Goal: Task Accomplishment & Management: Complete application form

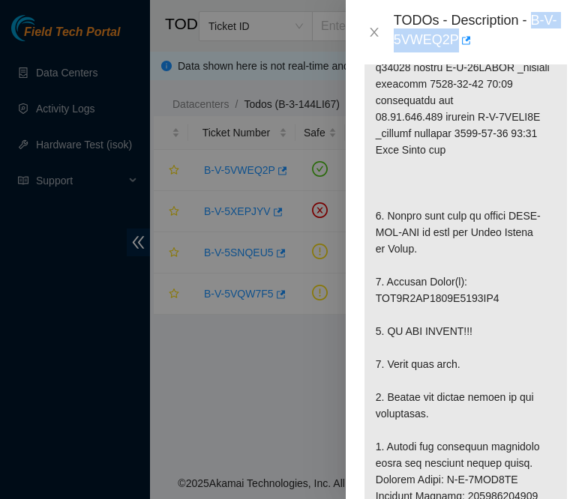
scroll to position [526, 0]
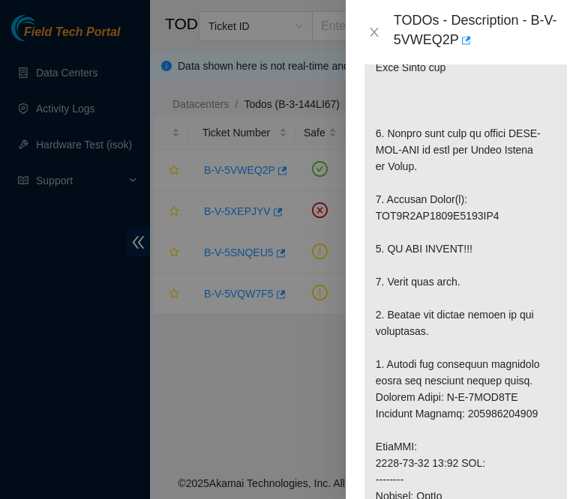
click at [463, 121] on p at bounding box center [465, 414] width 202 height 1128
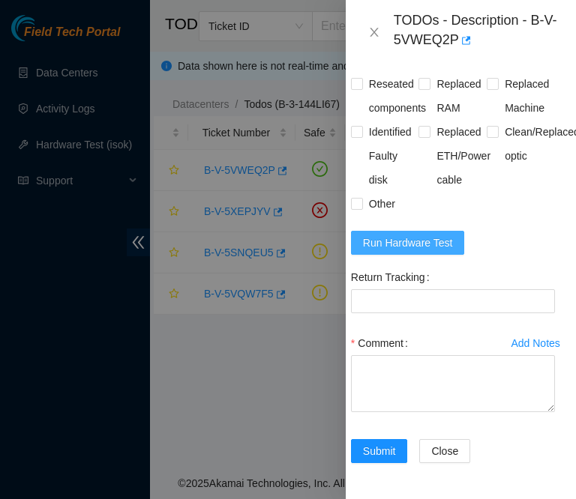
scroll to position [1686, 14]
click at [395, 255] on button "Run Hardware Test" at bounding box center [408, 243] width 114 height 24
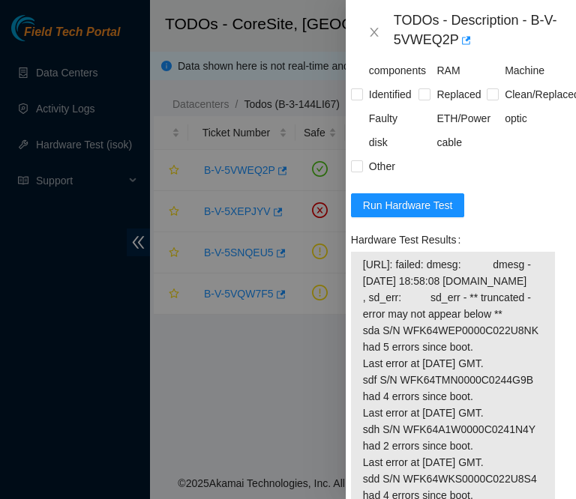
scroll to position [1694, 14]
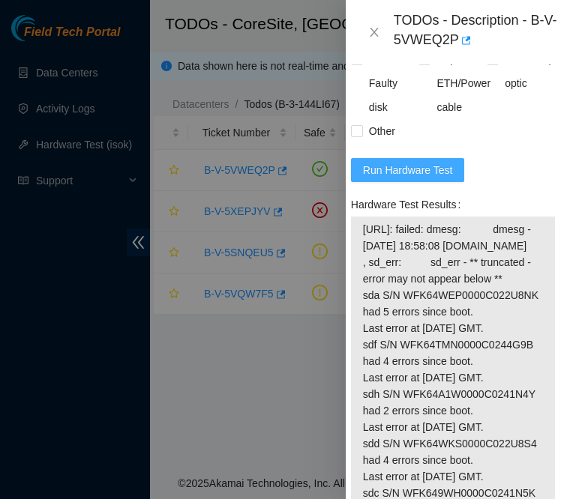
click at [392, 178] on span "Run Hardware Test" at bounding box center [408, 170] width 90 height 16
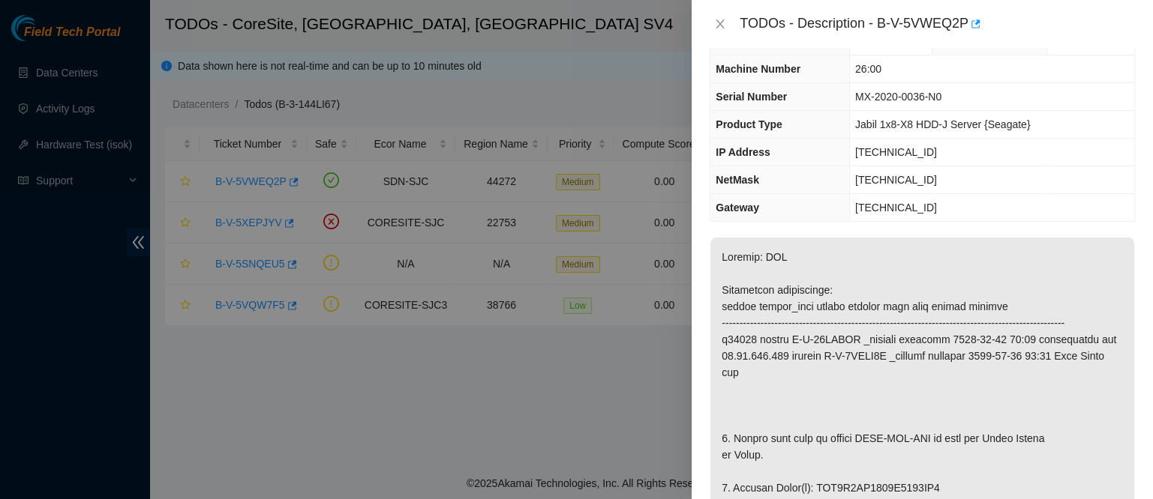
scroll to position [31, 0]
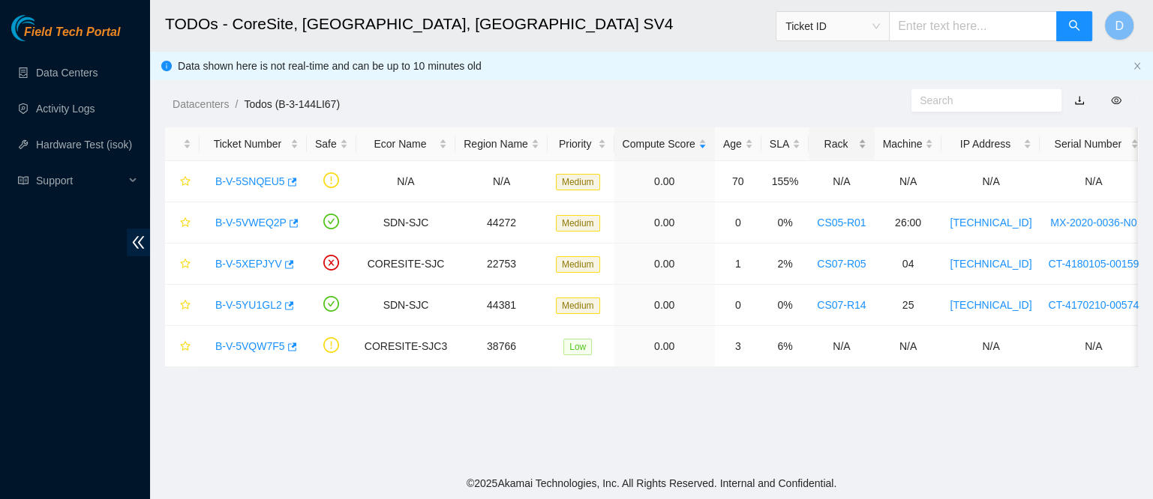
click at [817, 141] on div "Rack" at bounding box center [841, 144] width 49 height 16
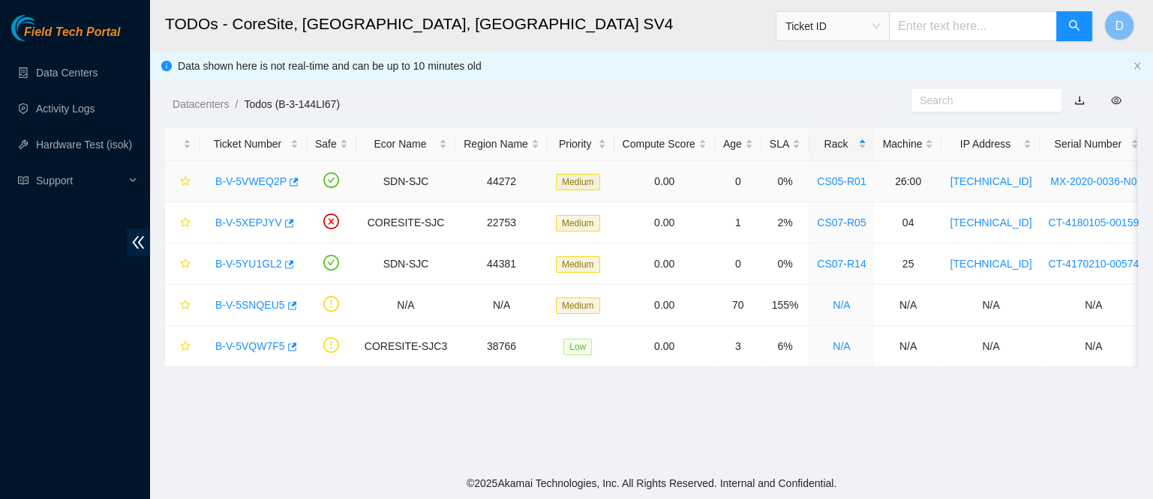
click at [254, 175] on link "B-V-5VWEQ2P" at bounding box center [250, 181] width 71 height 12
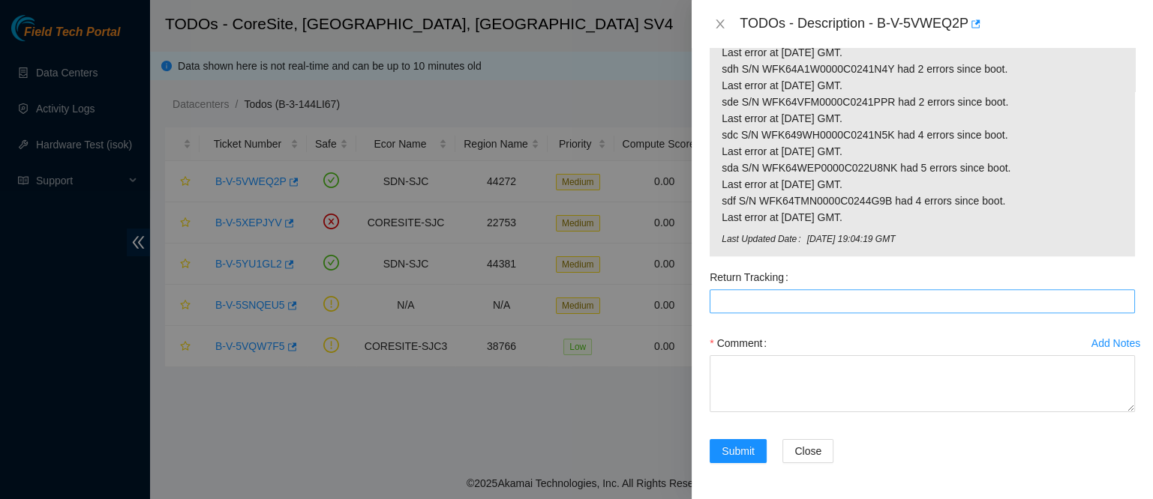
scroll to position [1640, 0]
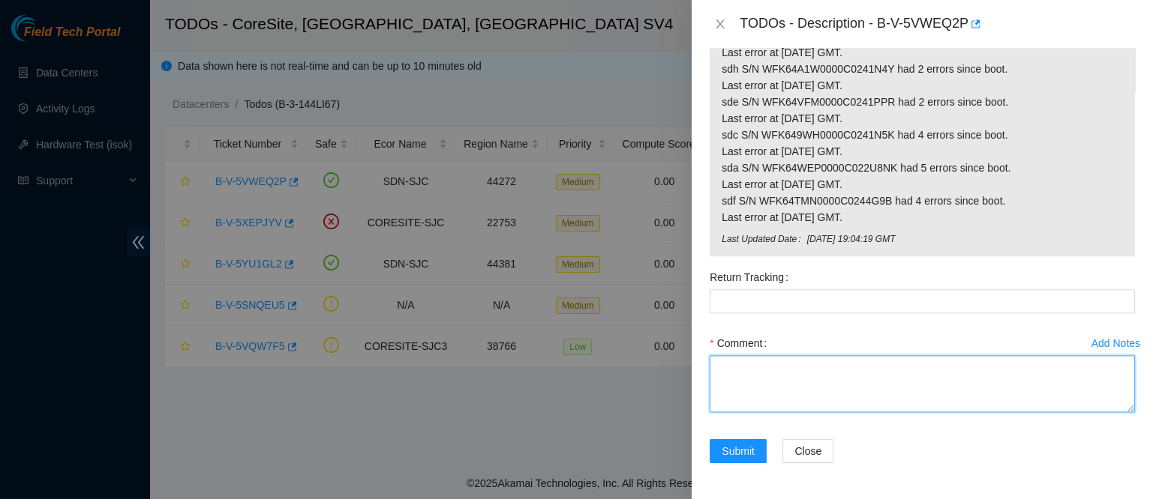
click at [751, 412] on textarea "Comment" at bounding box center [921, 383] width 425 height 57
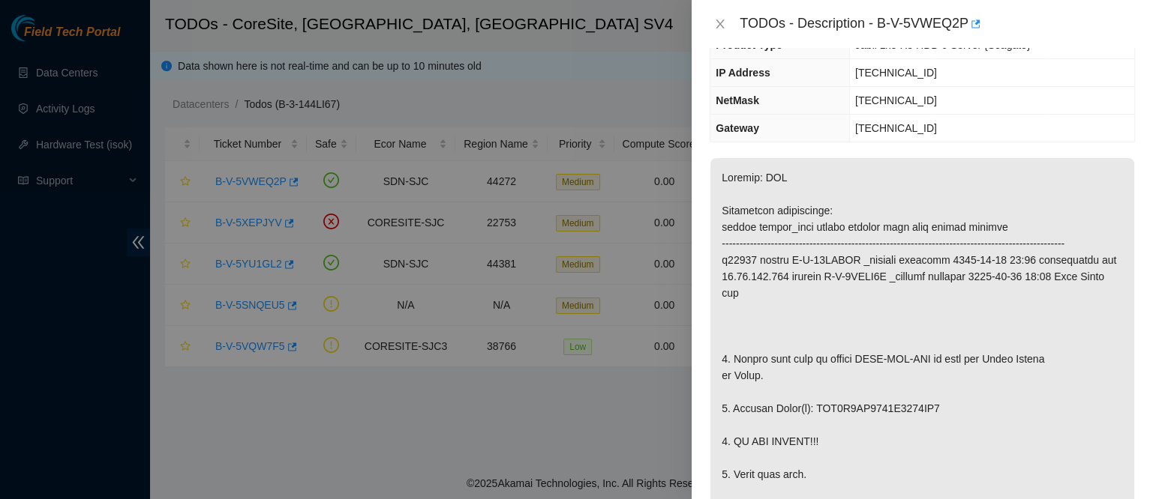
scroll to position [116, 0]
drag, startPoint x: 862, startPoint y: 431, endPoint x: 810, endPoint y: 428, distance: 52.6
copy p "WFK5X4AG"
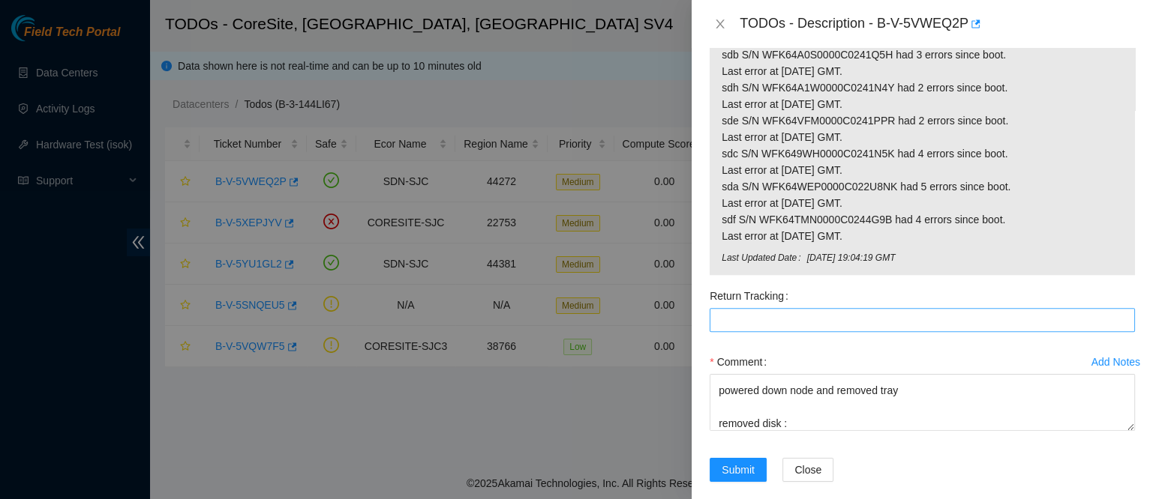
scroll to position [1684, 0]
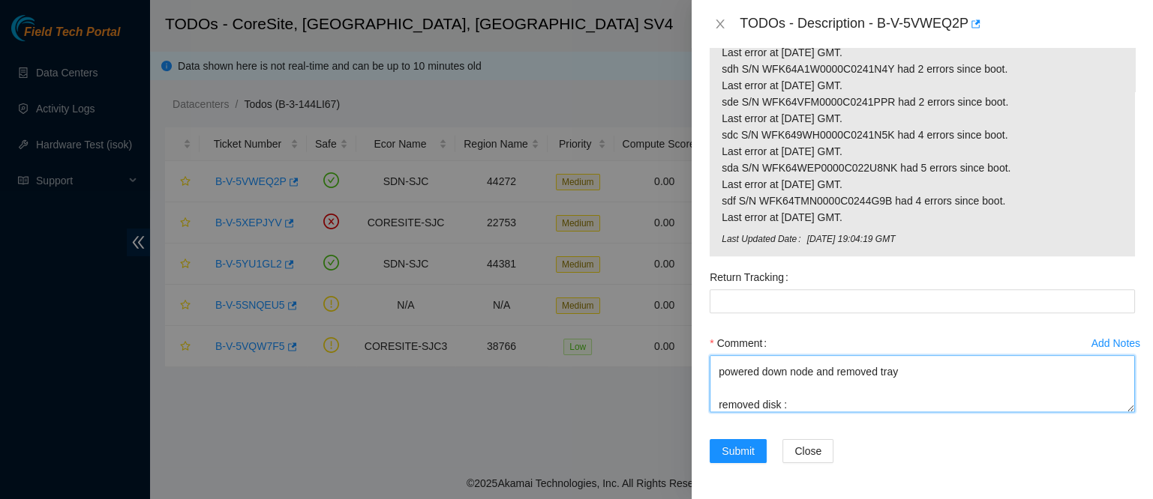
click at [801, 412] on textarea "contacted nocc to confirm that ticket was safe verified sn on machine connected…" at bounding box center [921, 383] width 425 height 57
paste textarea "WFK5X4AG"
paste textarea "WFK8Y9ME"
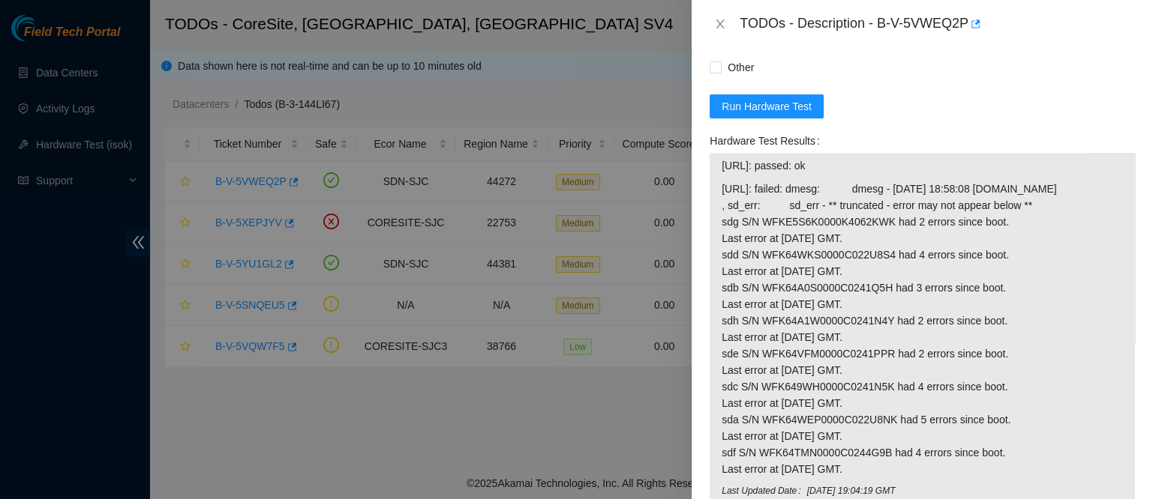
scroll to position [1321, 0]
drag, startPoint x: 841, startPoint y: 256, endPoint x: 719, endPoint y: 257, distance: 121.5
click at [719, 257] on div "23.33.113.182: passed: ok 23.33.113.183: failed: dmesg: dmesg - Oct 14 18:58:08…" at bounding box center [921, 332] width 425 height 355
copy tbody "23.33.113.182: passed: ok"
click at [719, 257] on div "23.33.113.182: passed: ok 23.33.113.183: failed: dmesg: dmesg - Oct 14 18:58:08…" at bounding box center [921, 332] width 425 height 355
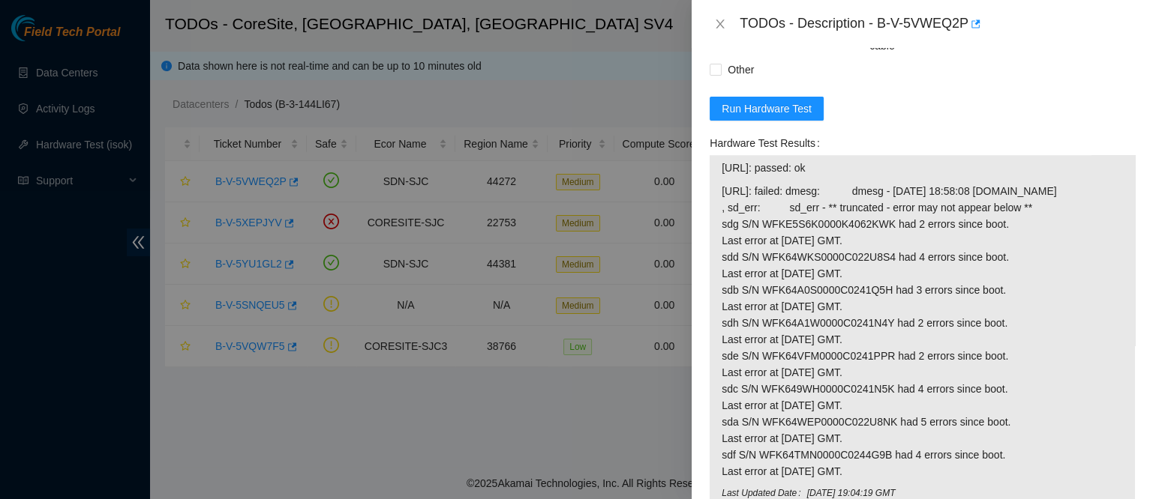
scroll to position [1684, 0]
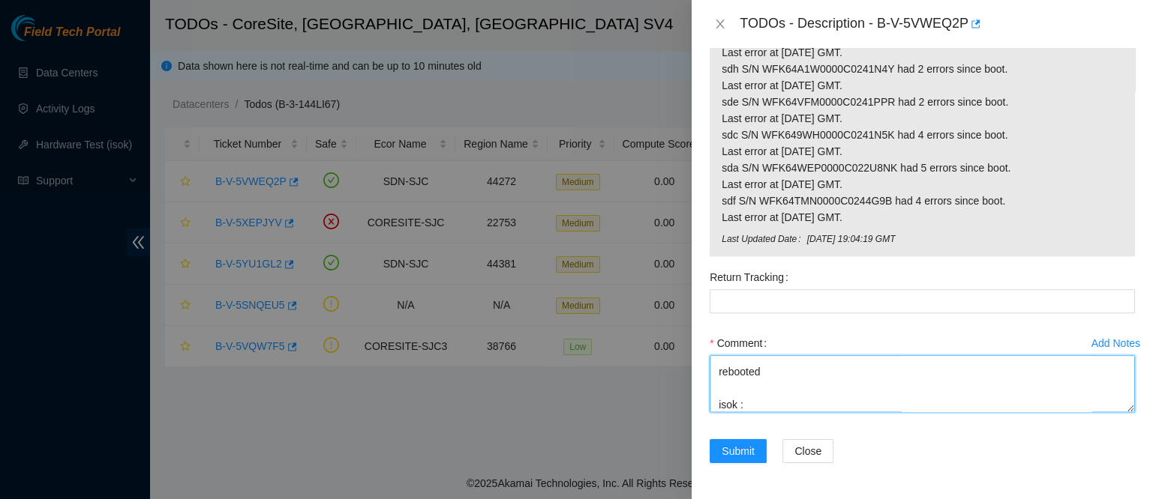
click at [778, 406] on textarea "contacted nocc to confirm that ticket was safe verified sn on machine connected…" at bounding box center [921, 383] width 425 height 57
paste textarea "23.33.113.182: passed: ok"
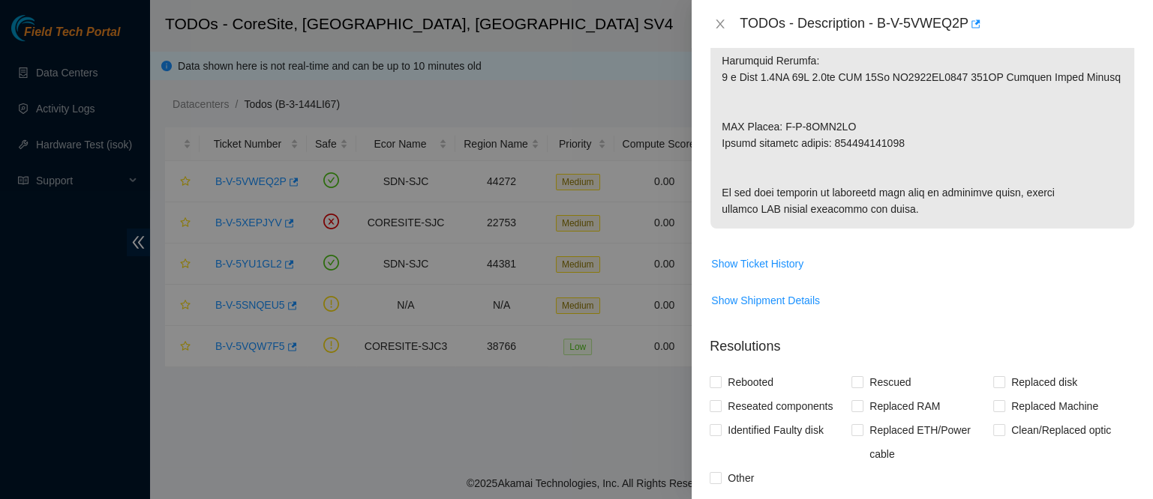
scroll to position [910, 0]
drag, startPoint x: 850, startPoint y: 144, endPoint x: 721, endPoint y: 142, distance: 128.3
copy p "RMA Return: B-V-5VYO1SD"
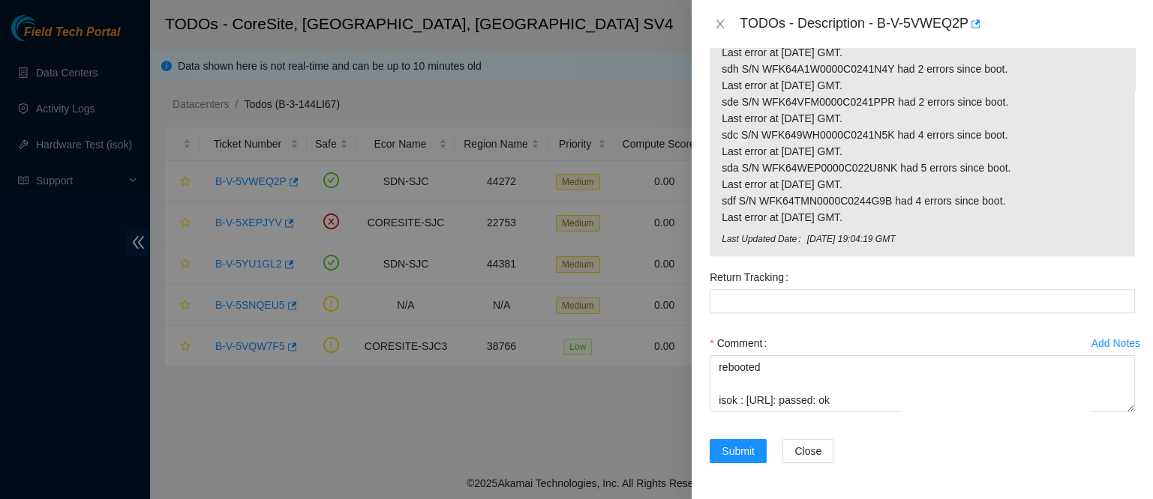
scroll to position [1684, 0]
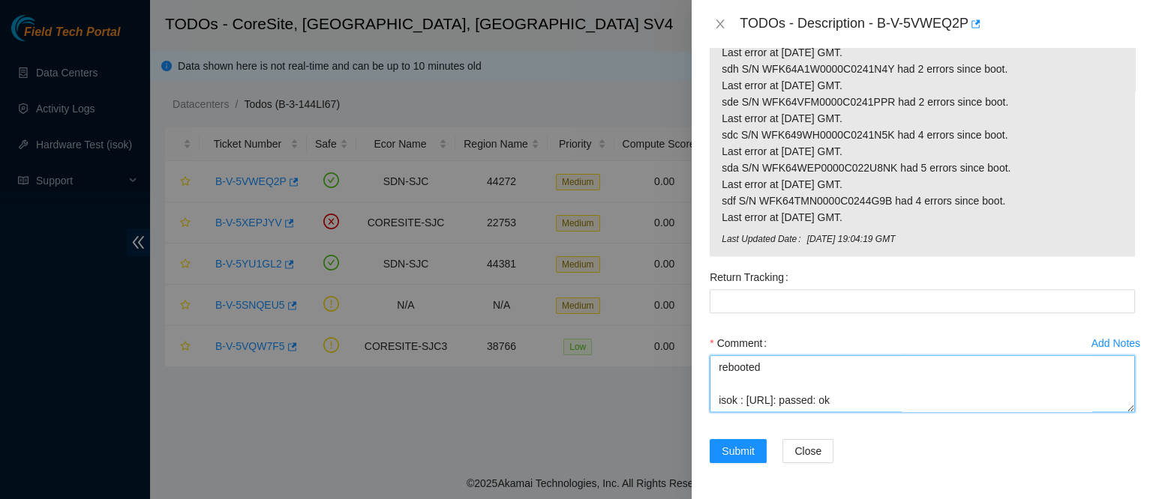
click at [729, 412] on textarea "contacted nocc to confirm that ticket was safe verified sn on machine connected…" at bounding box center [921, 383] width 425 height 57
paste textarea "RMA Return: B-V-5VYO1SD"
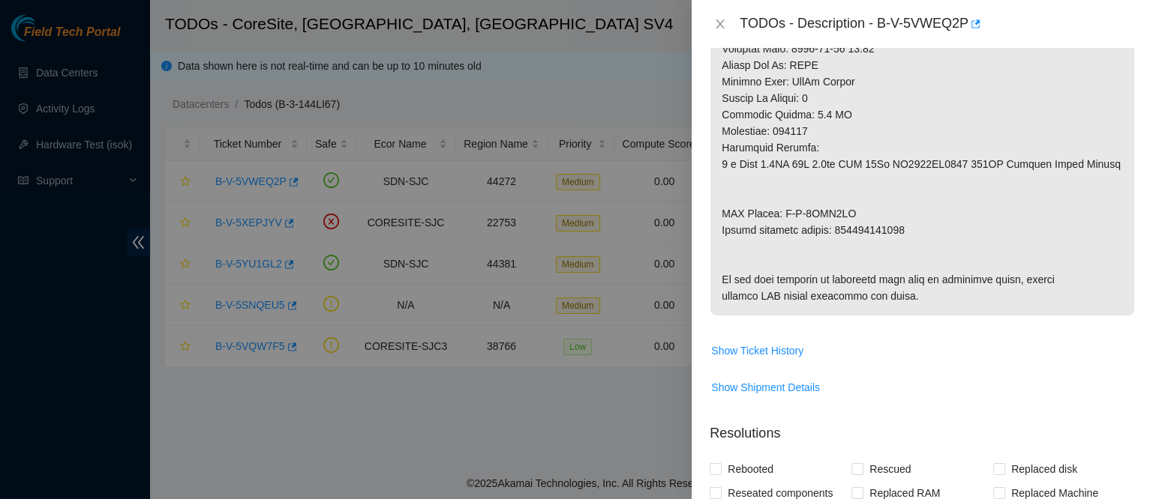
scroll to position [824, 0]
type textarea "contacted nocc to confirm that ticket was safe verified sn on machine connected…"
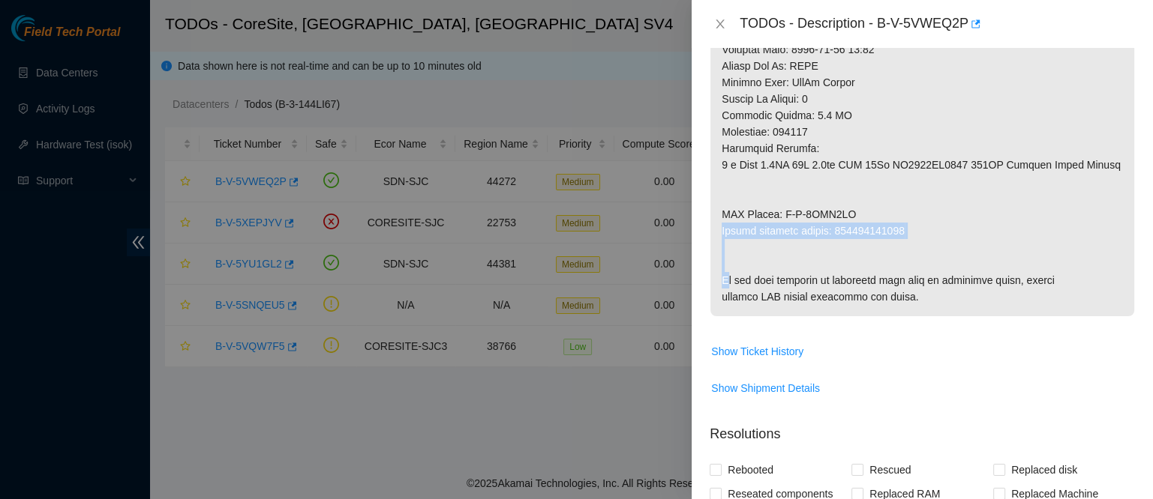
copy p "473665218615"
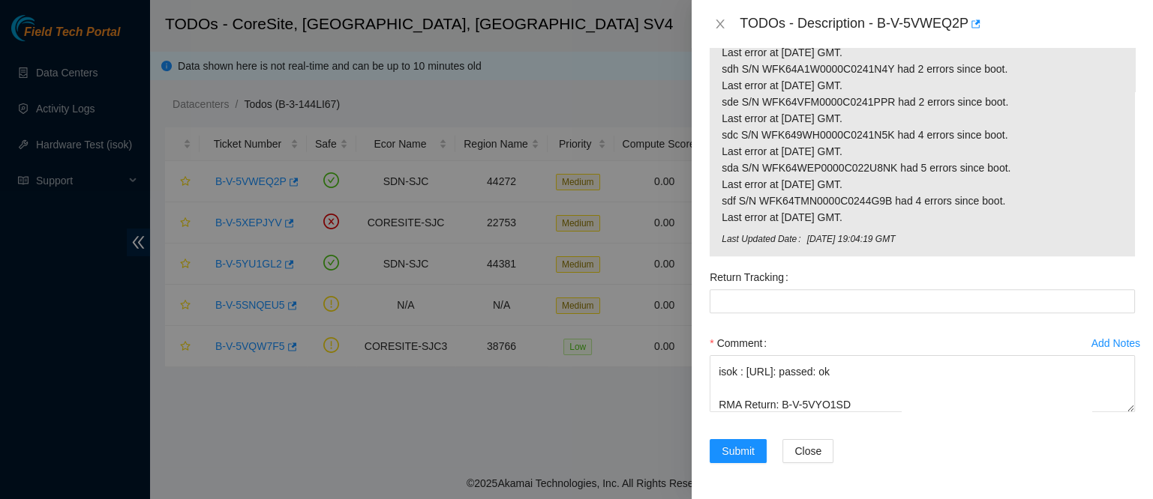
scroll to position [1623, 0]
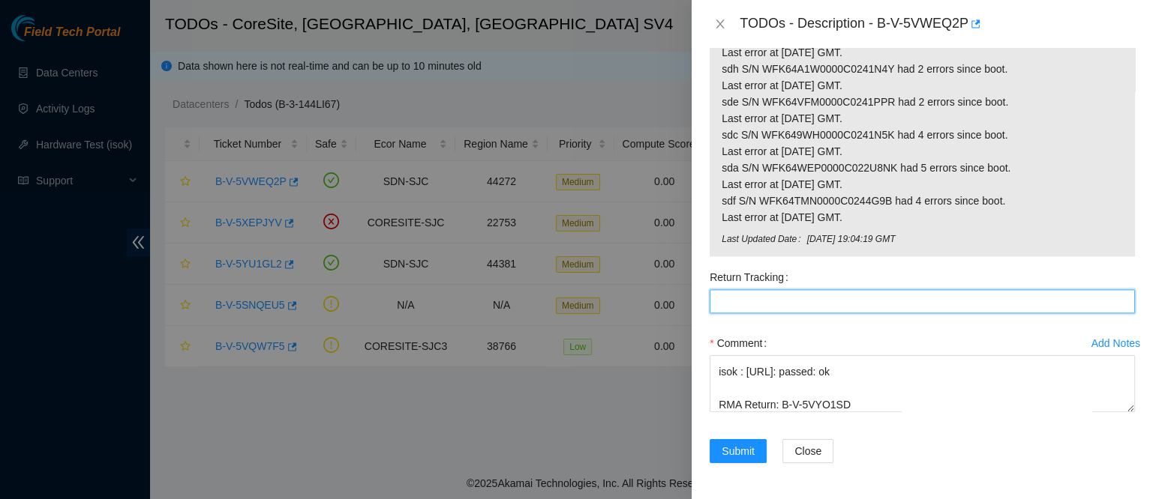
click at [814, 313] on Tracking "Return Tracking" at bounding box center [921, 301] width 425 height 24
paste Tracking "473665218615"
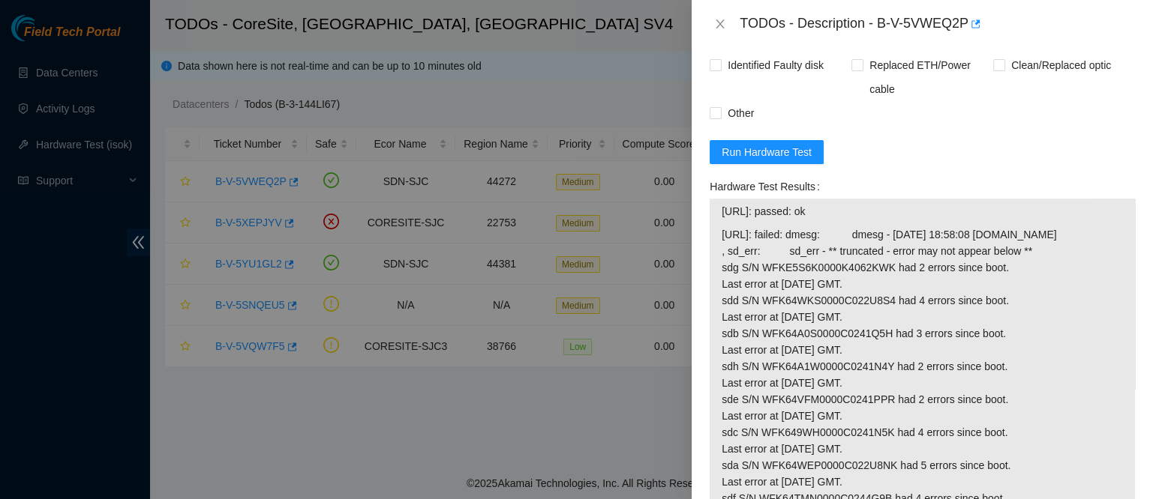
scroll to position [1276, 0]
type Tracking "473665218615"
click at [742, 31] on span "Rebooted" at bounding box center [750, 19] width 58 height 24
click at [720, 23] on input "Rebooted" at bounding box center [714, 18] width 10 height 10
checkbox input "true"
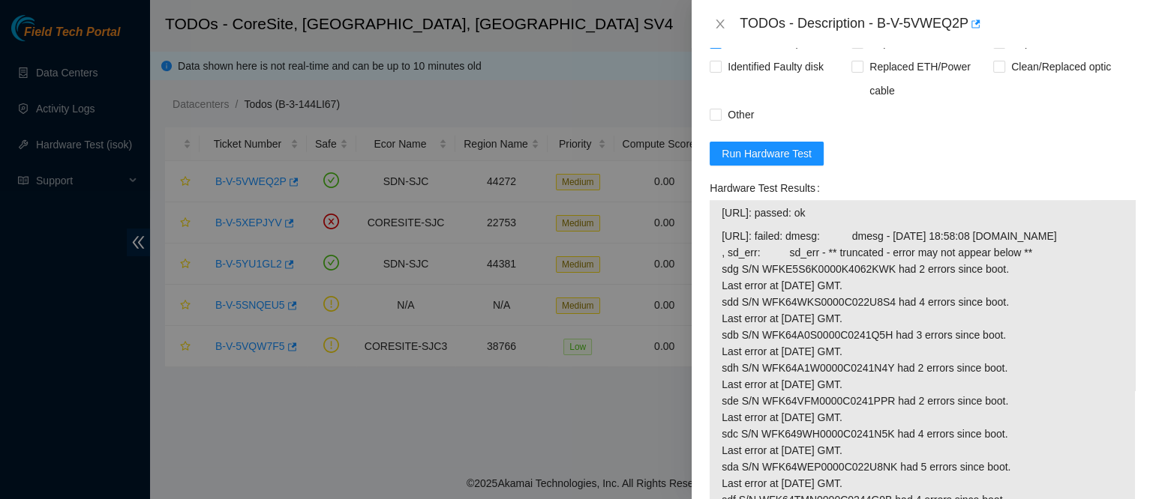
click at [745, 55] on span "Reseated components" at bounding box center [779, 43] width 117 height 24
click at [720, 47] on input "Reseated components" at bounding box center [714, 42] width 10 height 10
checkbox input "true"
click at [851, 23] on input "Rescued" at bounding box center [856, 18] width 10 height 10
click at [856, 23] on input "Rescued" at bounding box center [856, 18] width 10 height 10
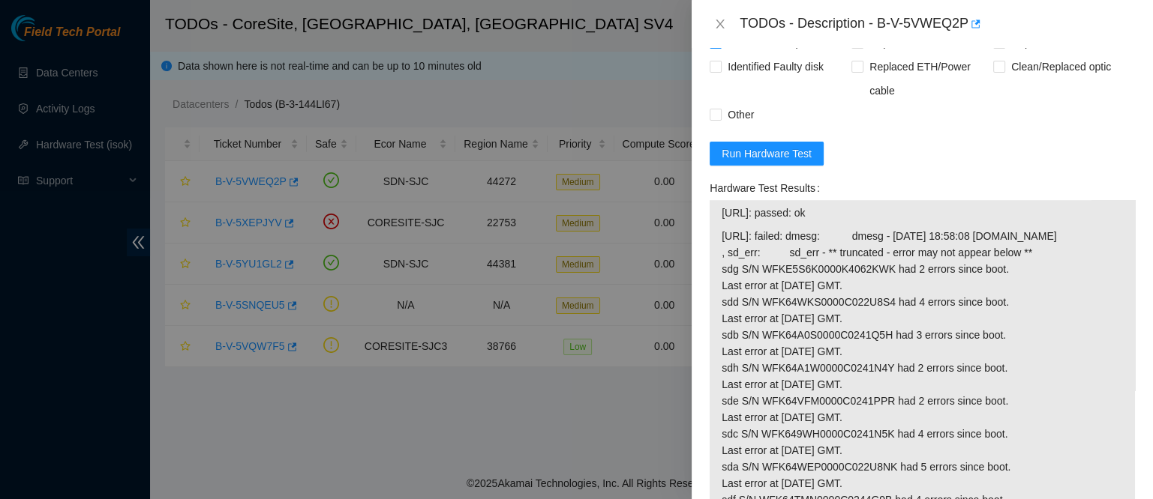
checkbox input "false"
click at [1015, 31] on span "Replaced disk" at bounding box center [1044, 19] width 78 height 24
click at [1003, 23] on input "Replaced disk" at bounding box center [998, 18] width 10 height 10
checkbox input "true"
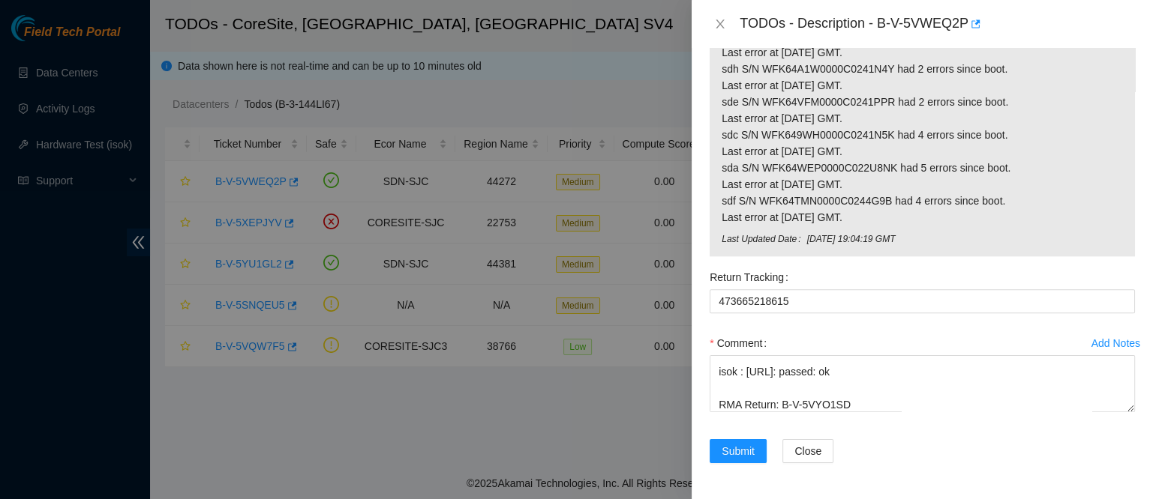
scroll to position [1684, 0]
click at [739, 446] on span "Submit" at bounding box center [737, 451] width 33 height 16
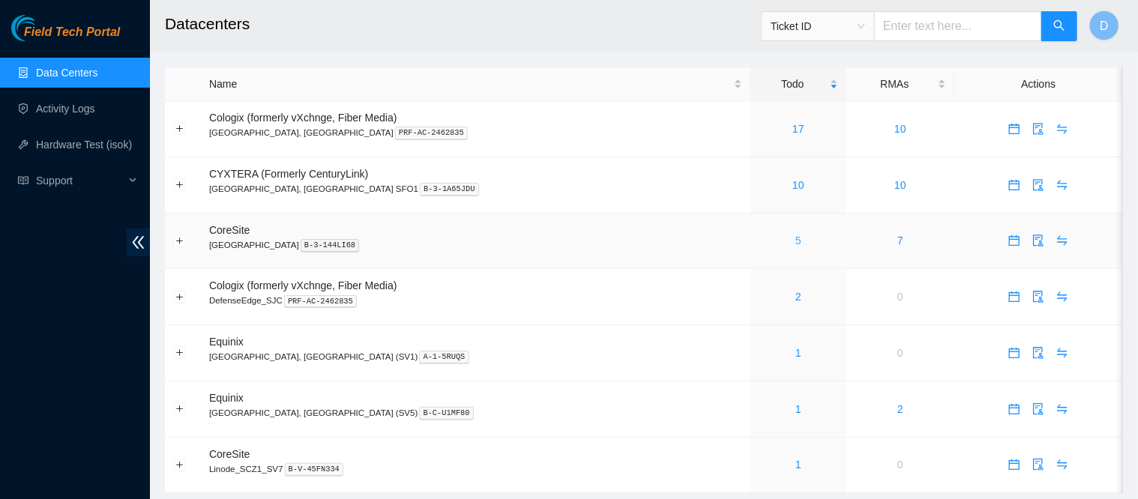
click at [796, 237] on link "5" at bounding box center [799, 241] width 6 height 12
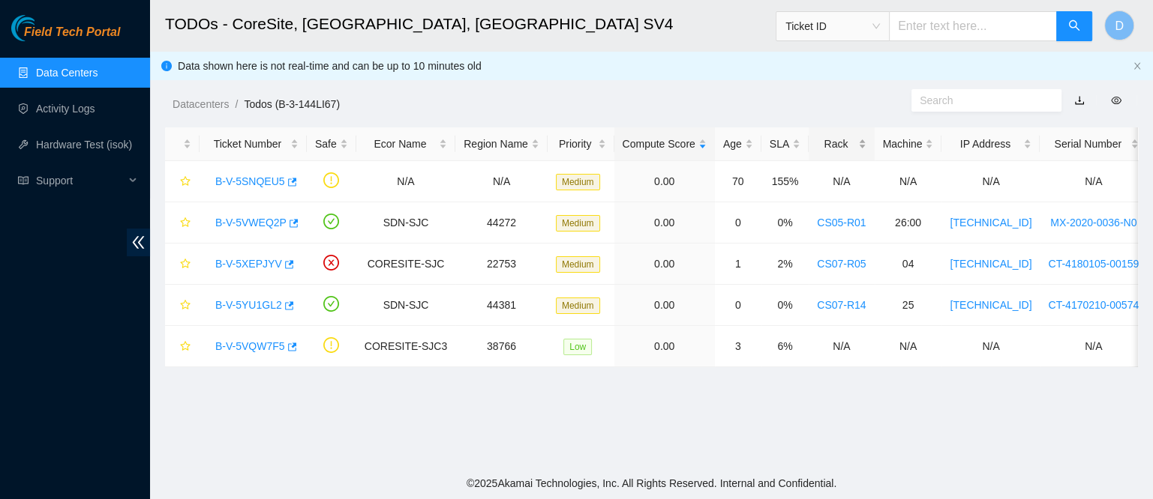
click at [834, 152] on div "Rack" at bounding box center [841, 144] width 49 height 16
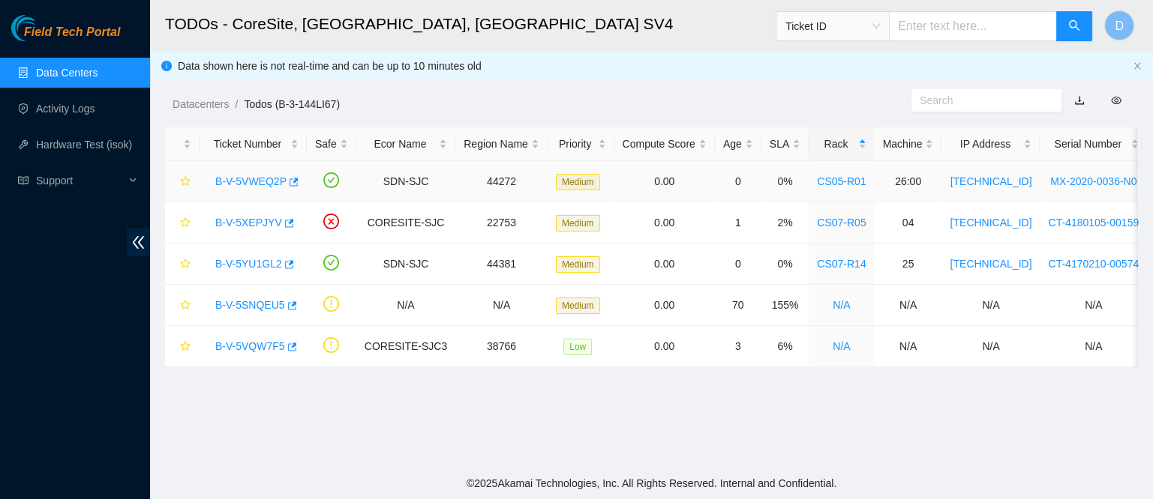
click at [249, 175] on link "B-V-5VWEQ2P" at bounding box center [250, 181] width 71 height 12
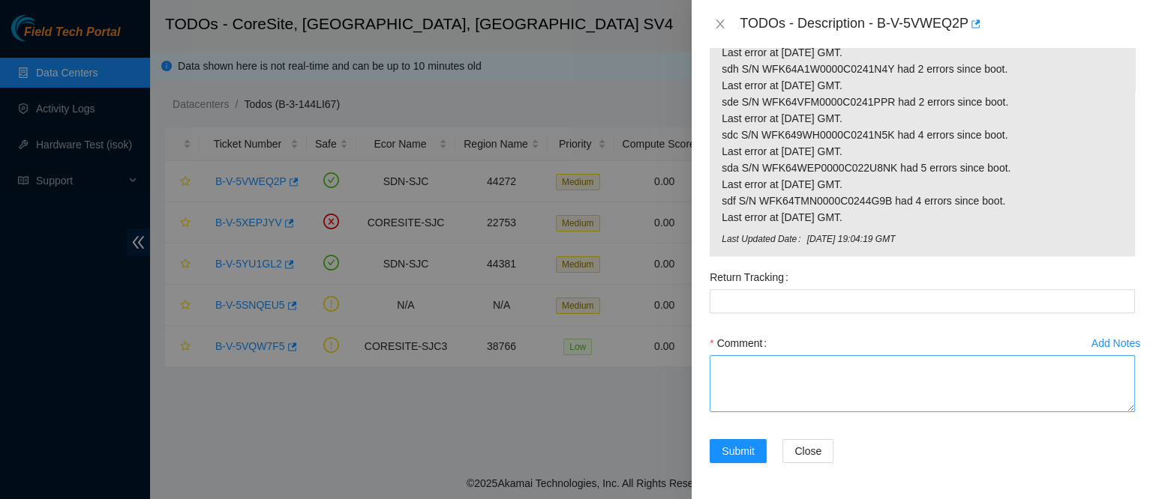
scroll to position [1627, 0]
click at [736, 412] on textarea "Comment" at bounding box center [921, 383] width 425 height 57
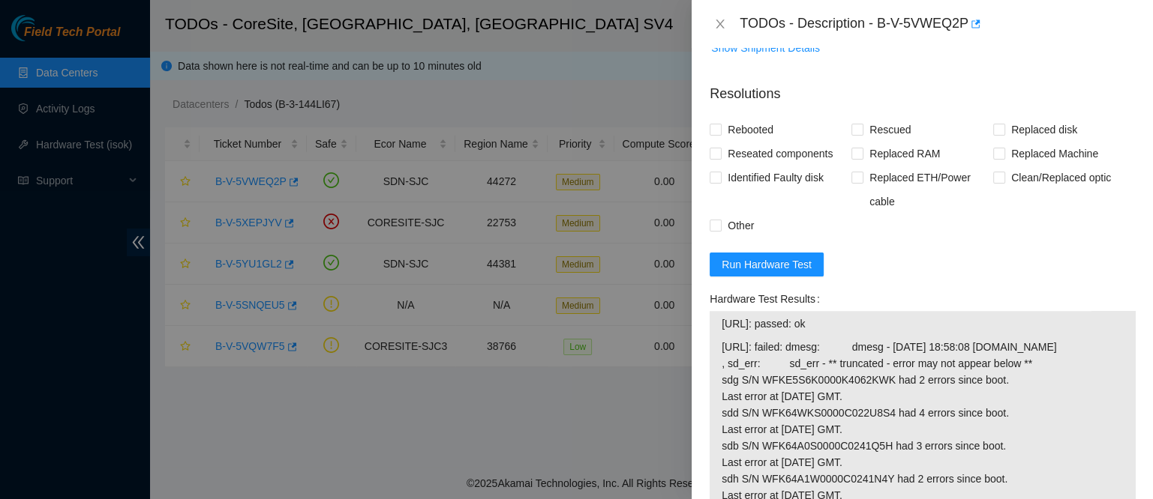
scroll to position [1136, 0]
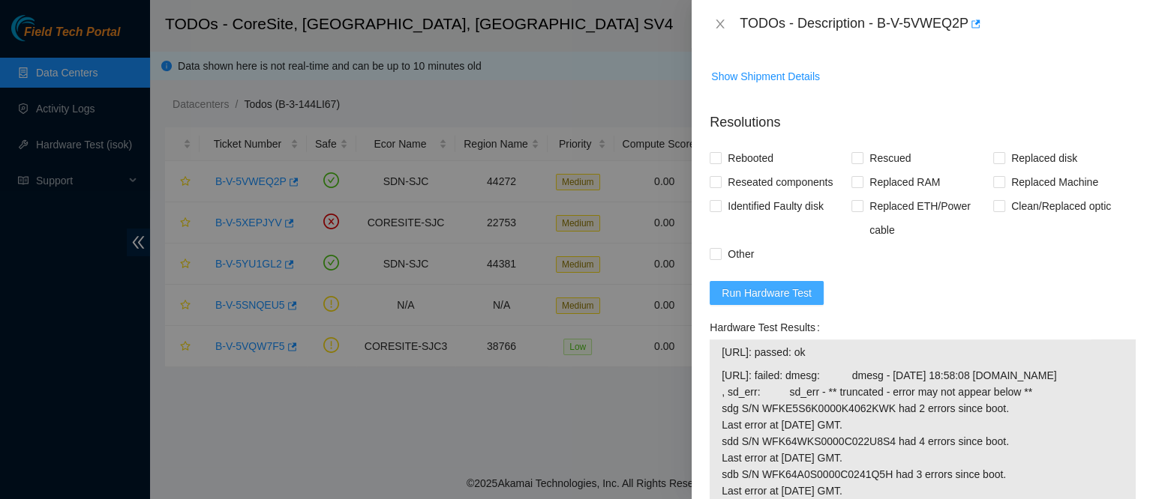
click at [748, 301] on span "Run Hardware Test" at bounding box center [766, 293] width 90 height 16
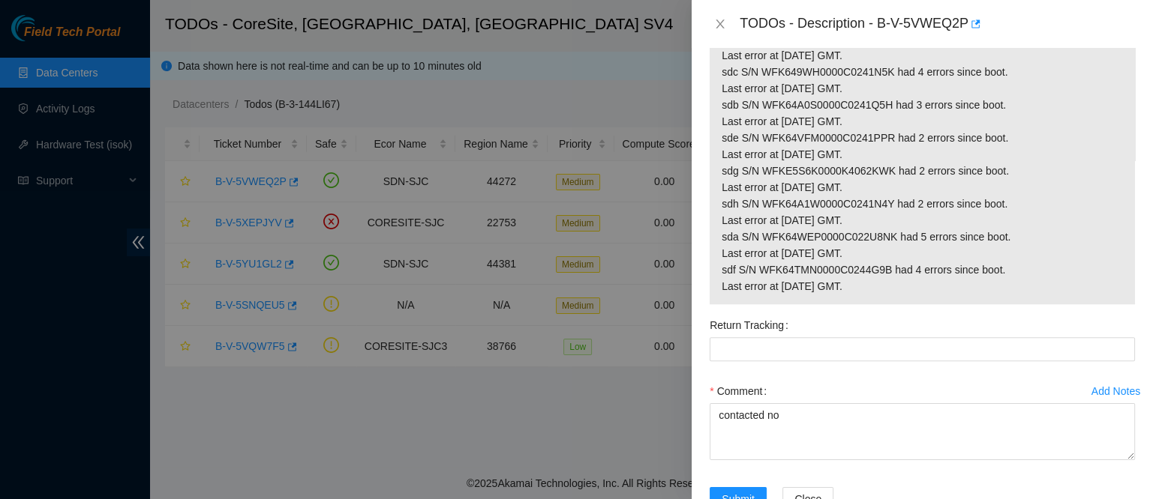
scroll to position [1663, 0]
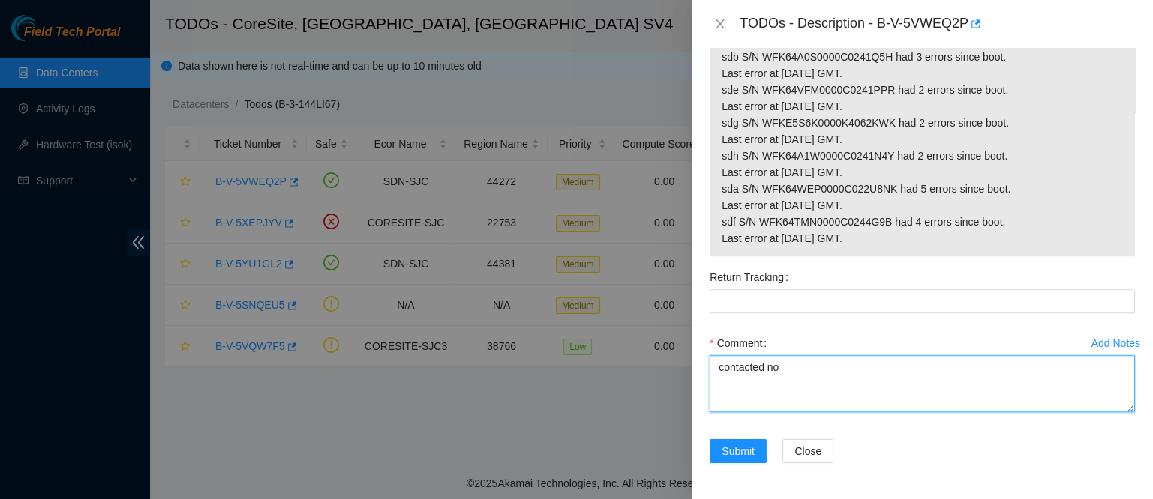
click at [783, 373] on textarea "contacted no" at bounding box center [921, 383] width 425 height 57
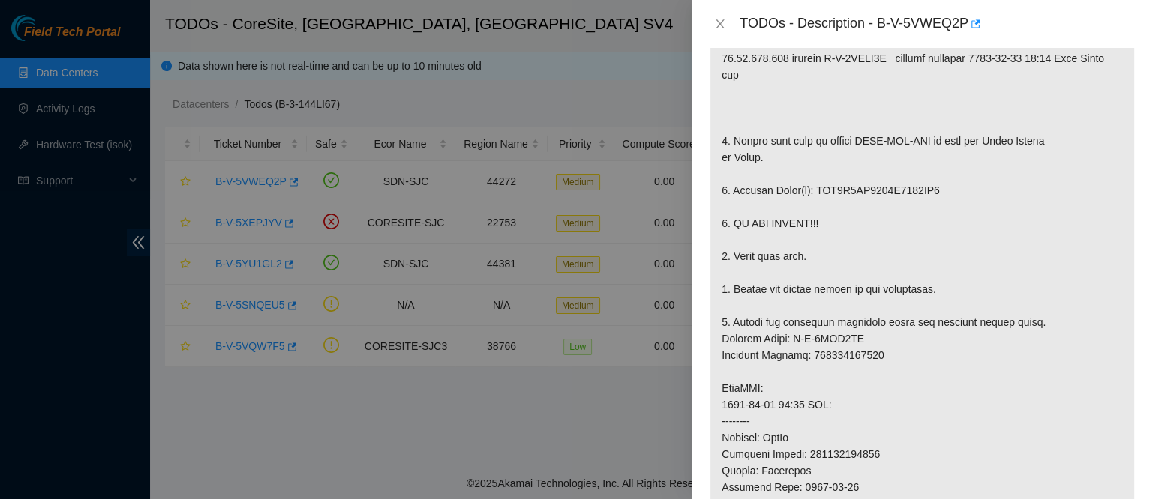
scroll to position [318, 0]
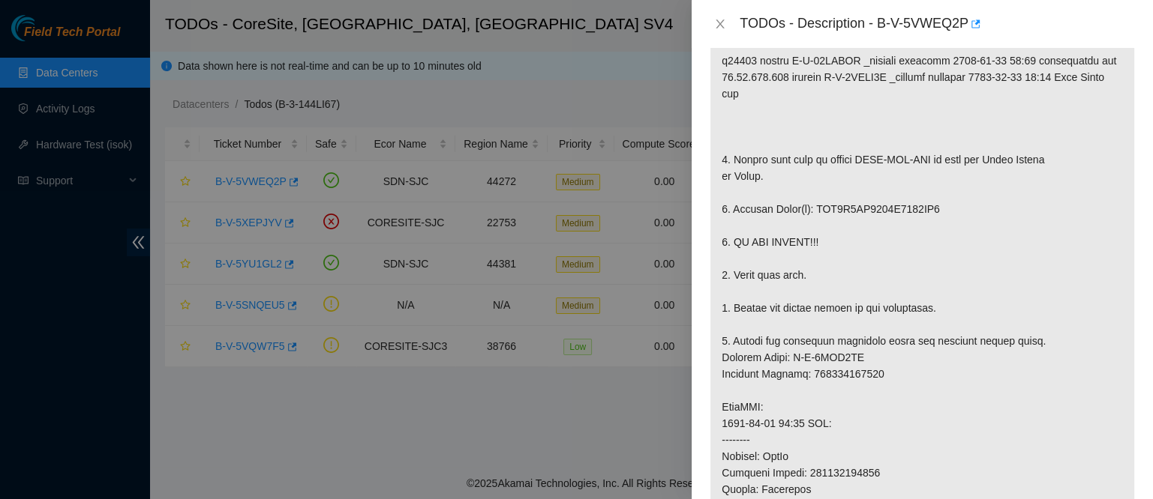
click at [848, 219] on p at bounding box center [922, 391] width 424 height 864
copy p "WFK5X4AG0000C0244BP9"
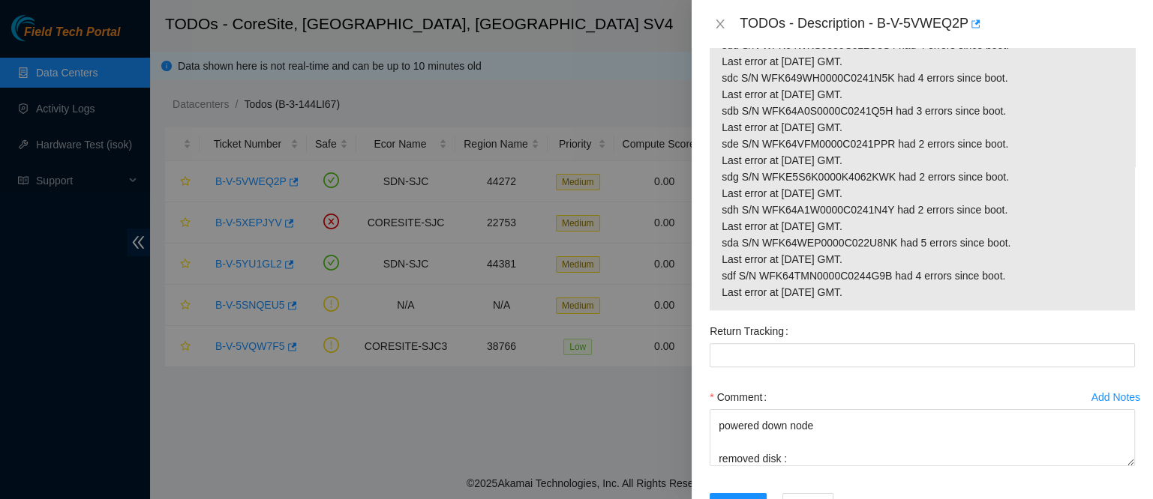
scroll to position [1663, 0]
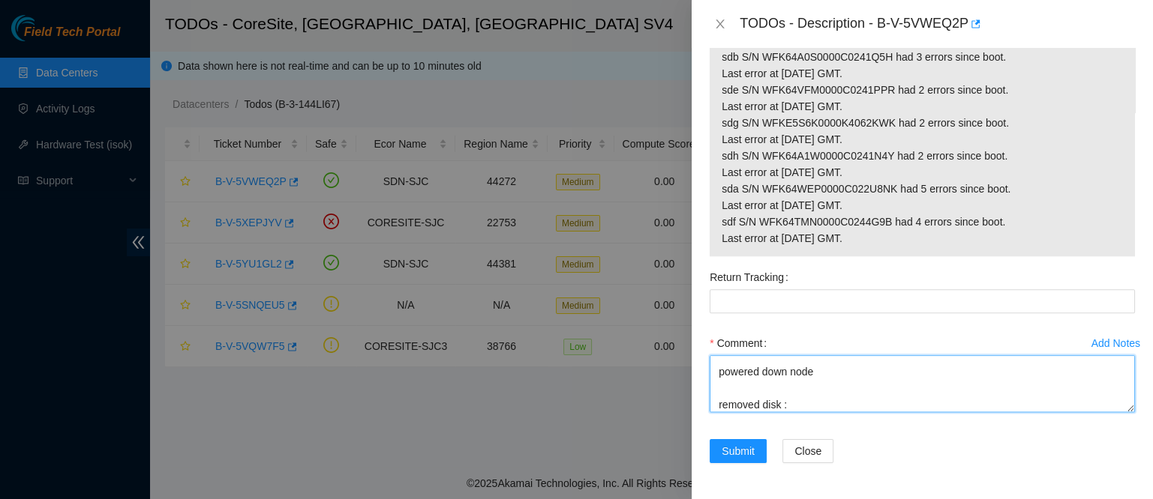
click at [819, 401] on textarea "contacted nocc to confirm that ticket was safe verified sn on machine connected…" at bounding box center [921, 383] width 425 height 57
paste textarea "WFK5X4AG0000C0244BP9"
paste textarea "WFK8Y9ME"
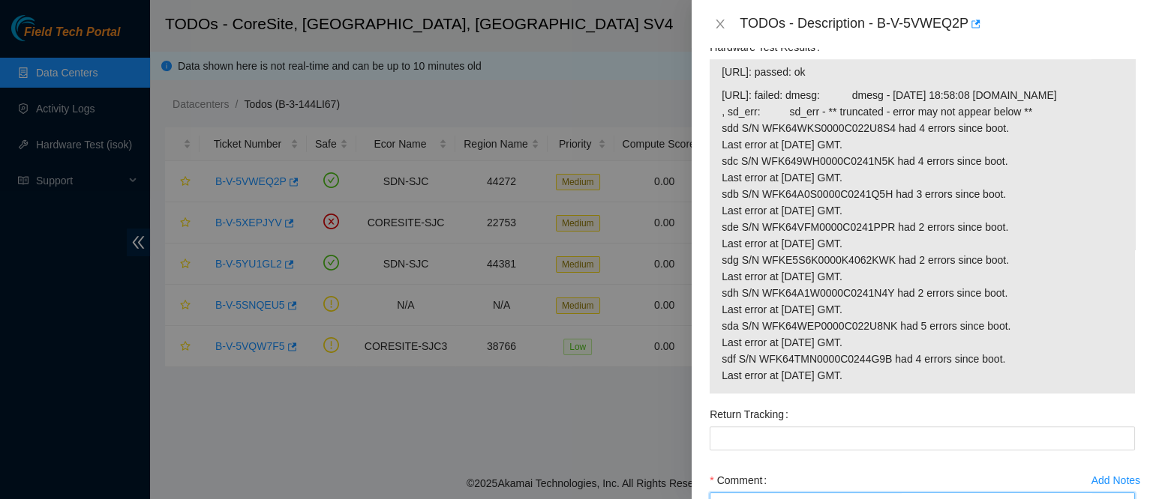
scroll to position [1395, 0]
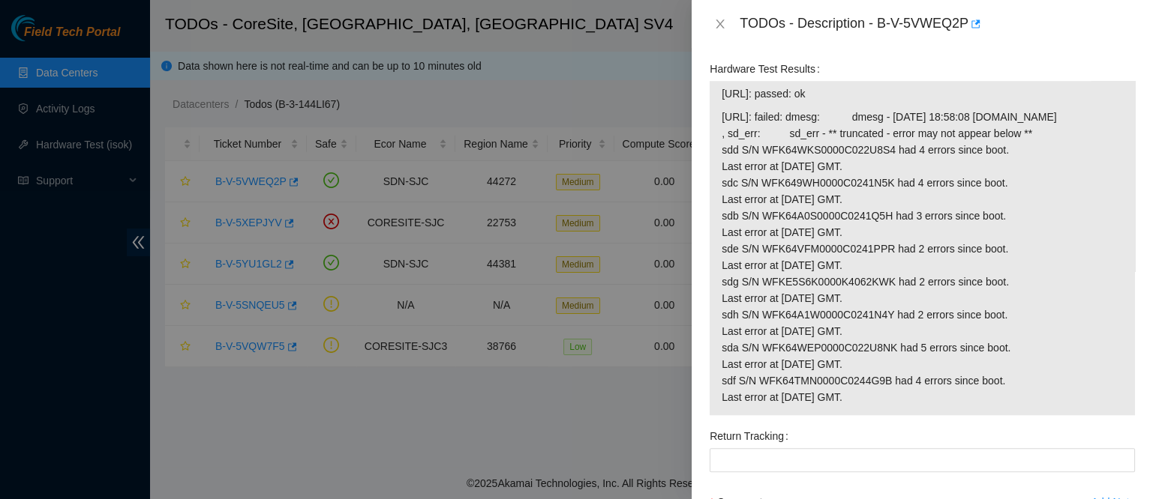
click at [812, 108] on td "23.33.113.182: passed: ok" at bounding box center [922, 96] width 403 height 23
copy span "23.33.113.182: passed: ok"
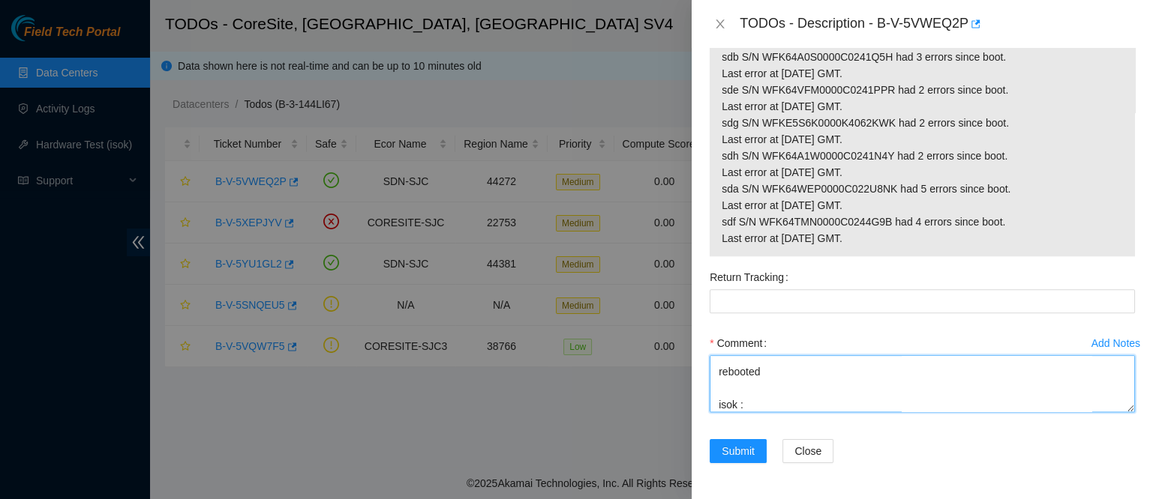
click at [757, 406] on textarea "contacted nocc to confirm that ticket was safe verified sn on machine connected…" at bounding box center [921, 383] width 425 height 57
paste textarea "23.33.113.182: passed: ok"
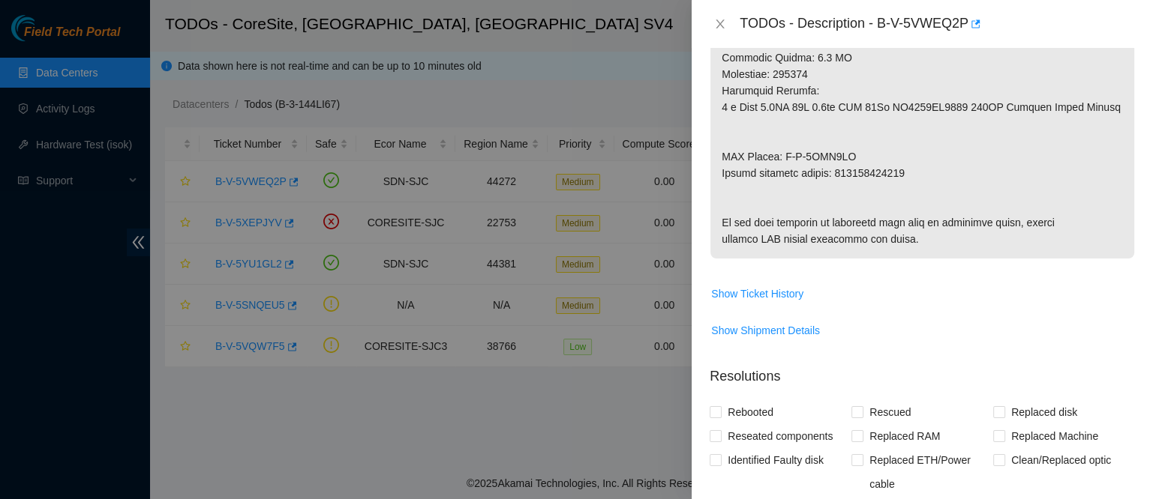
scroll to position [879, 0]
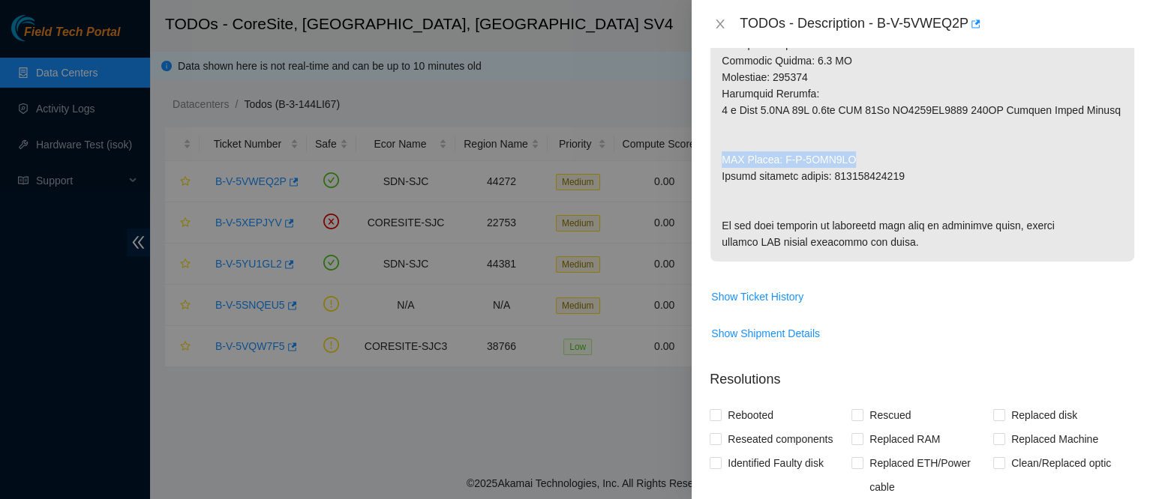
drag, startPoint x: 849, startPoint y: 174, endPoint x: 715, endPoint y: 176, distance: 134.3
copy p "RMA Return: B-V-5VYO1SD"
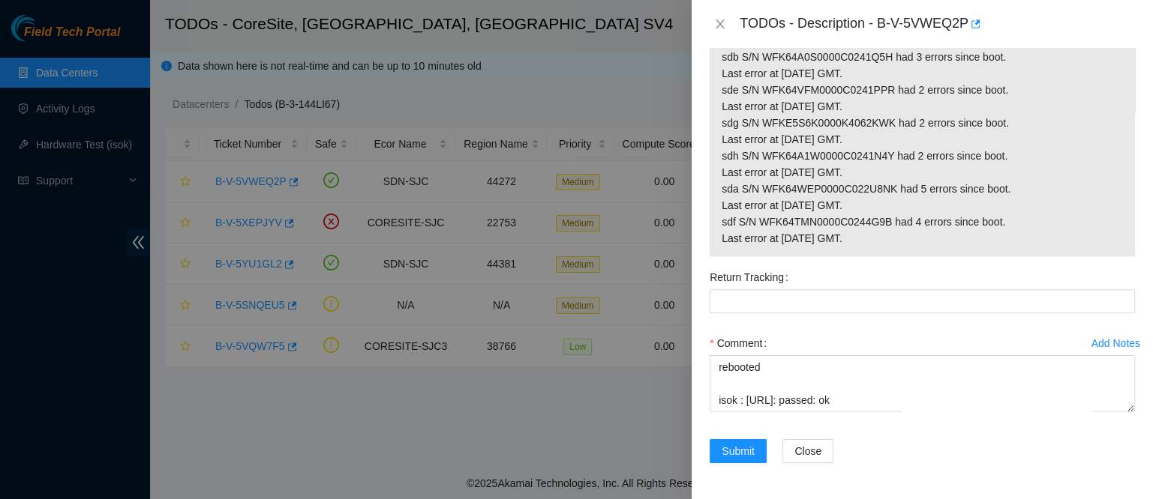
scroll to position [1663, 0]
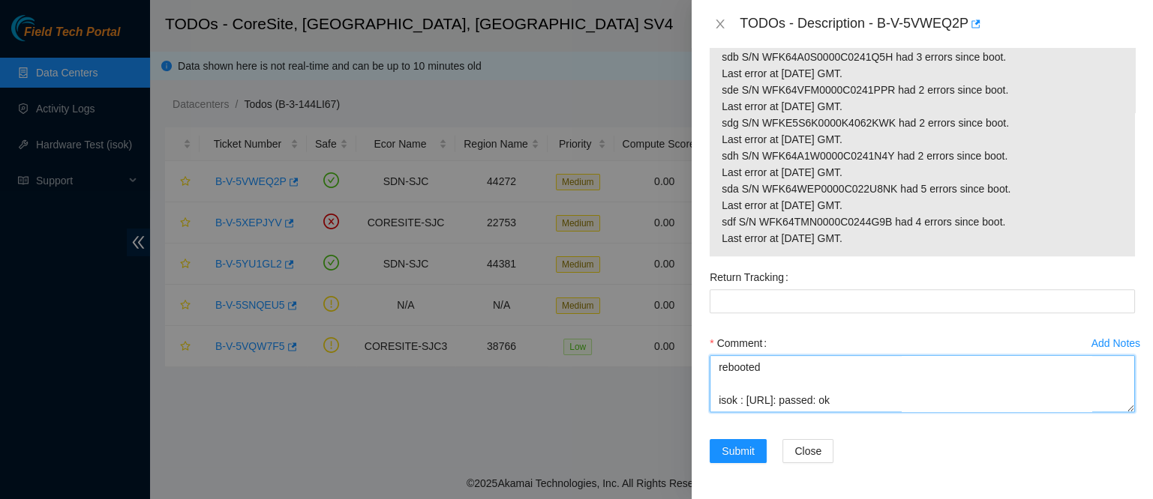
click at [751, 401] on textarea "contacted nocc to confirm that ticket was safe verified sn on machine connected…" at bounding box center [921, 383] width 425 height 57
paste textarea "RMA Return: B-V-5VYO1SD"
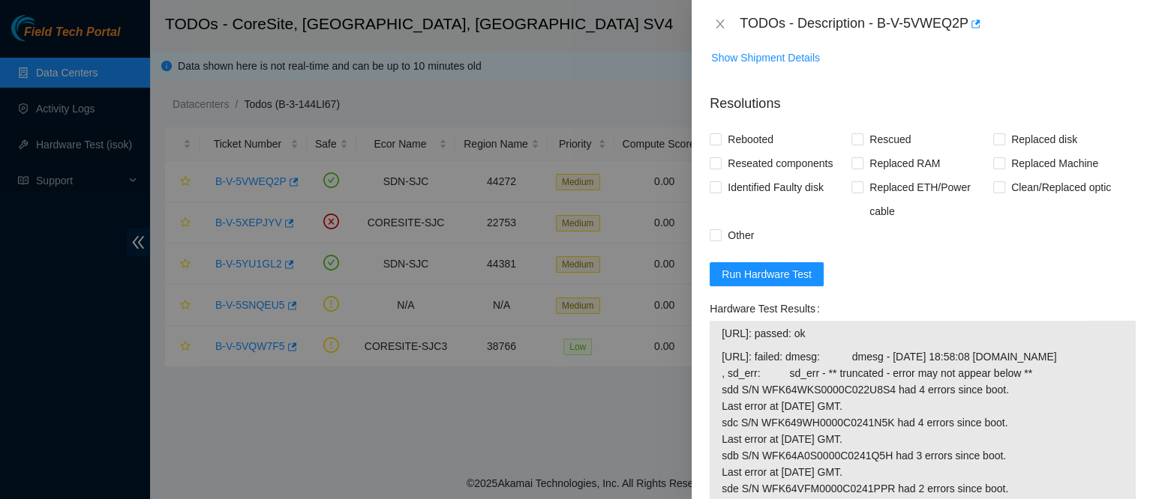
scroll to position [975, 0]
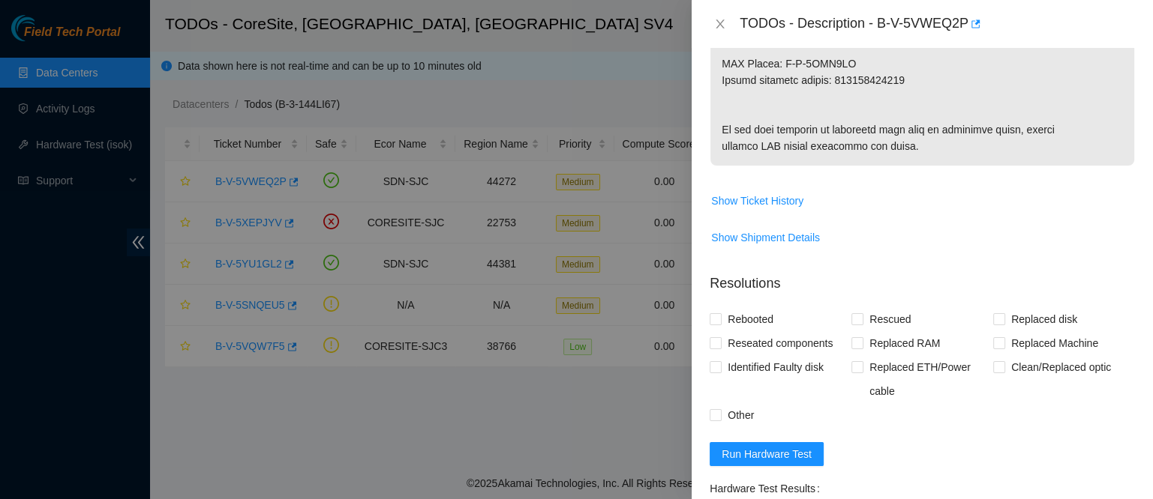
type textarea "contacted nocc to confirm that ticket was safe verified sn on machine connected…"
copy p "473665218615"
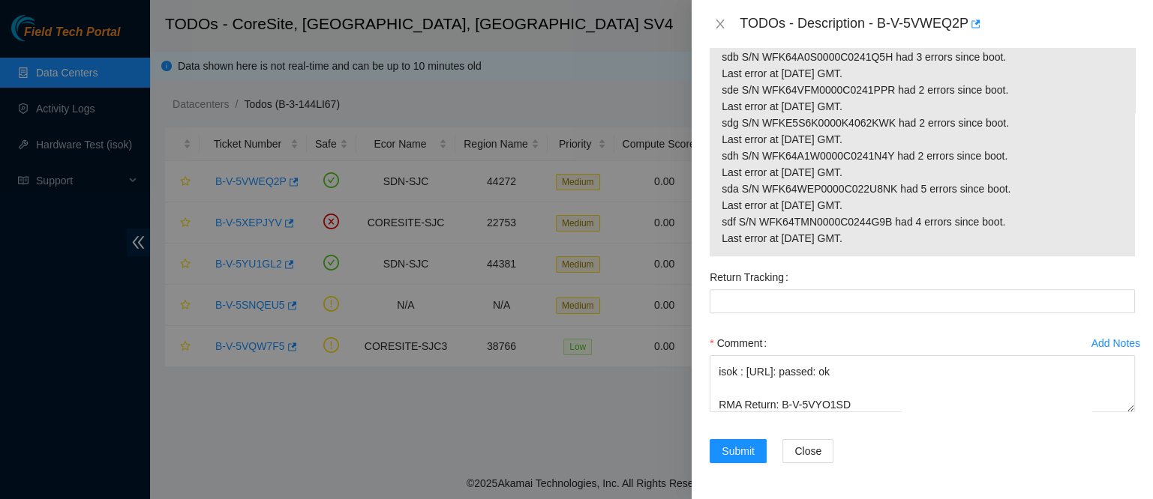
scroll to position [1663, 0]
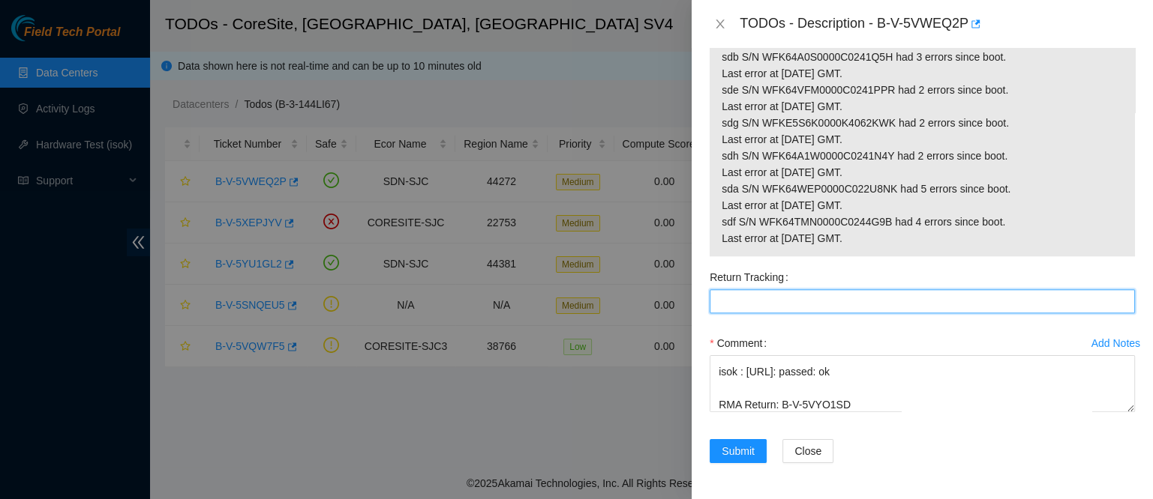
click at [790, 310] on Tracking "Return Tracking" at bounding box center [921, 301] width 425 height 24
paste Tracking "473665218615"
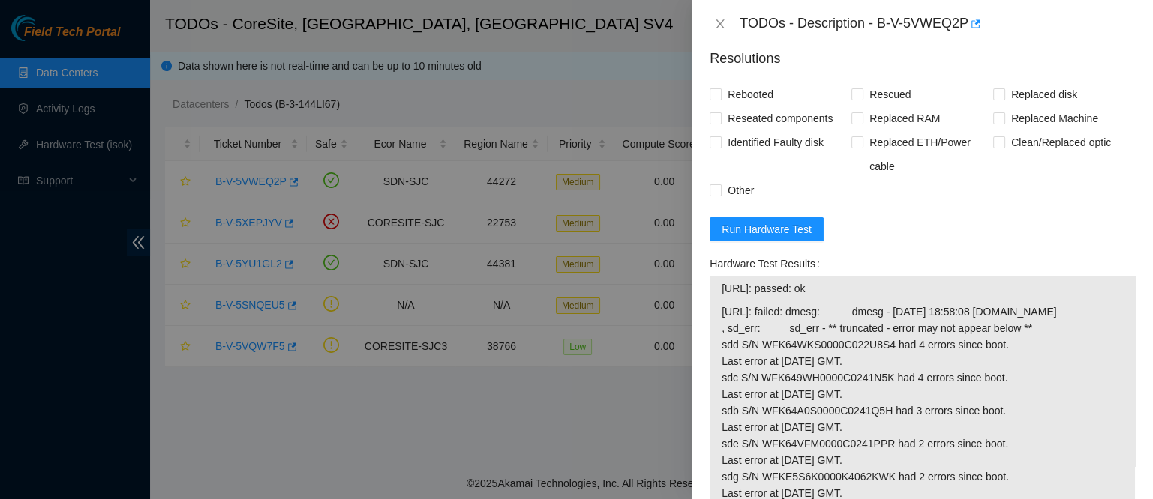
scroll to position [1197, 0]
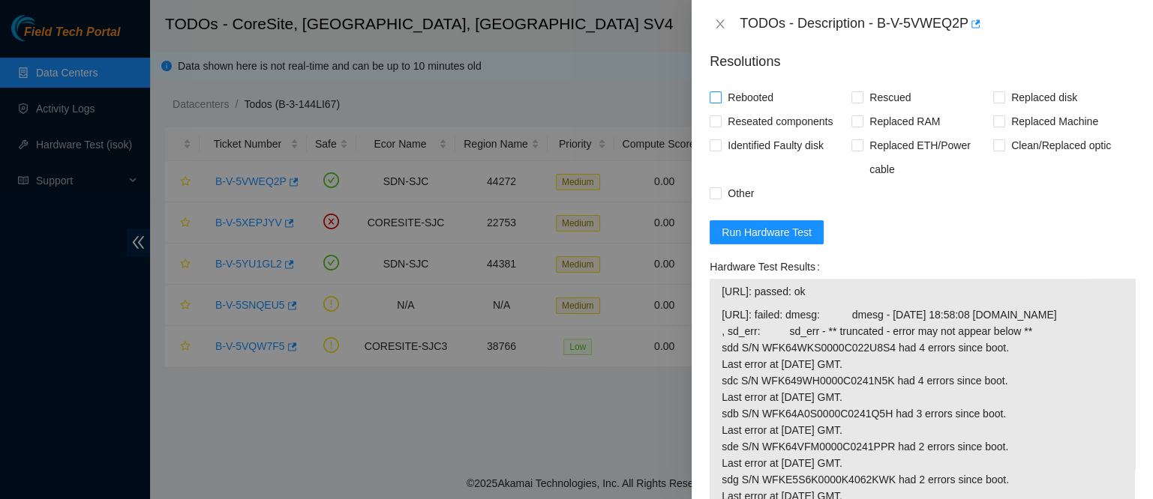
type Tracking "473665218615"
click at [768, 109] on span "Rebooted" at bounding box center [750, 97] width 58 height 24
click at [720, 102] on input "Rebooted" at bounding box center [714, 96] width 10 height 10
checkbox input "true"
click at [789, 133] on span "Reseated components" at bounding box center [779, 121] width 117 height 24
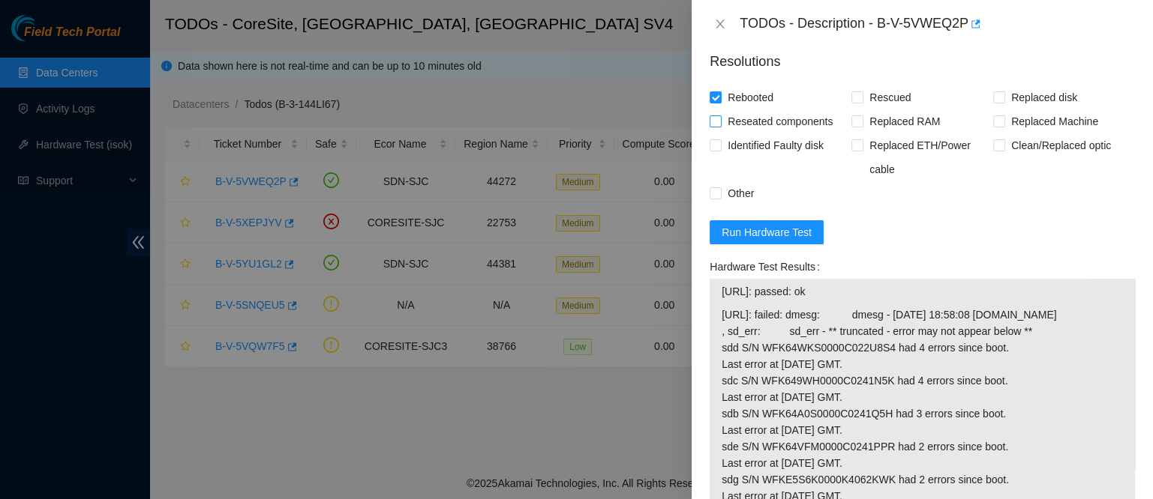
click at [720, 126] on input "Reseated components" at bounding box center [714, 120] width 10 height 10
checkbox input "true"
click at [993, 102] on input "Replaced disk" at bounding box center [998, 96] width 10 height 10
checkbox input "true"
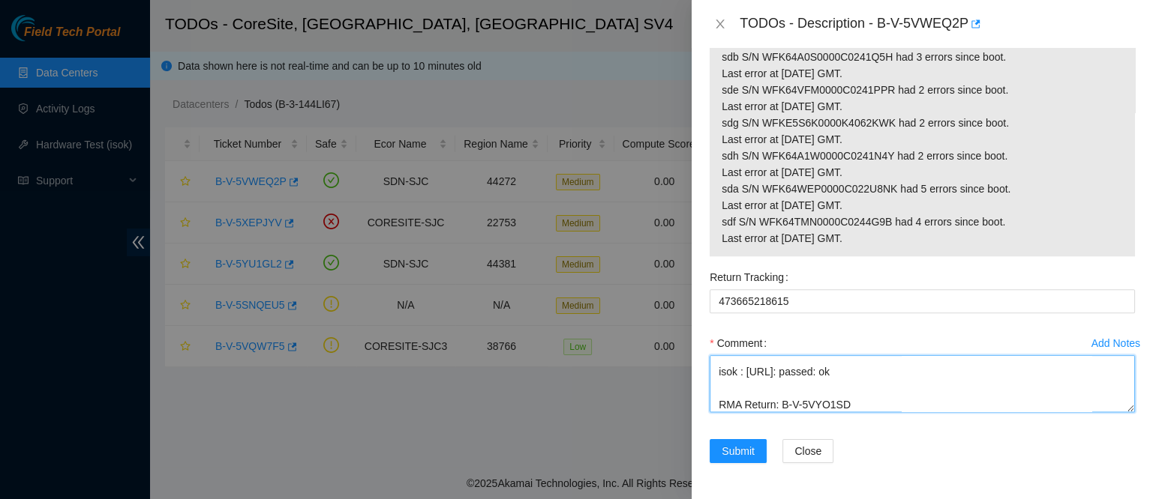
scroll to position [0, 0]
drag, startPoint x: 863, startPoint y: 408, endPoint x: 624, endPoint y: 278, distance: 272.1
click at [624, 278] on div "TODOs - Description - B-V-5VWEQ2P Problem Type Hardware Rack Number CS05-R01 Ma…" at bounding box center [576, 249] width 1153 height 499
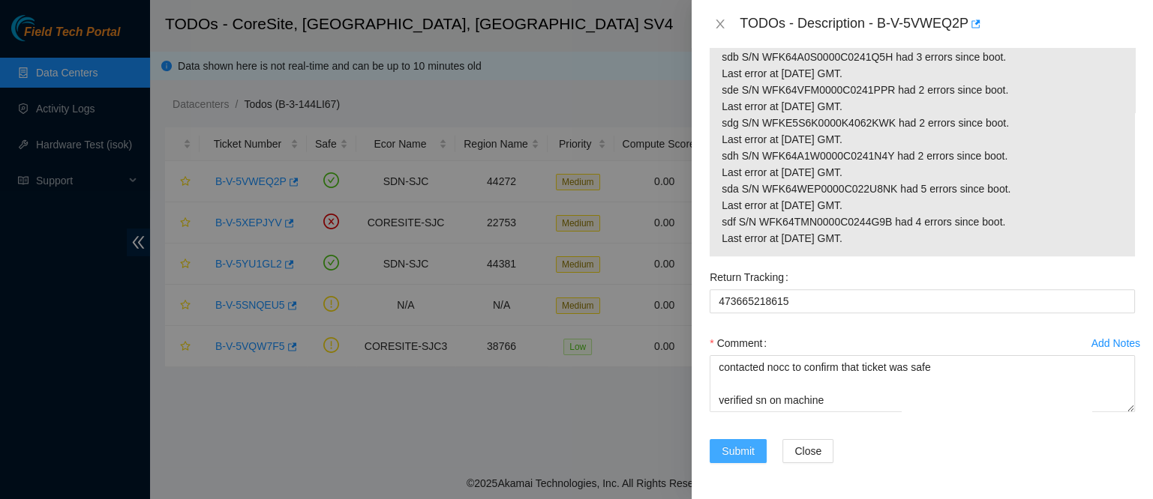
click at [729, 450] on span "Submit" at bounding box center [737, 451] width 33 height 16
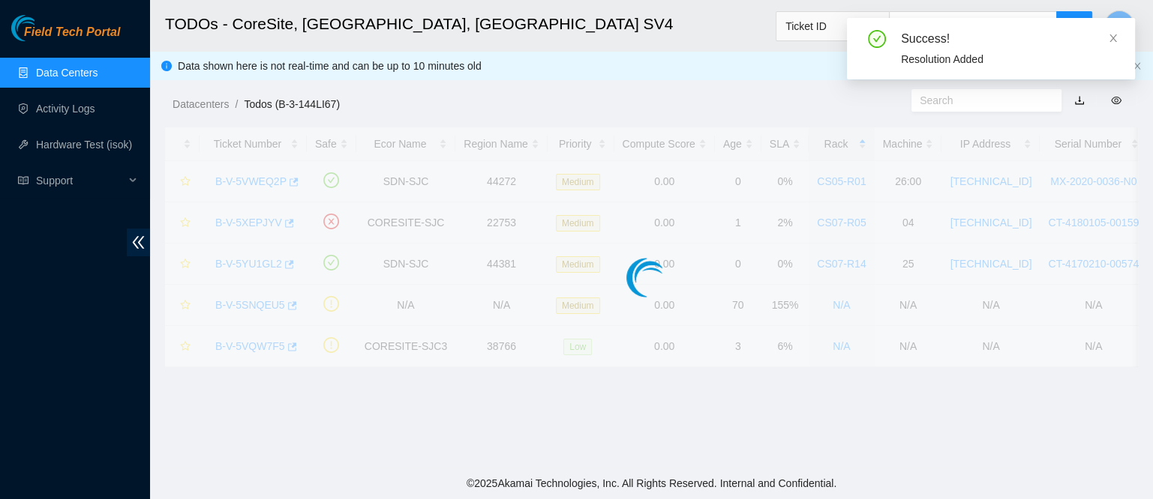
scroll to position [462, 0]
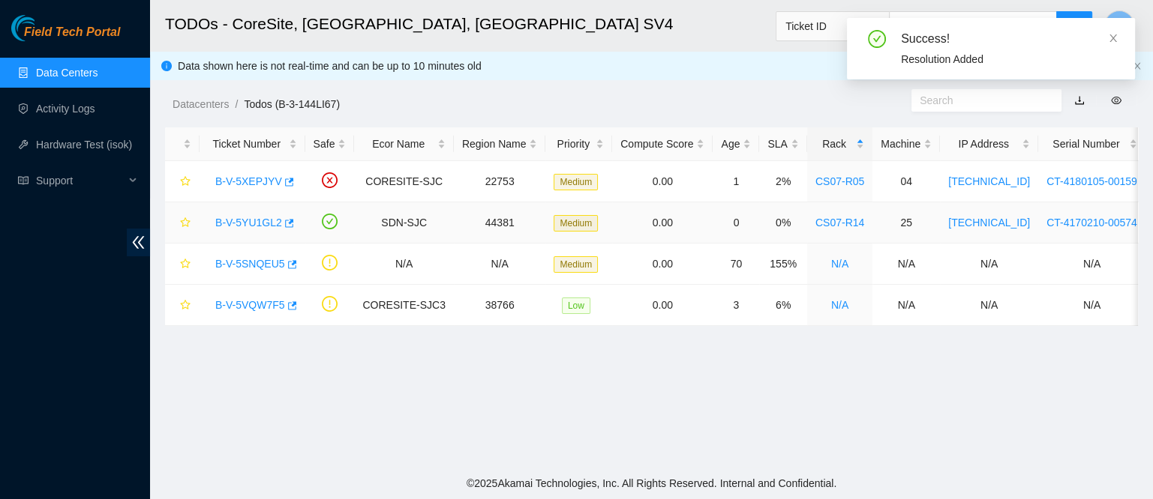
click at [253, 218] on link "B-V-5YU1GL2" at bounding box center [248, 223] width 67 height 12
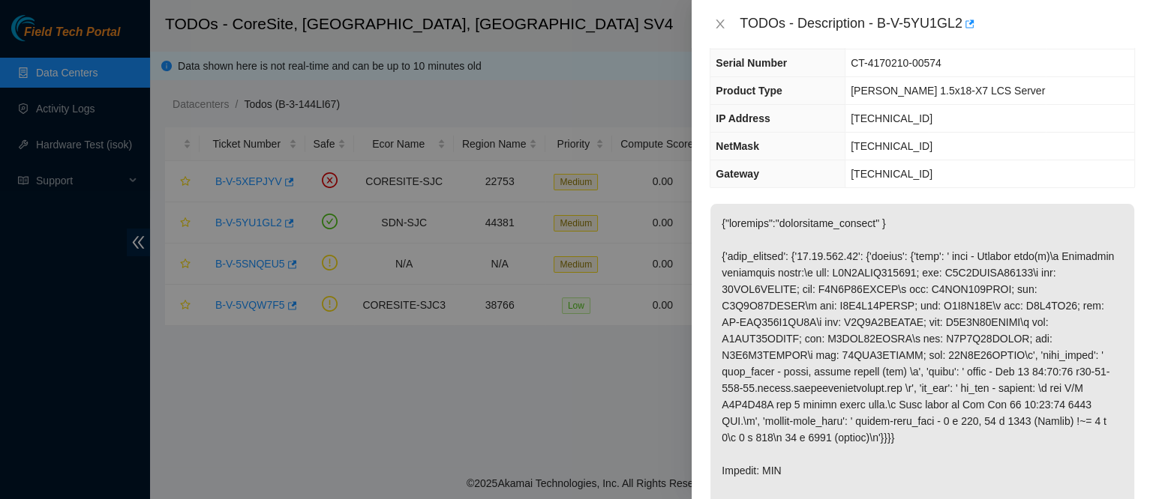
scroll to position [0, 0]
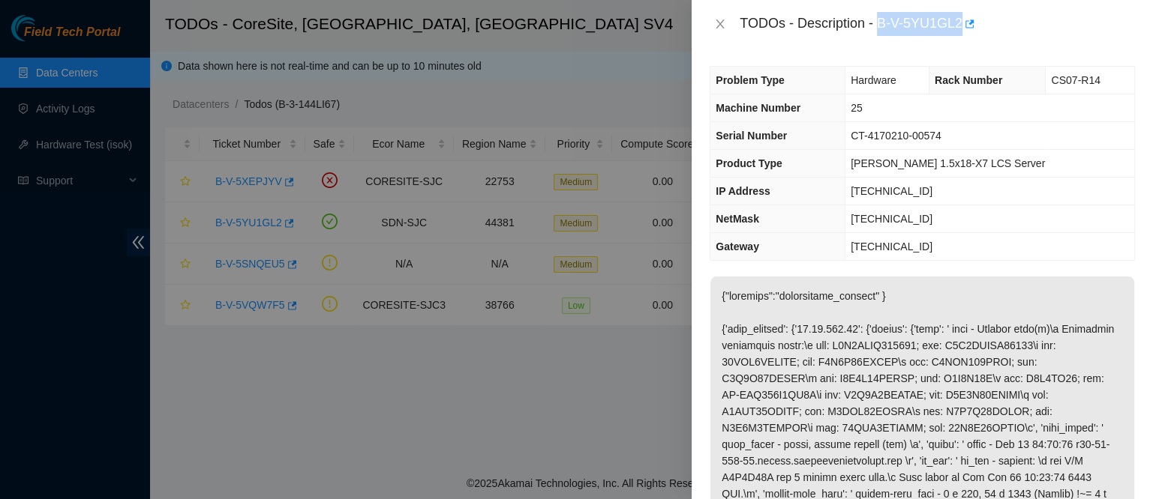
drag, startPoint x: 922, startPoint y: 25, endPoint x: 1040, endPoint y: 37, distance: 118.4
click at [1040, 37] on div "TODOs - Description - B-V-5YU1GL2" at bounding box center [921, 24] width 461 height 48
copy div "B-V-5YU1GL2"
click at [1040, 37] on div "TODOs - Description - B-V-5YU1GL2" at bounding box center [921, 24] width 461 height 48
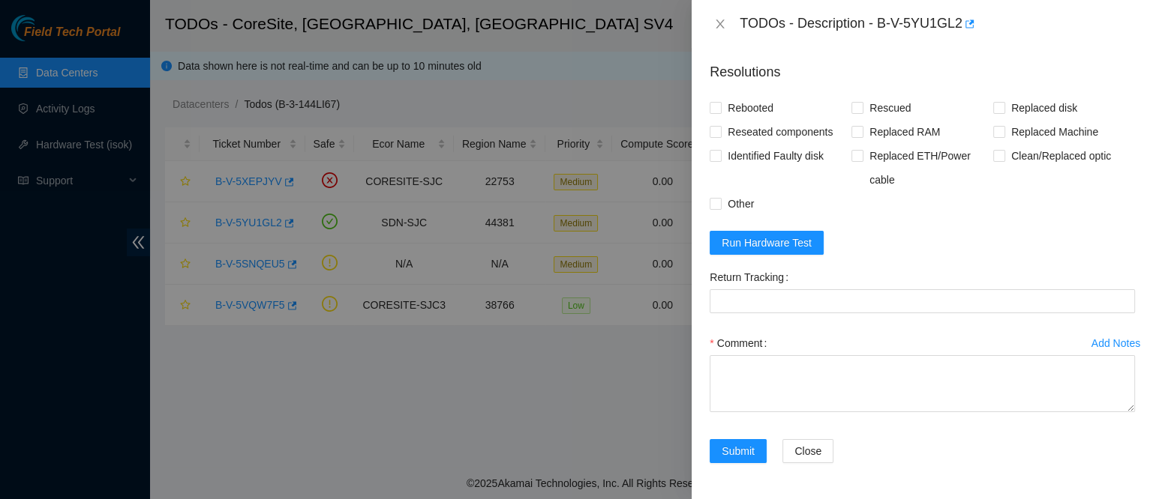
scroll to position [784, 0]
click at [781, 247] on span "Run Hardware Test" at bounding box center [766, 243] width 90 height 16
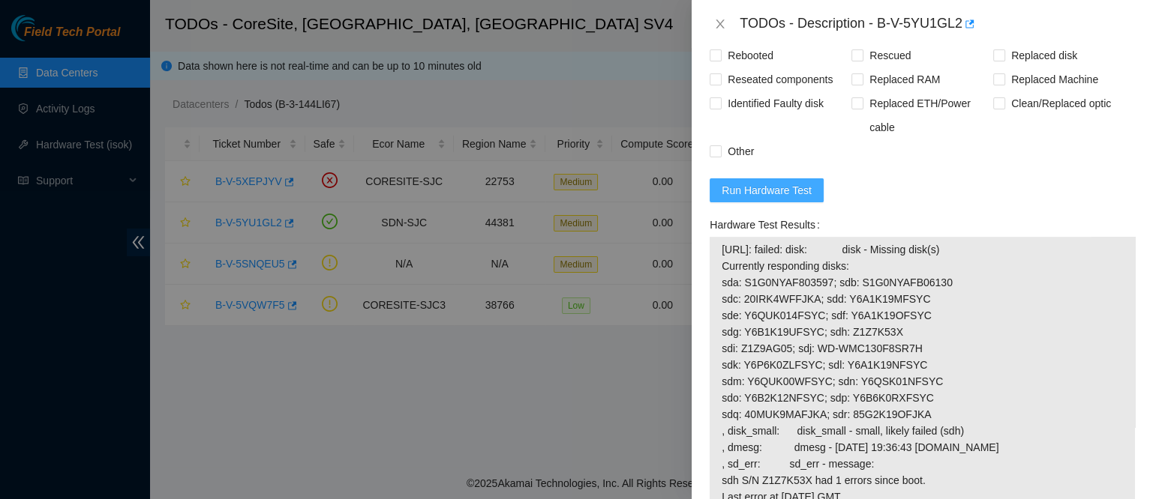
scroll to position [775, 0]
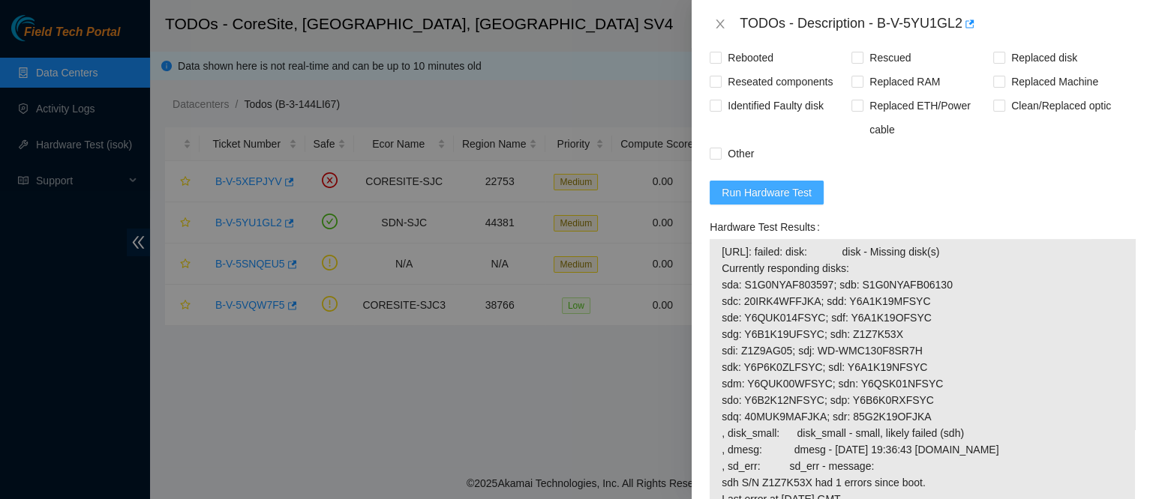
click at [789, 201] on span "Run Hardware Test" at bounding box center [766, 192] width 90 height 16
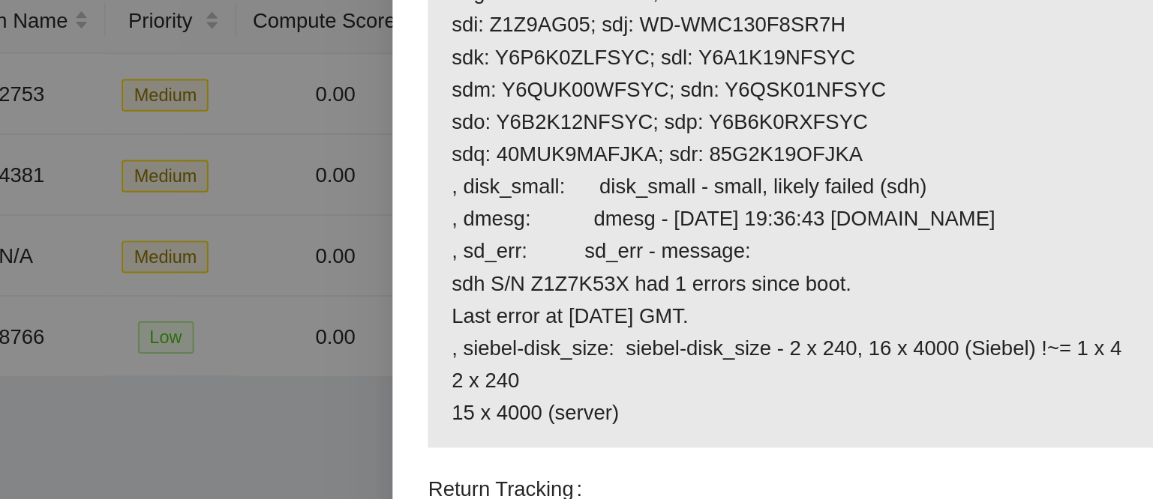
scroll to position [972, 0]
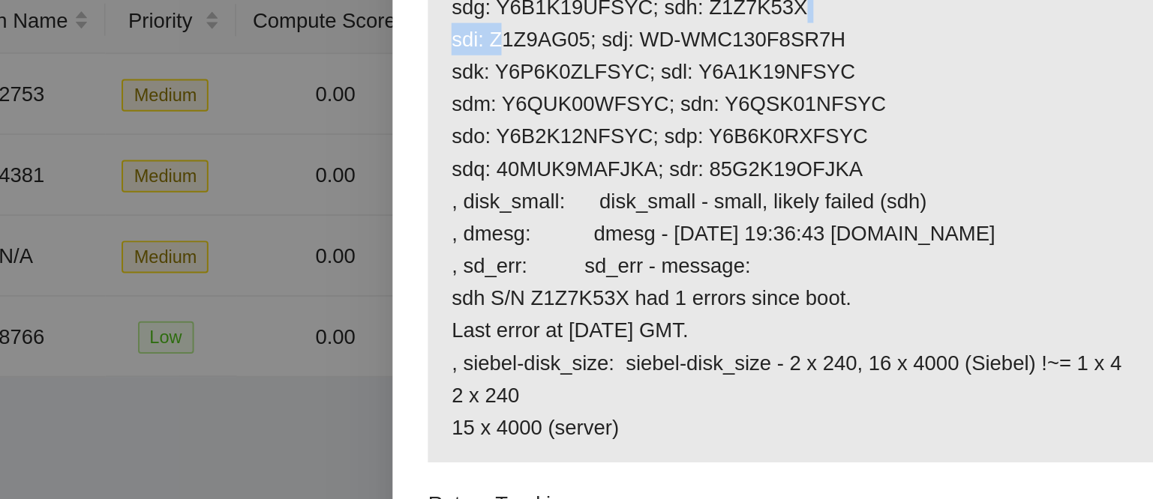
drag, startPoint x: 886, startPoint y: 195, endPoint x: 844, endPoint y: 194, distance: 42.0
click at [844, 194] on span "23.44.230.28: failed: disk: disk - Missing disk(s) Currently responding disks: …" at bounding box center [921, 202] width 401 height 313
click at [900, 195] on span "23.44.230.28: failed: disk: disk - Missing disk(s) Currently responding disks: …" at bounding box center [921, 202] width 401 height 313
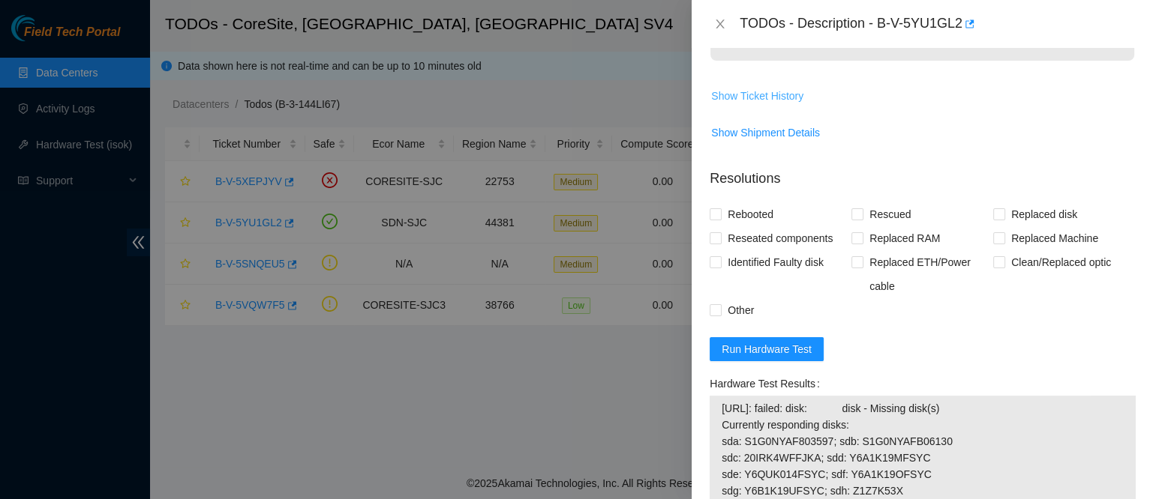
scroll to position [616, 0]
click at [774, 106] on span "Show Ticket History" at bounding box center [757, 97] width 92 height 16
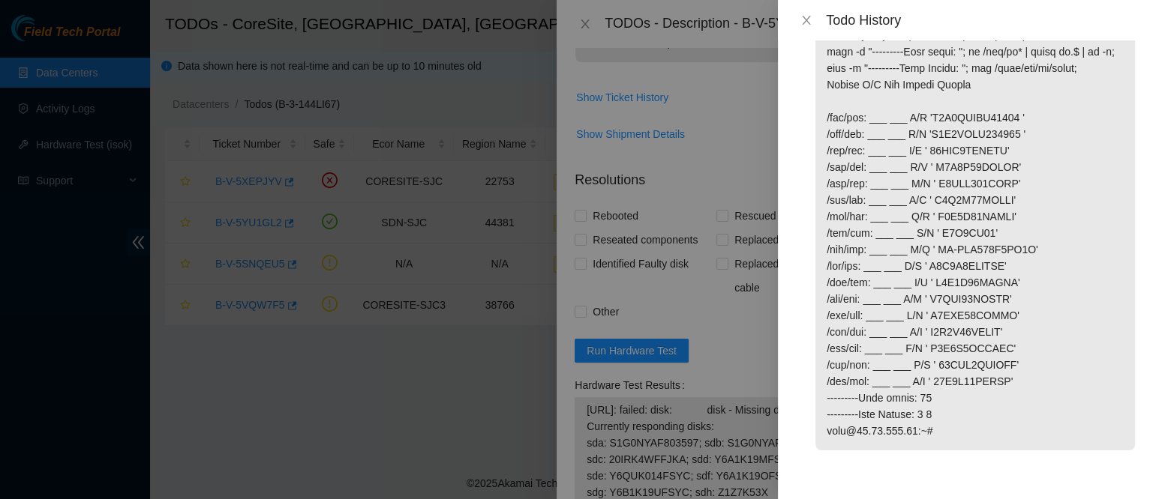
scroll to position [750, 0]
click at [810, 22] on icon "close" at bounding box center [806, 20] width 12 height 12
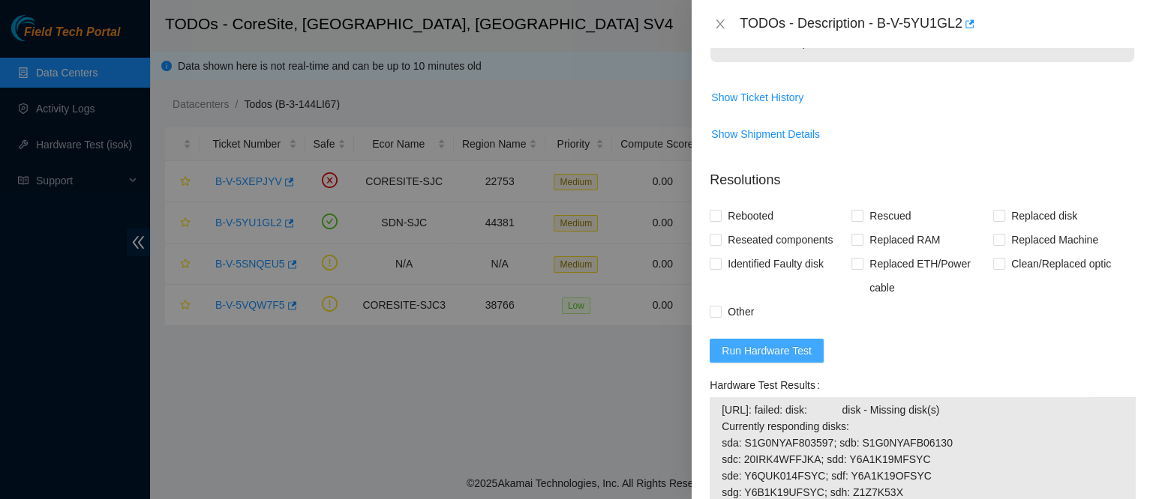
click at [782, 359] on span "Run Hardware Test" at bounding box center [766, 351] width 90 height 16
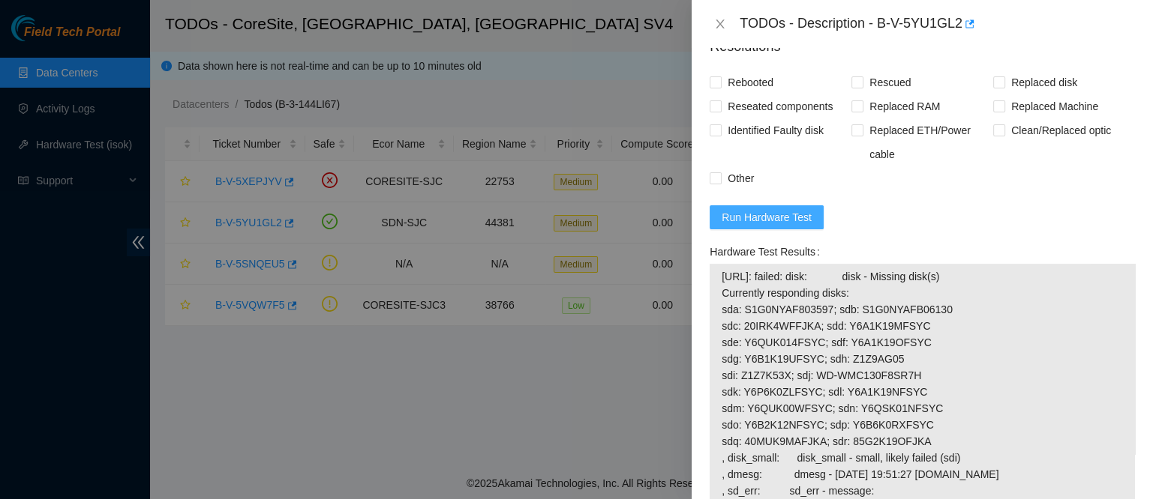
click at [769, 226] on span "Run Hardware Test" at bounding box center [766, 217] width 90 height 16
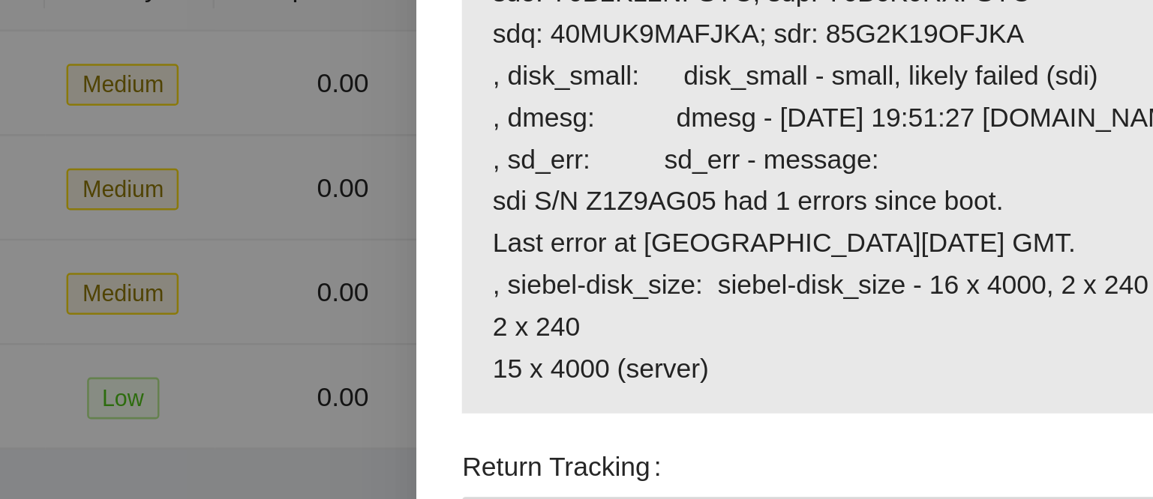
scroll to position [1023, 0]
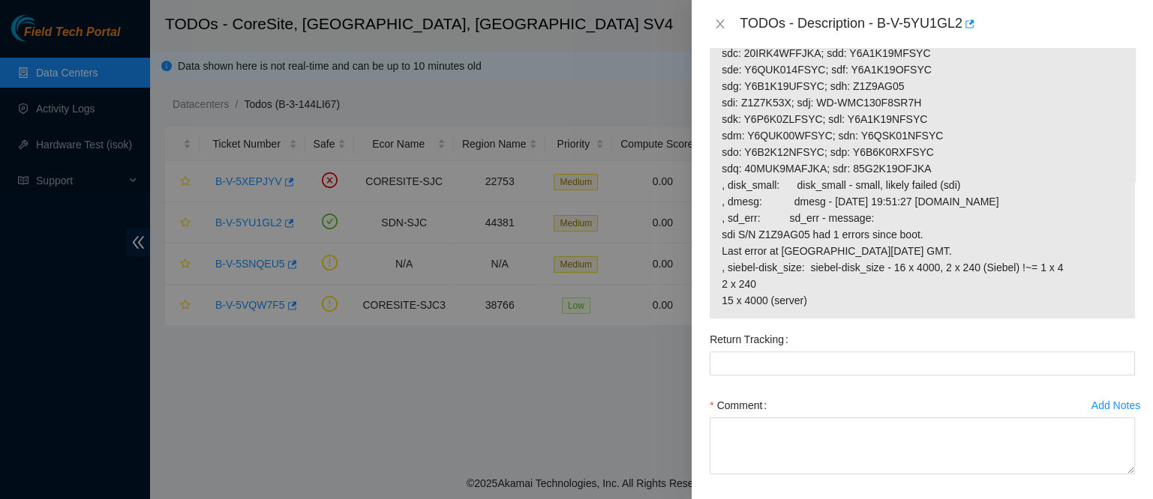
click at [715, 14] on div "TODOs - Description - B-V-5YU1GL2" at bounding box center [921, 24] width 425 height 24
click at [721, 22] on icon "close" at bounding box center [720, 23] width 8 height 9
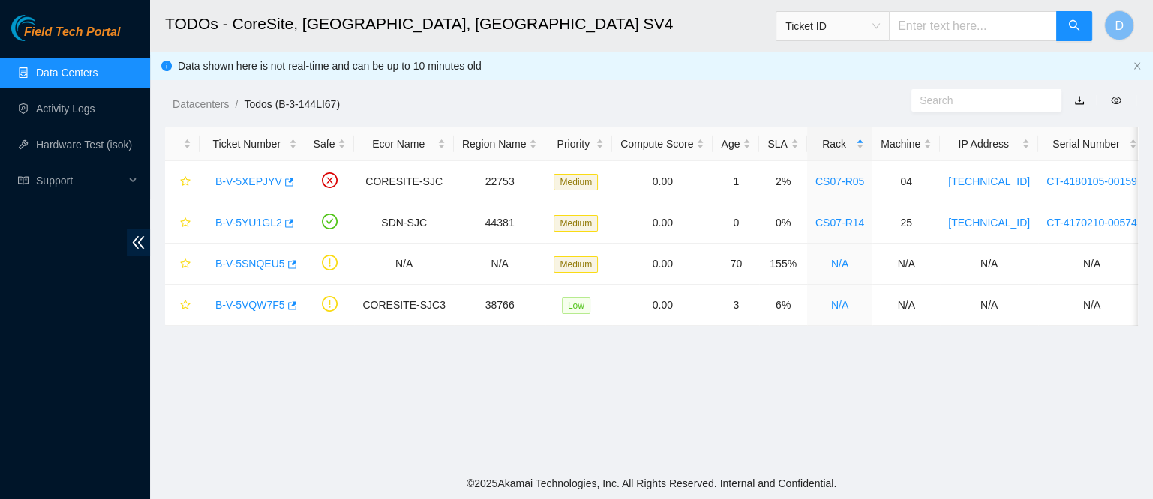
scroll to position [323, 0]
click at [255, 182] on link "B-V-5XEPJYV" at bounding box center [248, 181] width 67 height 12
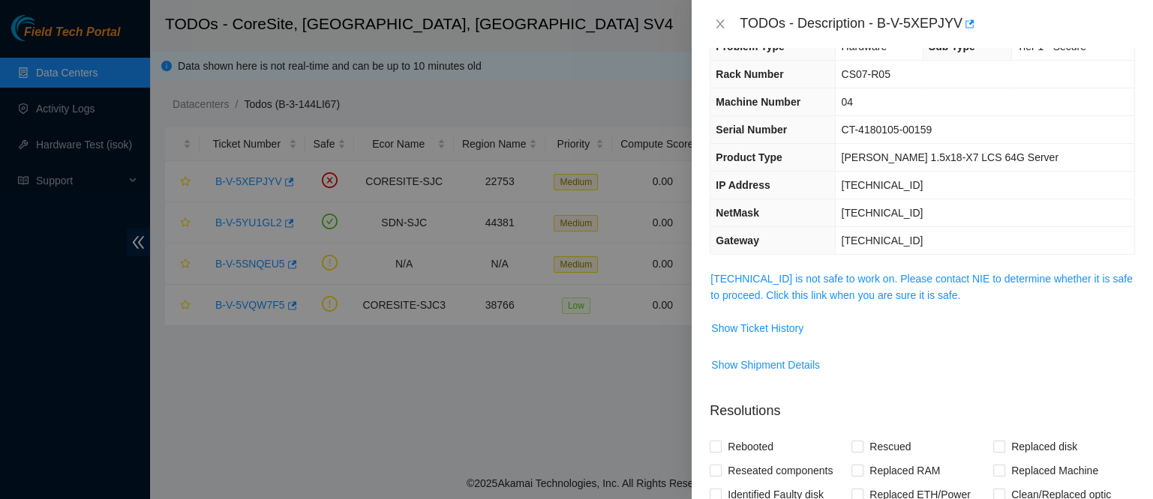
scroll to position [6, 0]
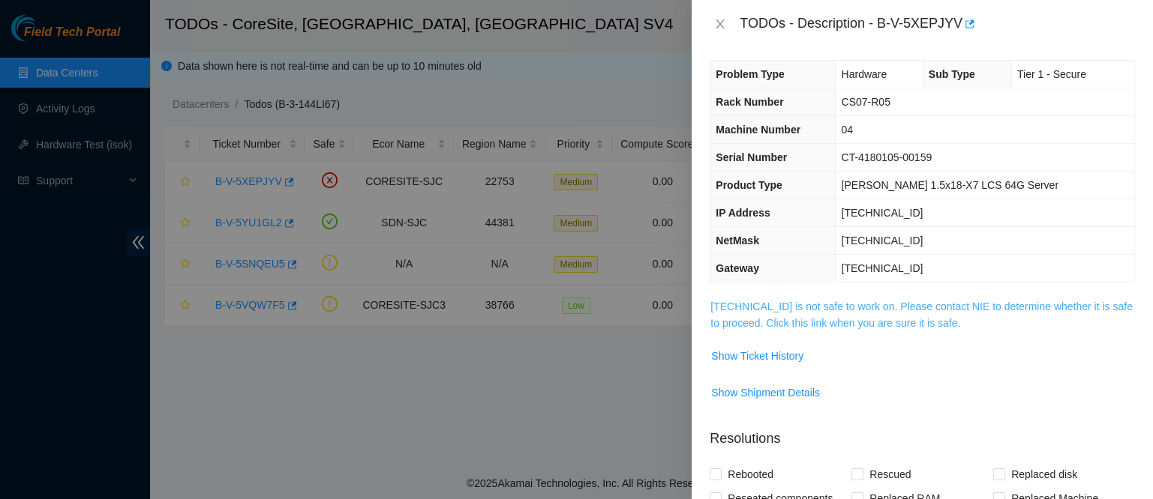
click at [840, 315] on link "184.25.56.224 is not safe to work on. Please contact NIE to determine whether i…" at bounding box center [921, 315] width 422 height 28
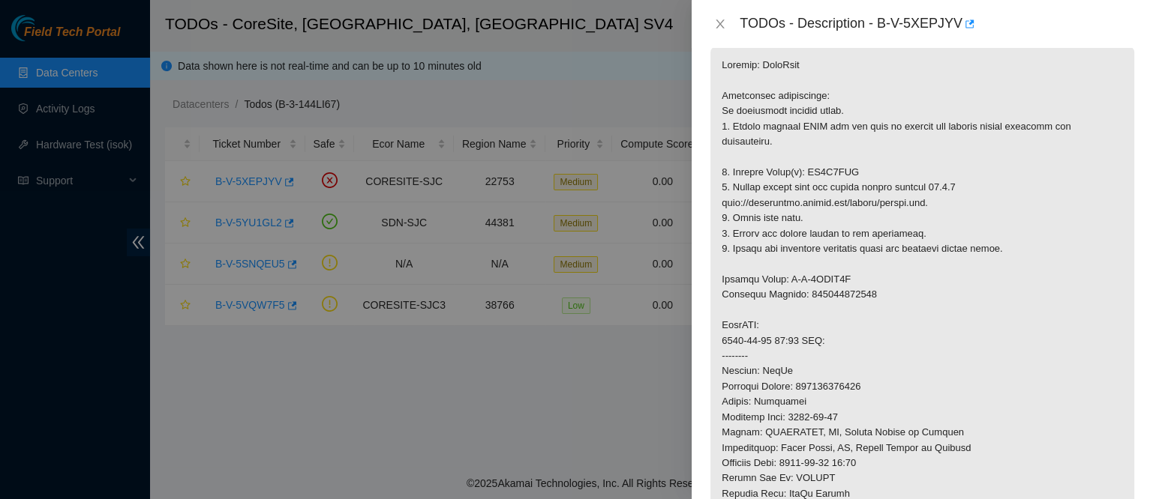
scroll to position [0, 0]
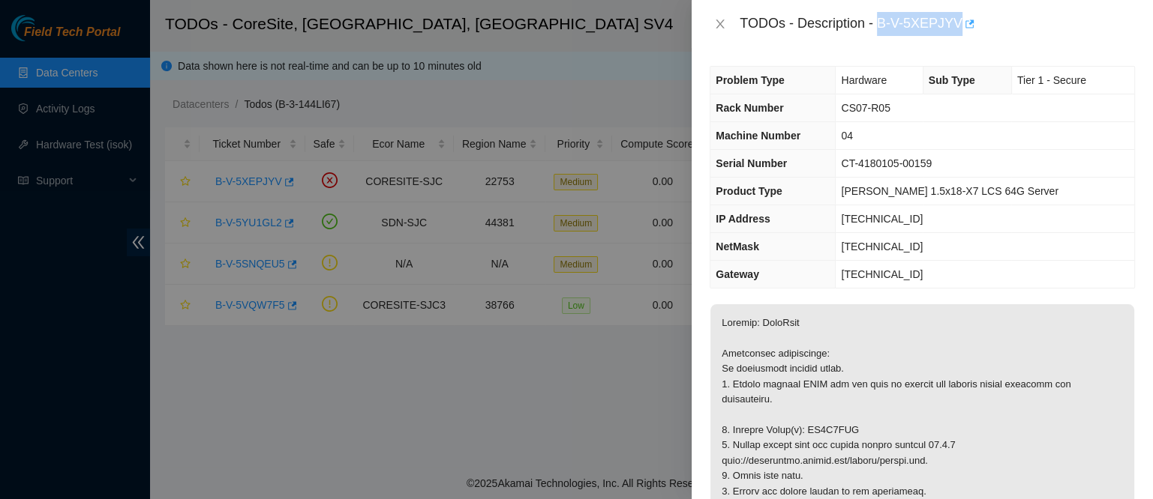
drag, startPoint x: 923, startPoint y: 17, endPoint x: 1029, endPoint y: 28, distance: 106.3
click at [1029, 28] on div "TODOs - Description - B-V-5XEPJYV" at bounding box center [936, 24] width 395 height 24
copy div "B-V-5XEPJYV"
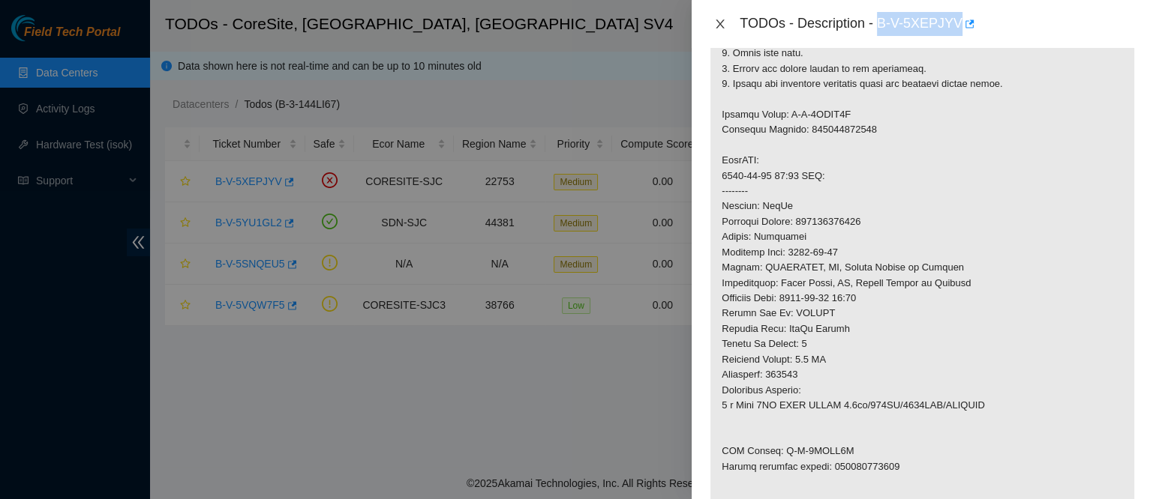
click at [720, 24] on icon "close" at bounding box center [720, 23] width 8 height 9
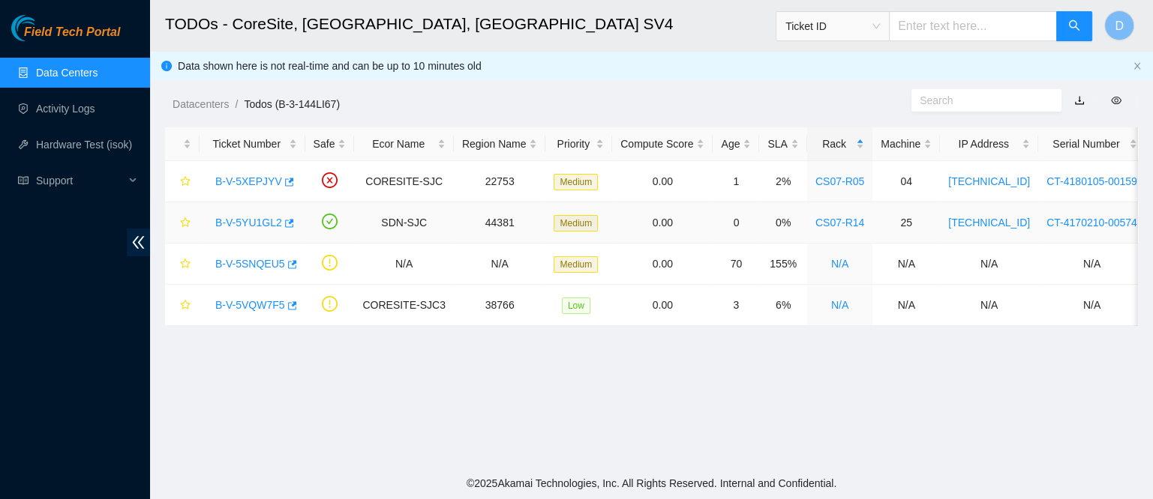
click at [235, 223] on link "B-V-5YU1GL2" at bounding box center [248, 223] width 67 height 12
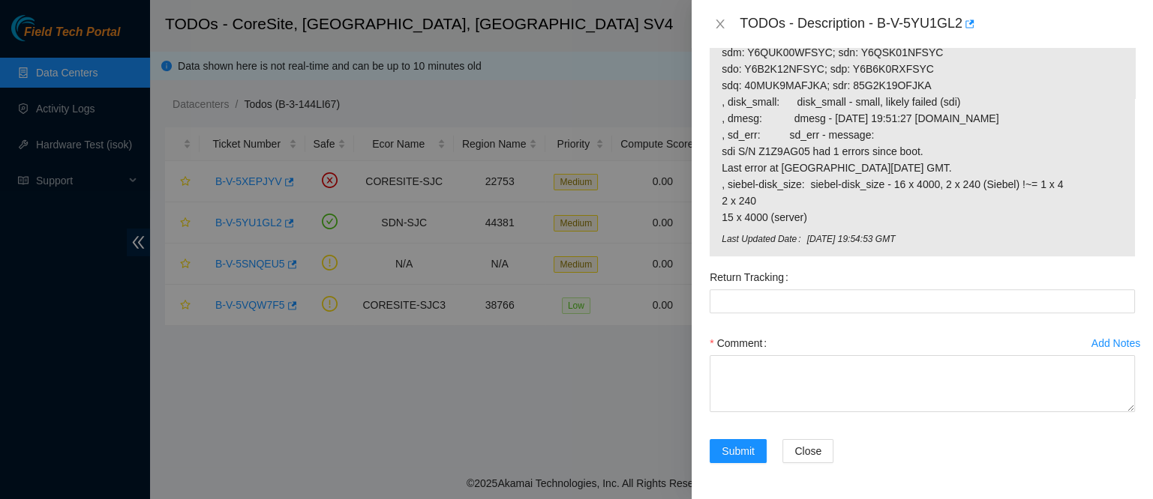
scroll to position [1182, 0]
drag, startPoint x: 719, startPoint y: 131, endPoint x: 943, endPoint y: 233, distance: 246.3
click at [943, 233] on div "23.44.230.28: failed: disk: disk - Missing disk(s) Currently responding disks: …" at bounding box center [921, 82] width 425 height 349
copy tbody "23.44.230.28: failed: disk: disk - Missing disk(s) Currently responding disks: …"
click at [928, 25] on div "TODOs - Description - B-V-5YU1GL2" at bounding box center [936, 24] width 395 height 24
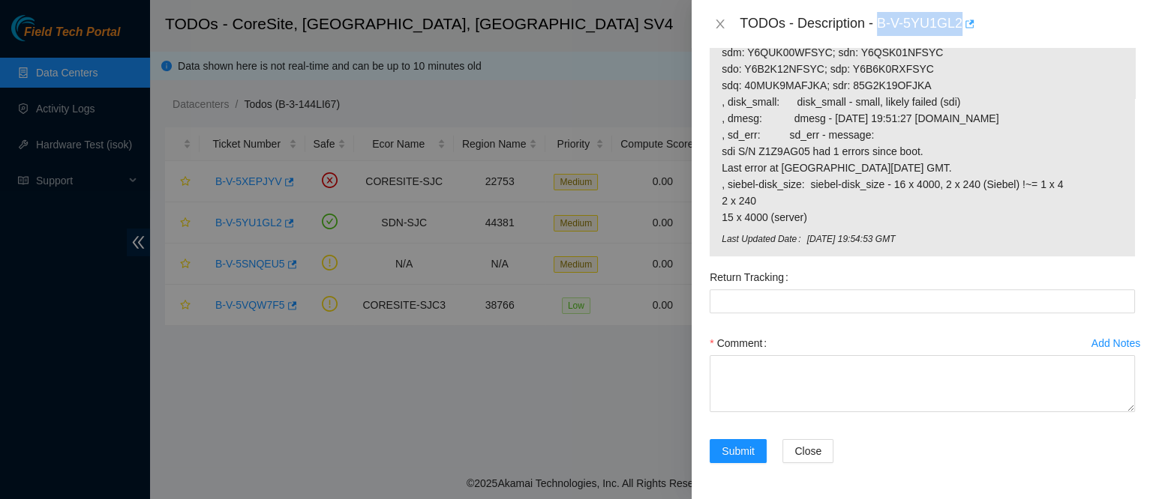
drag, startPoint x: 926, startPoint y: 23, endPoint x: 1035, endPoint y: 14, distance: 109.1
click at [1035, 14] on div "TODOs - Description - B-V-5YU1GL2" at bounding box center [936, 24] width 395 height 24
copy div "B-V-5YU1GL2"
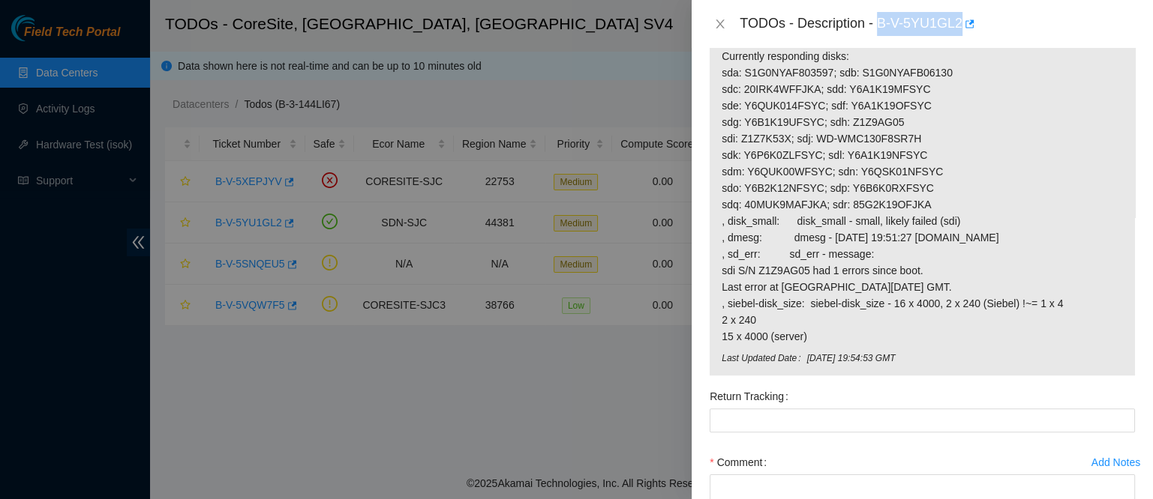
scroll to position [984, 0]
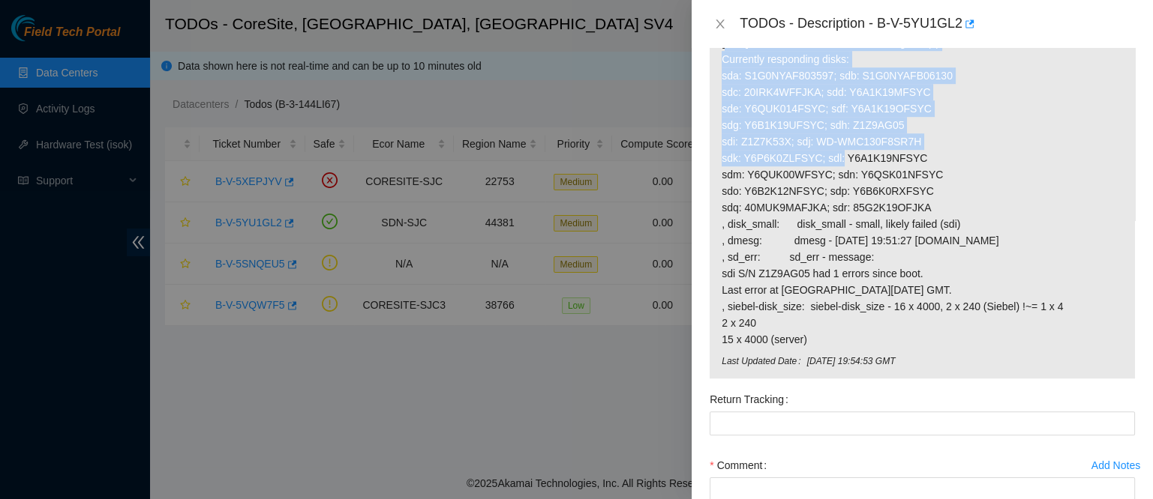
drag, startPoint x: 725, startPoint y: 100, endPoint x: 808, endPoint y: 225, distance: 150.0
click at [808, 225] on span "23.44.230.28: failed: disk: disk - Missing disk(s) Currently responding disks: …" at bounding box center [921, 190] width 401 height 313
drag, startPoint x: 720, startPoint y: 103, endPoint x: 962, endPoint y: 410, distance: 390.8
click at [962, 379] on div "23.44.230.28: failed: disk: disk - Missing disk(s) Currently responding disks: …" at bounding box center [921, 204] width 425 height 349
copy tbody "23.44.230.28: failed: disk: disk - Missing disk(s) Currently responding disks: …"
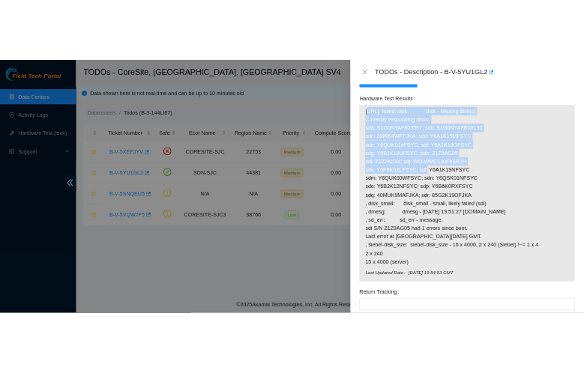
scroll to position [935, 0]
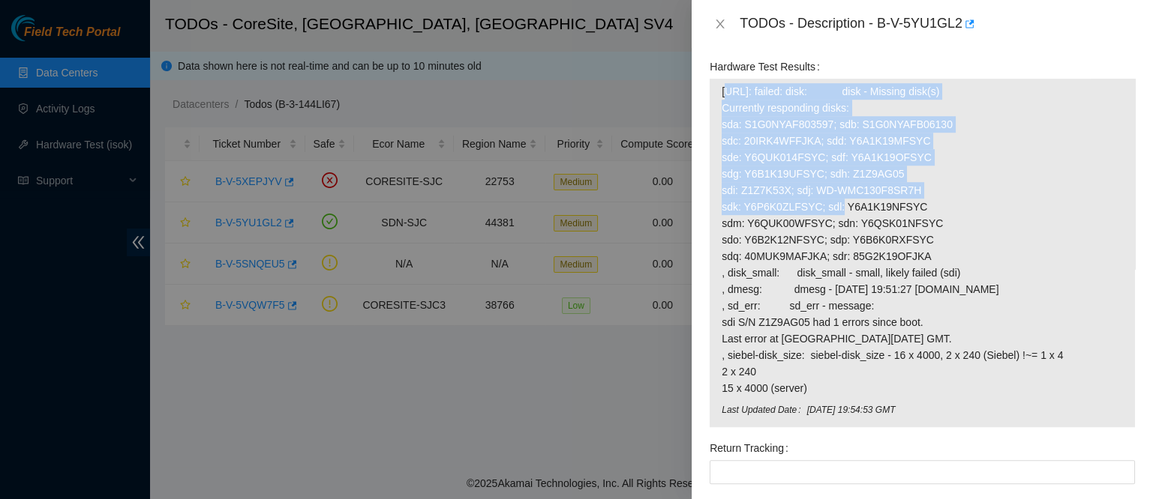
click at [864, 235] on span "23.44.230.28: failed: disk: disk - Missing disk(s) Currently responding disks: …" at bounding box center [921, 239] width 401 height 313
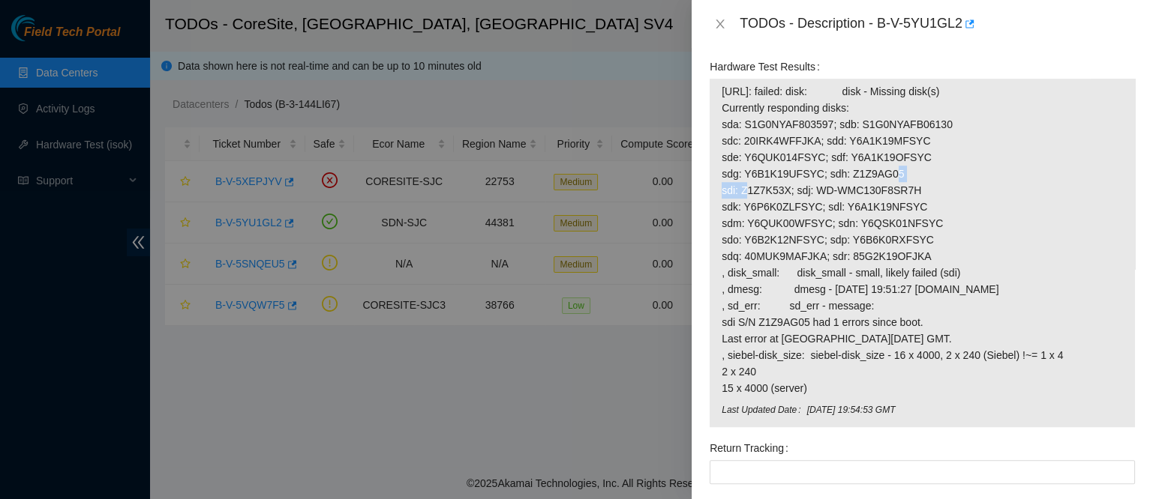
click at [864, 235] on span "23.44.230.28: failed: disk: disk - Missing disk(s) Currently responding disks: …" at bounding box center [921, 239] width 401 height 313
drag, startPoint x: 720, startPoint y: 155, endPoint x: 796, endPoint y: 309, distance: 171.7
click at [796, 309] on td "23.44.230.28: failed: disk: disk - Missing disk(s) Currently responding disks: …" at bounding box center [922, 242] width 403 height 320
drag, startPoint x: 721, startPoint y: 148, endPoint x: 877, endPoint y: 464, distance: 351.8
click at [877, 397] on span "23.44.230.28: failed: disk: disk - Missing disk(s) Currently responding disks: …" at bounding box center [921, 239] width 401 height 313
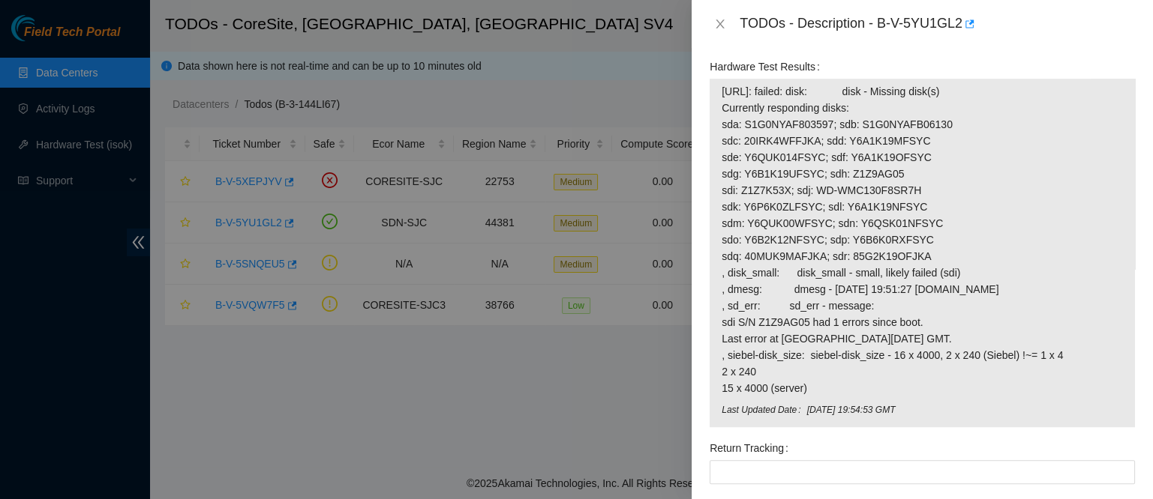
copy span "23.44.230.28: failed: disk: disk - Missing disk(s) Currently responding disks: …"
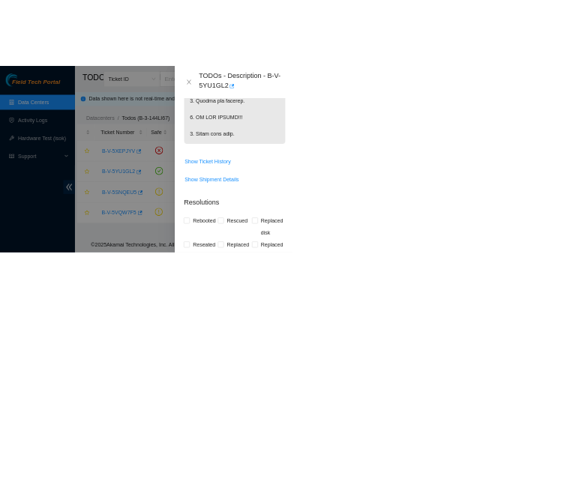
scroll to position [1420, 0]
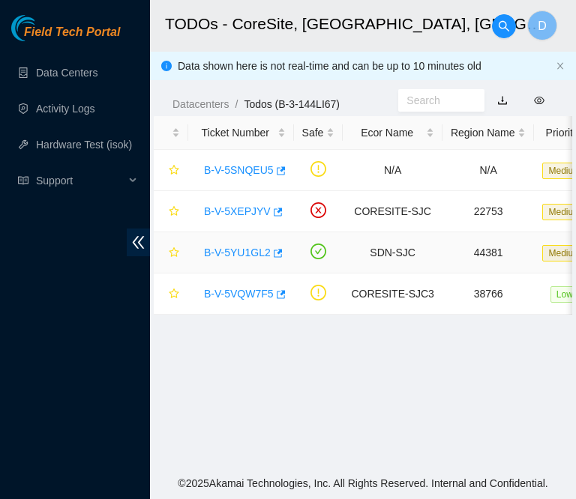
click at [236, 250] on link "B-V-5YU1GL2" at bounding box center [237, 253] width 67 height 12
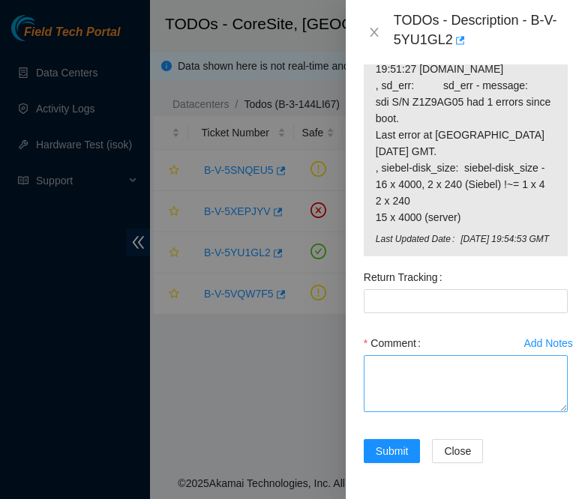
scroll to position [1948, 0]
click at [400, 408] on textarea "Comment" at bounding box center [466, 383] width 204 height 57
paste textarea "isok : [URL]: failed: disk: disk - Missing disk(s) Currently responding disks: …"
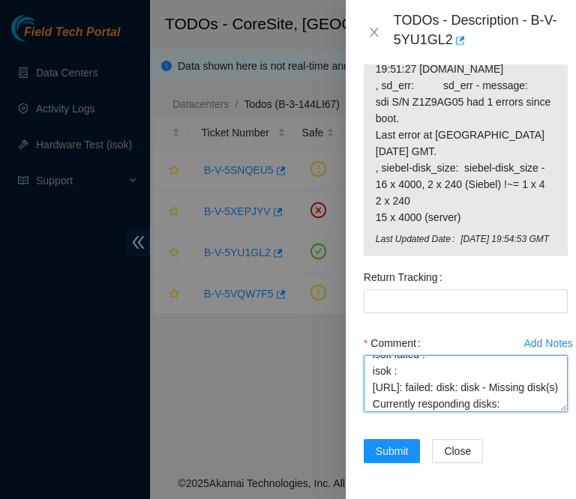
scroll to position [159, 0]
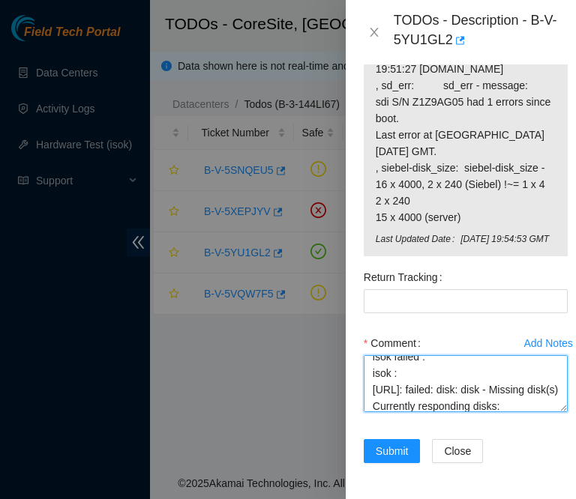
click at [394, 389] on textarea "contacted nocc to confirm that ticket was safe verified sn on machine connected…" at bounding box center [466, 383] width 204 height 57
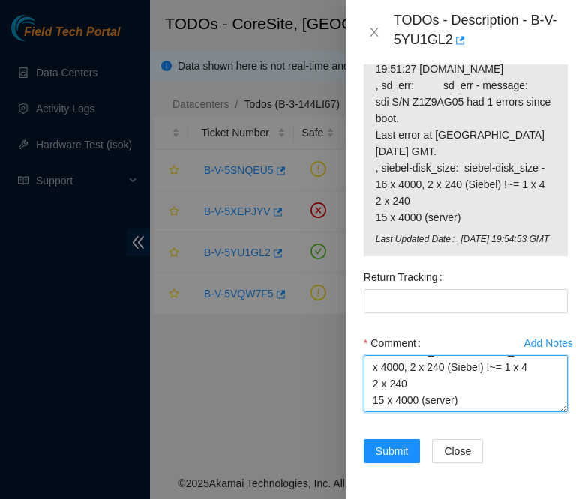
scroll to position [1989, 0]
click at [473, 378] on textarea "contacted nocc to confirm that ticket was safe verified sn on machine connected…" at bounding box center [466, 383] width 204 height 57
paste textarea "looks like drive : Z1Z7K53X is failing."
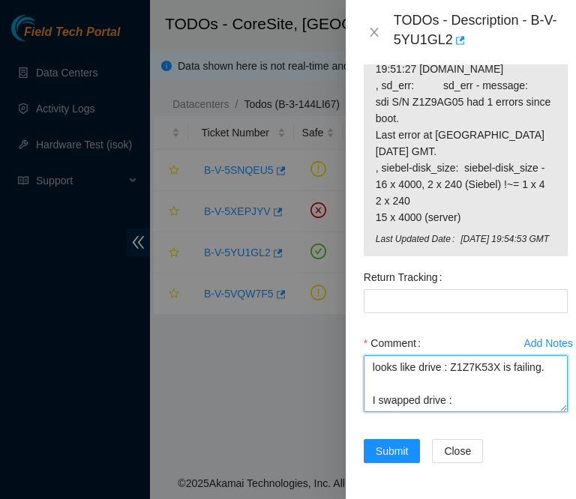
click at [473, 355] on textarea "contacted nocc to confirm that ticket was safe verified sn on machine connected…" at bounding box center [466, 383] width 204 height 57
click at [469, 355] on textarea "contacted nocc to confirm that ticket was safe verified sn on machine connected…" at bounding box center [466, 383] width 204 height 57
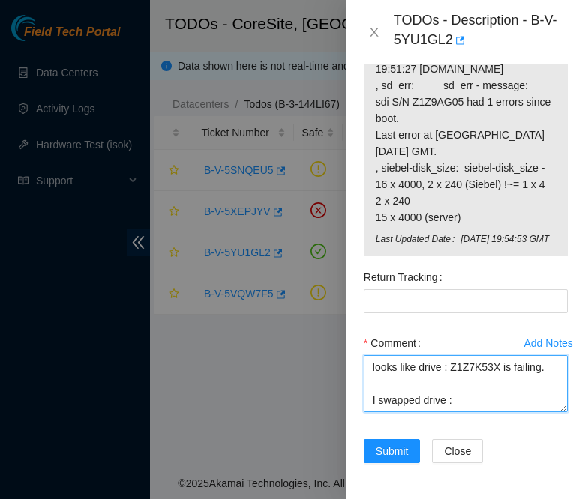
click at [451, 373] on textarea "contacted nocc to confirm that ticket was safe verified sn on machine connected…" at bounding box center [466, 383] width 204 height 57
paste textarea "Z1Z7K53X"
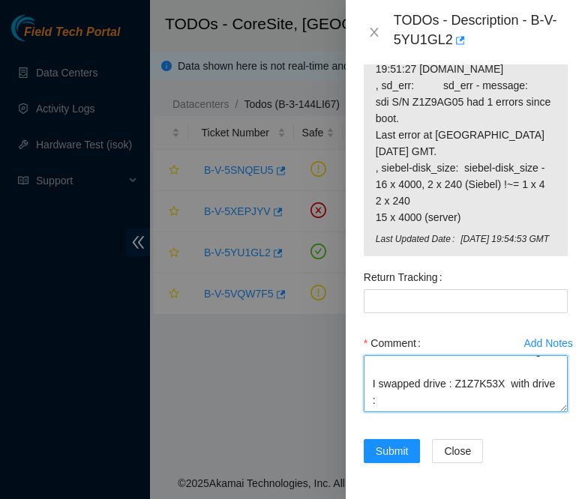
paste textarea "Z1Z9AG05"
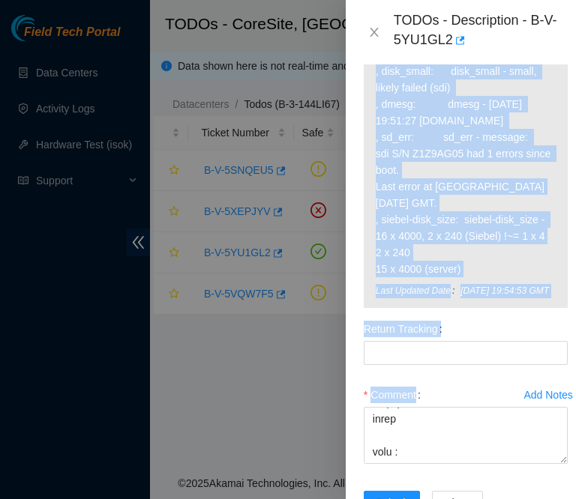
scroll to position [1909, 0]
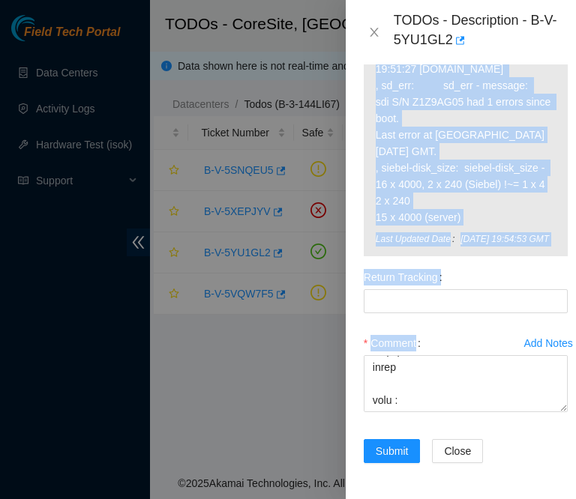
drag, startPoint x: 372, startPoint y: 195, endPoint x: 484, endPoint y: 251, distance: 125.1
copy tbody "23.44.230.28: failed: disk: disk - Missing disk(s) Currently responding disks: …"
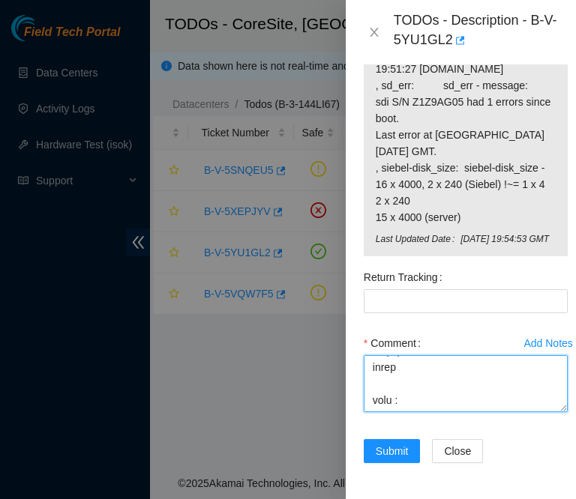
click at [415, 374] on textarea "Comment" at bounding box center [466, 383] width 204 height 57
paste textarea "23.44.230.28: failed: disk: disk - Missing disk(s) Currently responding disks: …"
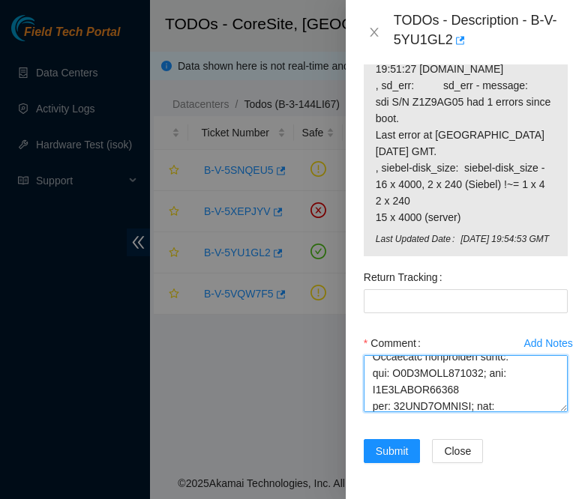
scroll to position [954, 0]
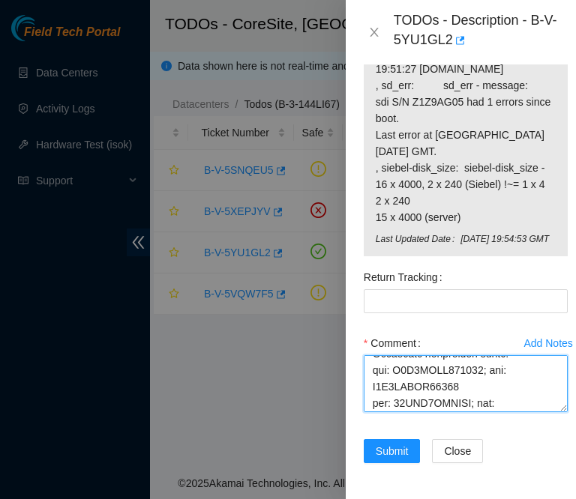
click at [413, 375] on textarea "Comment" at bounding box center [466, 383] width 204 height 57
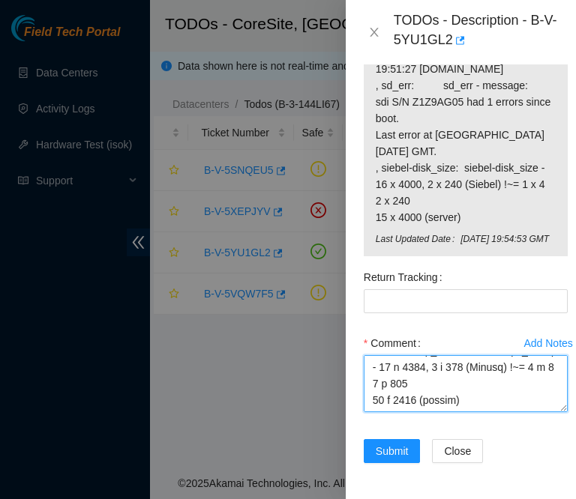
scroll to position [1567, 0]
click at [460, 375] on textarea "Comment" at bounding box center [466, 383] width 204 height 57
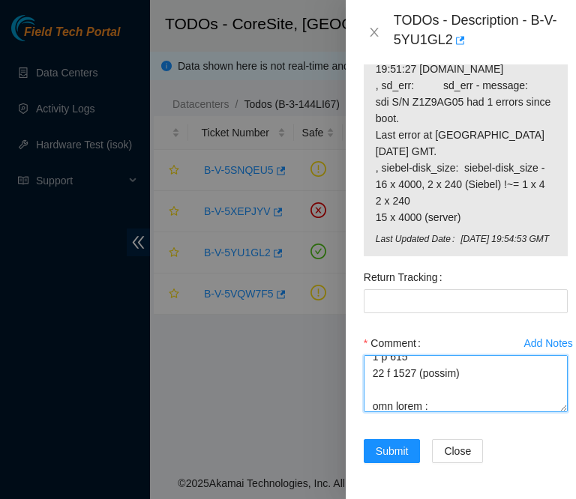
click at [433, 371] on textarea "Comment" at bounding box center [466, 383] width 204 height 57
click at [429, 364] on textarea "Comment" at bounding box center [466, 383] width 204 height 57
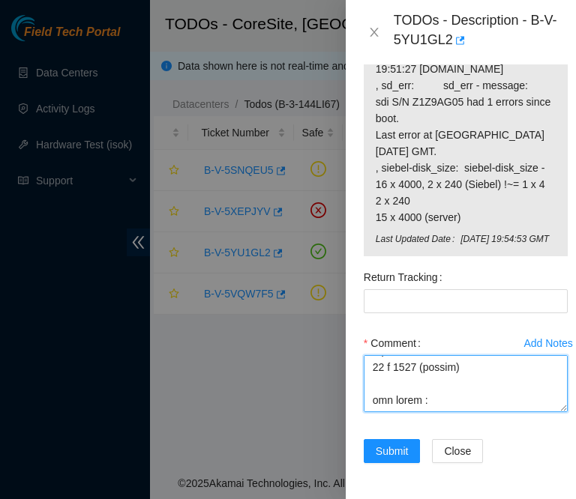
click at [435, 370] on textarea "Comment" at bounding box center [466, 383] width 204 height 57
paste textarea "Z1Z9AG05"
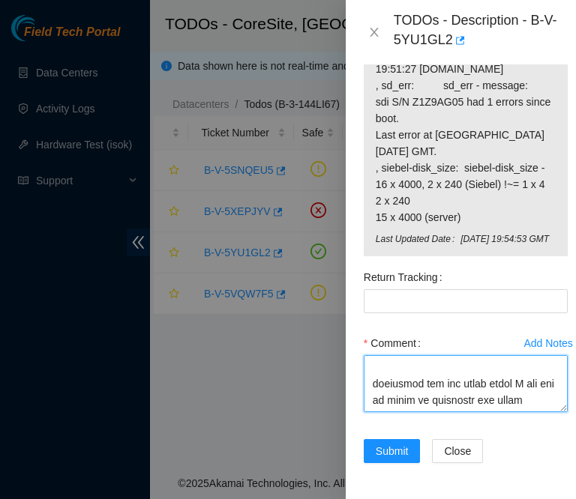
scroll to position [1653, 0]
click at [454, 355] on textarea "Comment" at bounding box center [466, 383] width 204 height 57
click at [439, 362] on textarea "Comment" at bounding box center [466, 383] width 204 height 57
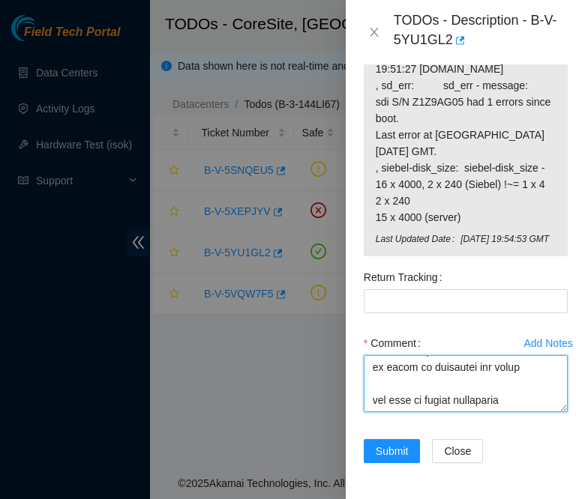
type textarea "contacted nocc to confirm that ticket was safe verified sn on machine connected…"
click at [473, 355] on textarea "Comment" at bounding box center [466, 383] width 204 height 57
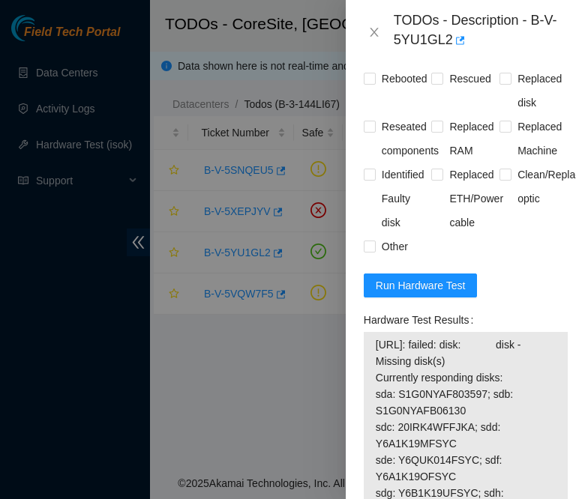
scroll to position [1161, 0]
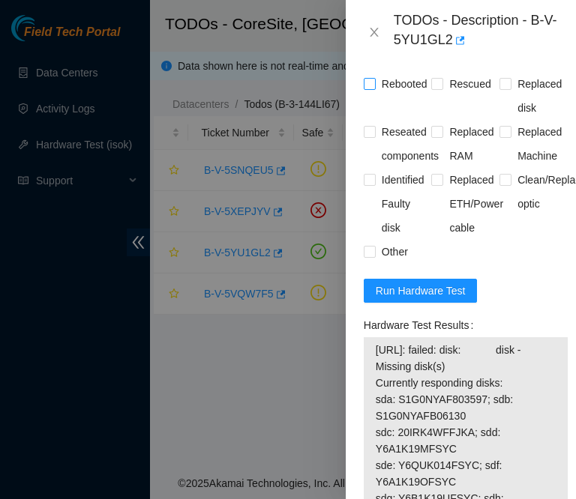
click at [388, 96] on span "Rebooted" at bounding box center [405, 84] width 58 height 24
click at [374, 88] on input "Rebooted" at bounding box center [369, 83] width 10 height 10
checkbox input "true"
click at [370, 136] on input "Reseated components" at bounding box center [369, 131] width 10 height 10
checkbox input "true"
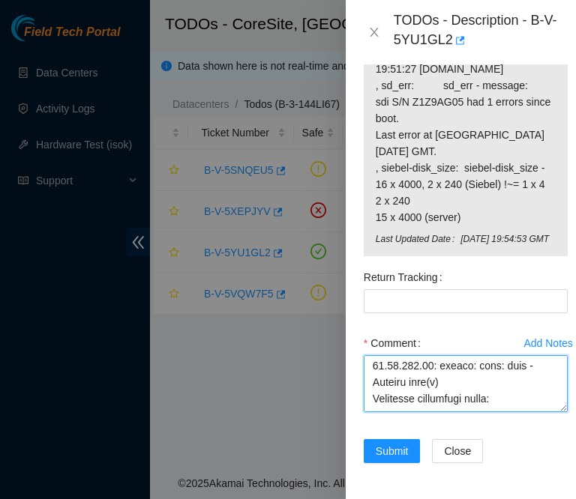
scroll to position [0, 0]
drag, startPoint x: 477, startPoint y: 367, endPoint x: 358, endPoint y: 200, distance: 205.4
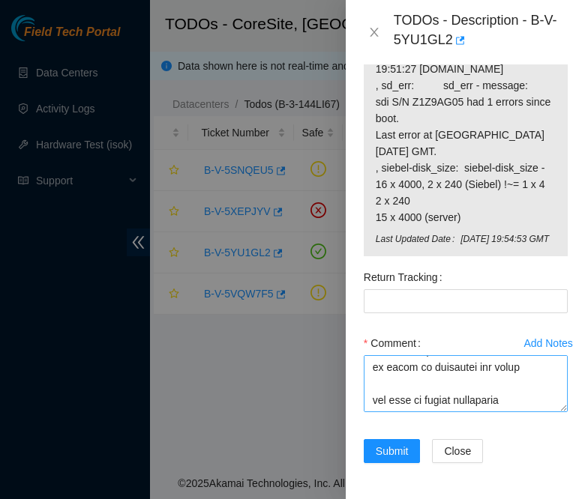
scroll to position [1798, 0]
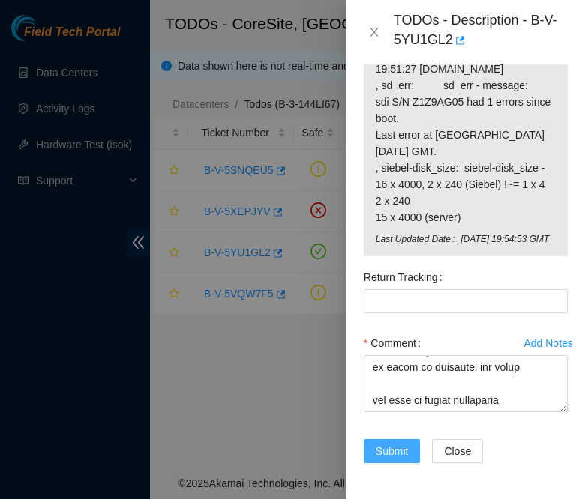
click at [409, 439] on button "Submit" at bounding box center [392, 451] width 57 height 24
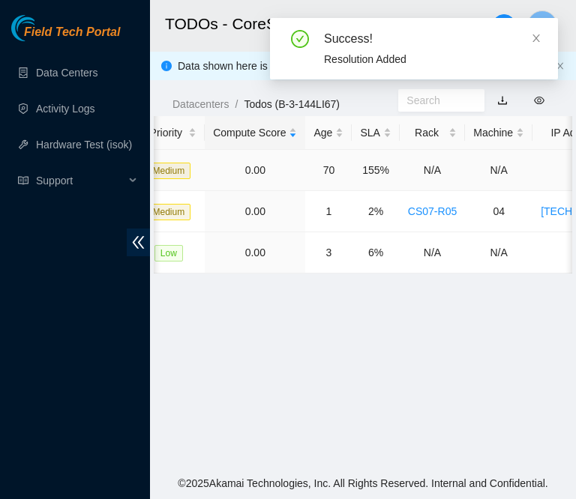
scroll to position [0, 397]
click at [406, 131] on div "Rack" at bounding box center [430, 132] width 49 height 16
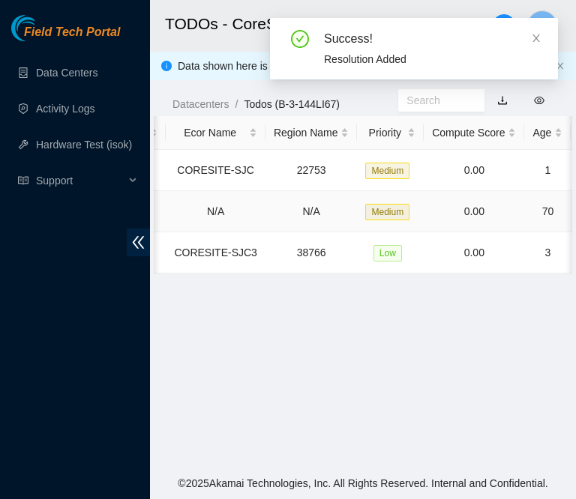
scroll to position [0, 0]
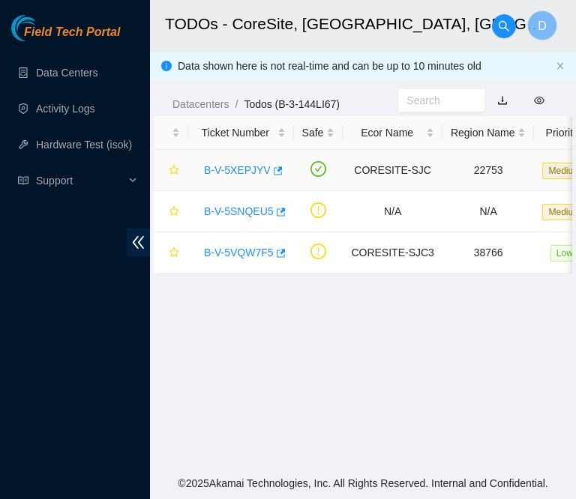
click at [228, 174] on link "B-V-5XEPJYV" at bounding box center [237, 170] width 67 height 12
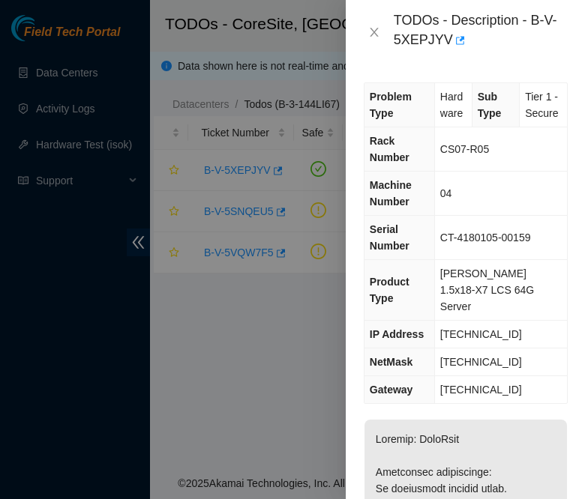
click at [184, 41] on div at bounding box center [288, 249] width 576 height 499
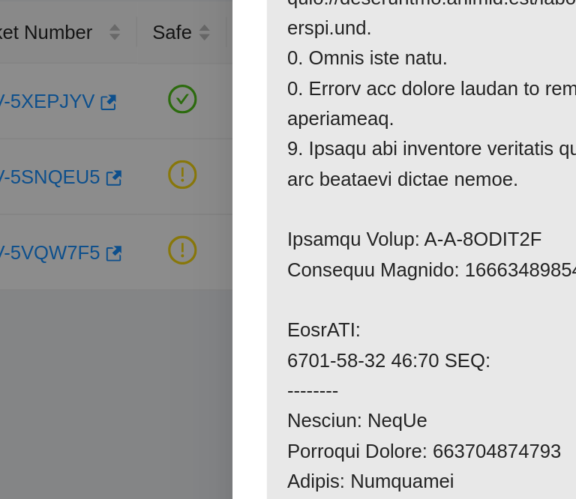
scroll to position [509, 0]
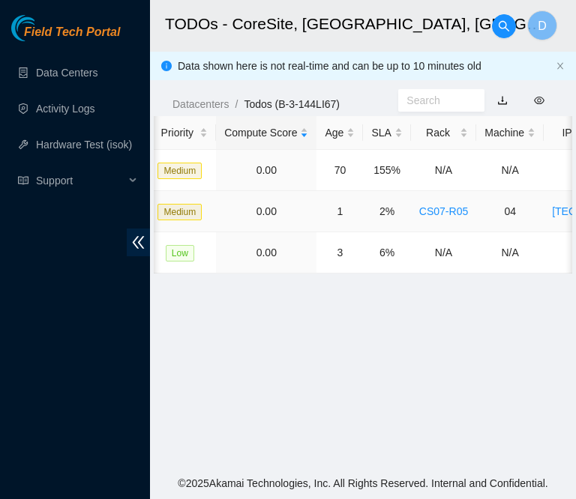
scroll to position [0, 388]
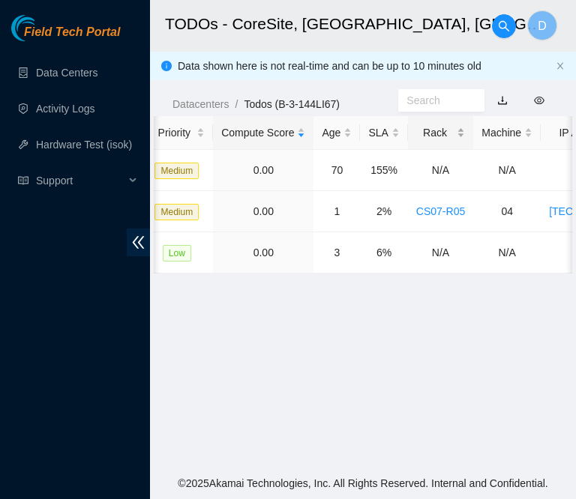
click at [425, 136] on div "Rack" at bounding box center [440, 132] width 49 height 16
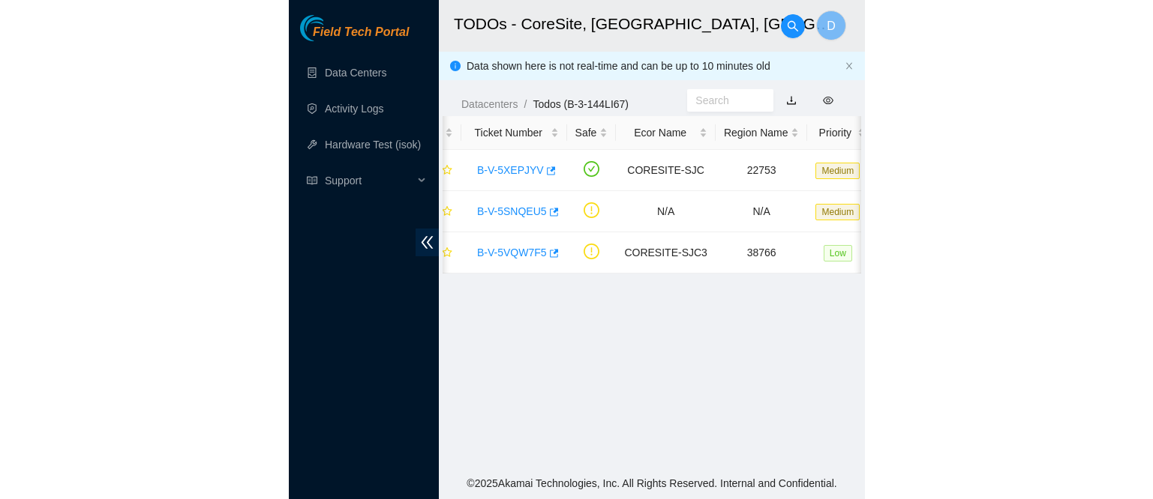
scroll to position [0, 0]
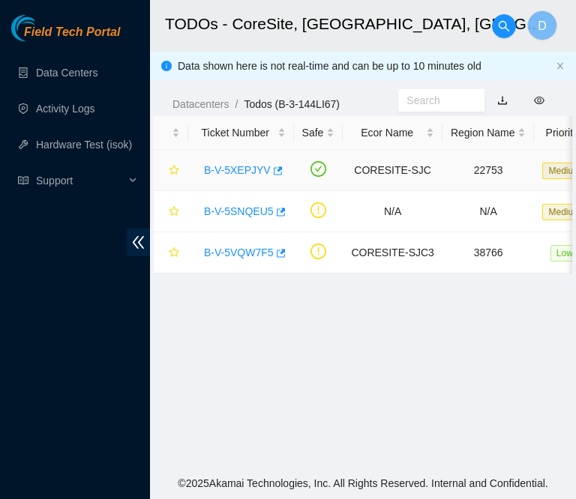
click at [229, 164] on link "B-V-5XEPJYV" at bounding box center [237, 170] width 67 height 12
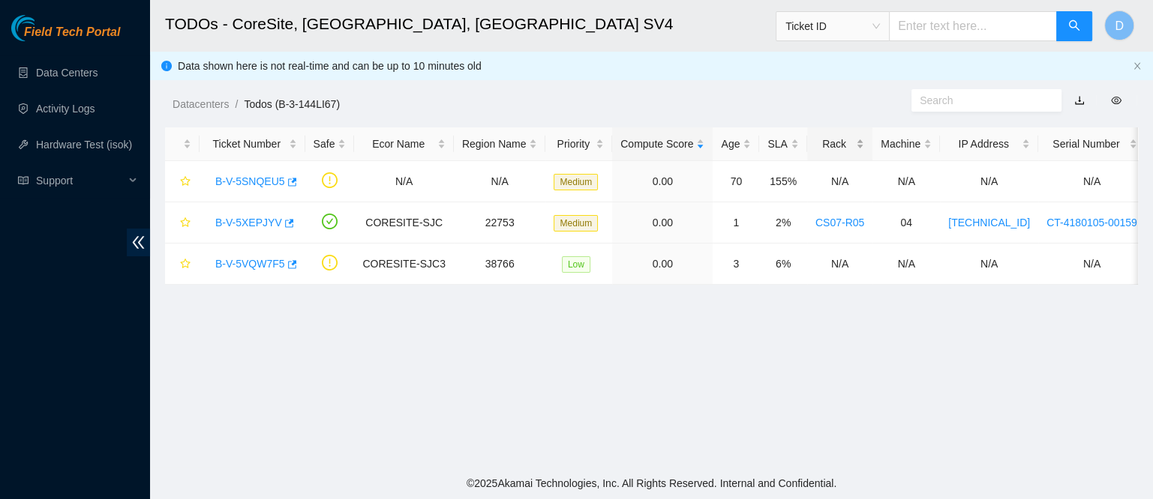
click at [815, 137] on div "Rack" at bounding box center [839, 144] width 49 height 16
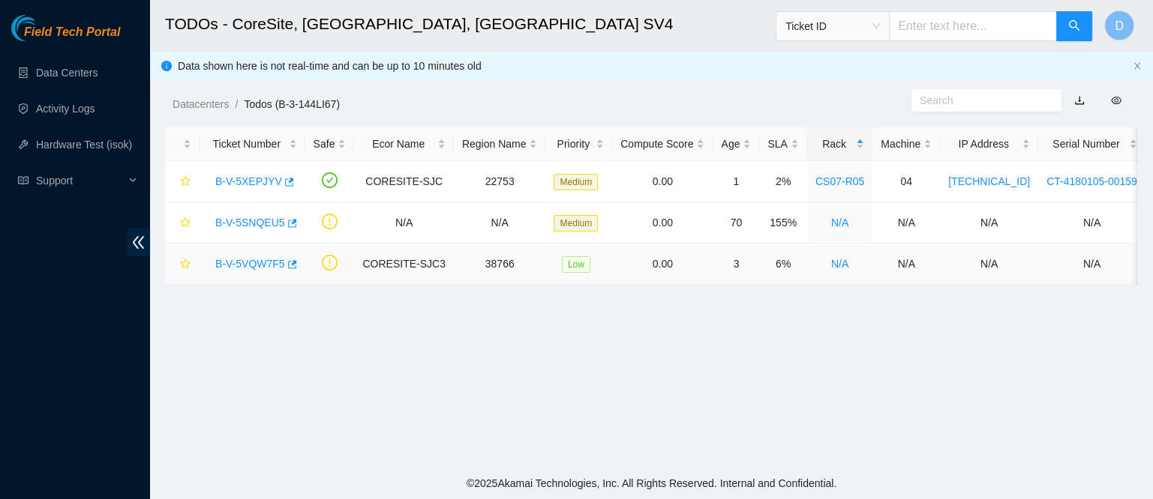
click at [239, 262] on link "B-V-5VQW7F5" at bounding box center [250, 264] width 70 height 12
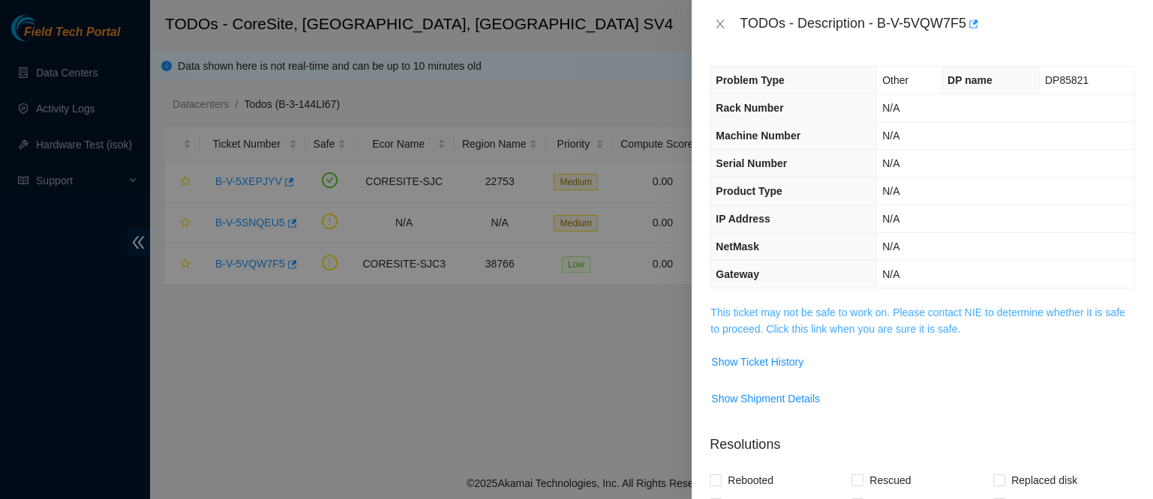
click at [757, 320] on link "This ticket may not be safe to work on. Please contact NIE to determine whether…" at bounding box center [917, 321] width 414 height 28
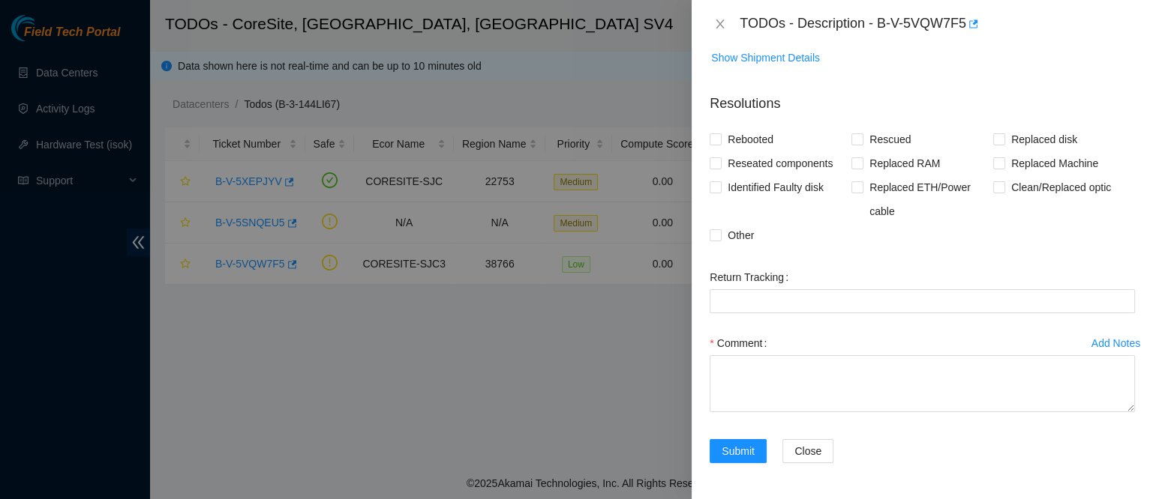
scroll to position [1057, 0]
click at [757, 29] on span "Show Ticket History" at bounding box center [757, 21] width 92 height 16
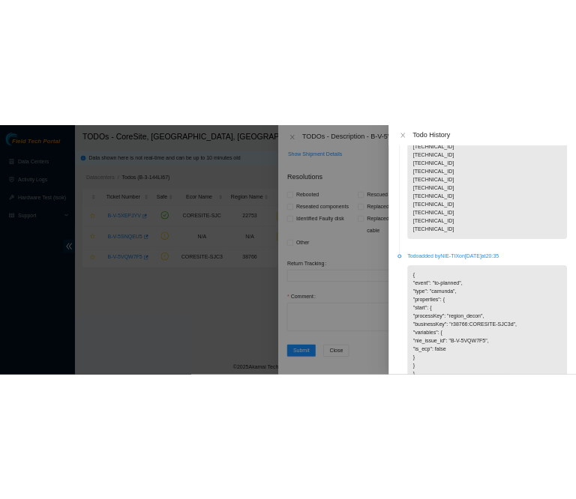
scroll to position [1501, 0]
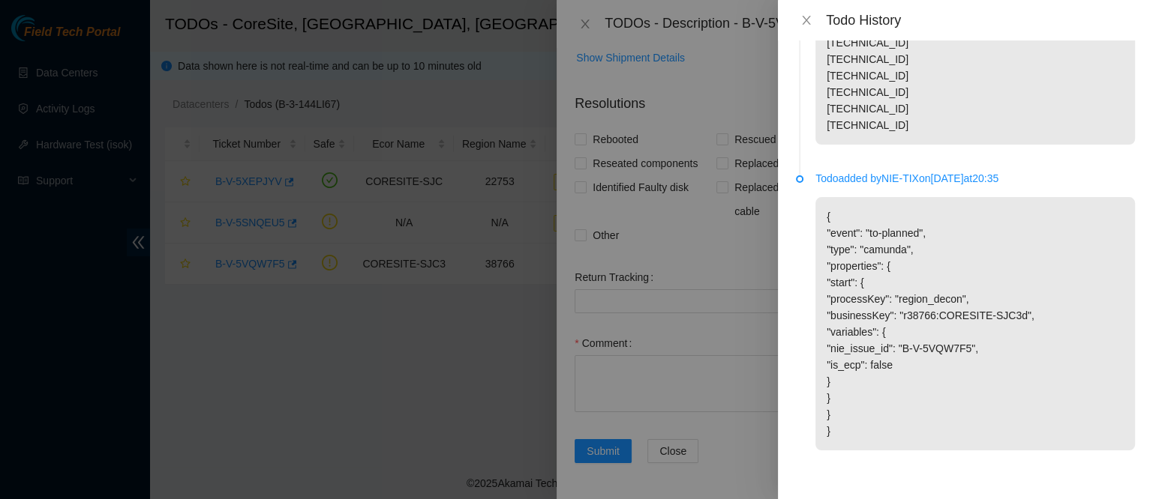
click at [568, 19] on div at bounding box center [576, 249] width 1153 height 499
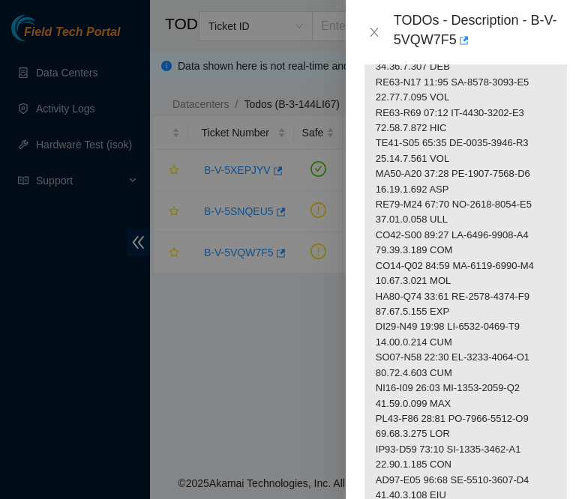
scroll to position [1123, 0]
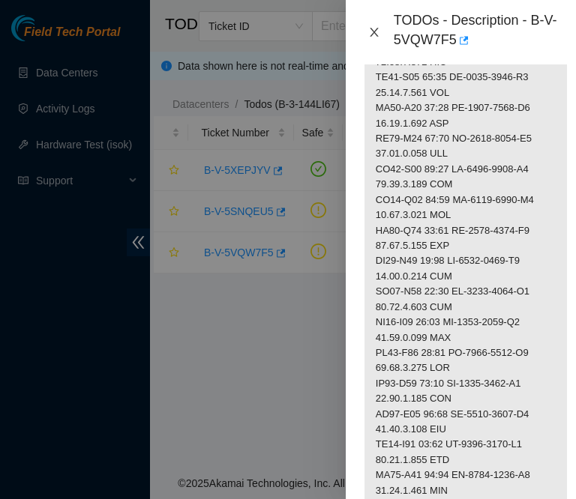
click at [373, 35] on icon "close" at bounding box center [374, 32] width 12 height 12
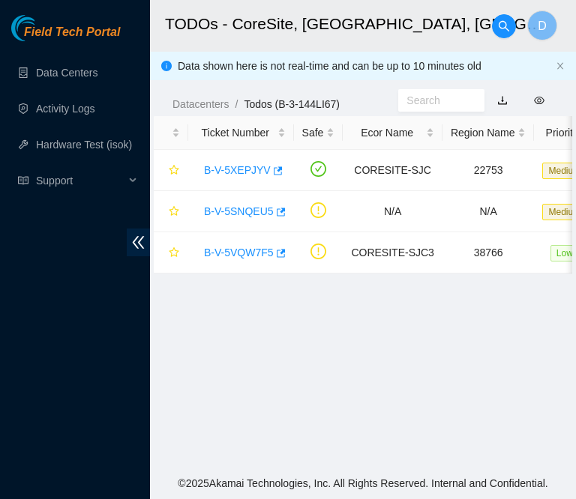
scroll to position [522, 0]
click at [236, 170] on link "B-V-5XEPJYV" at bounding box center [237, 170] width 67 height 12
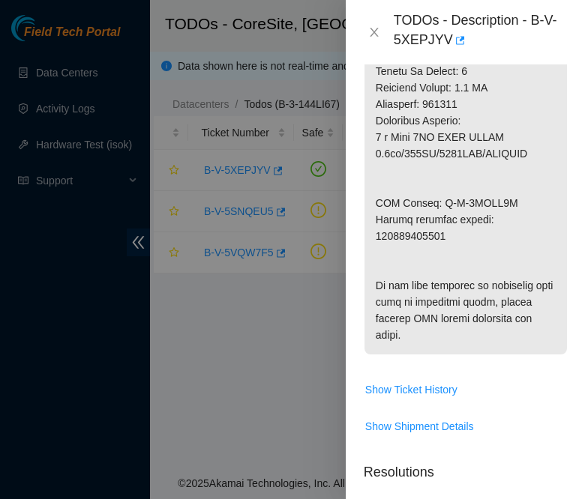
scroll to position [963, 0]
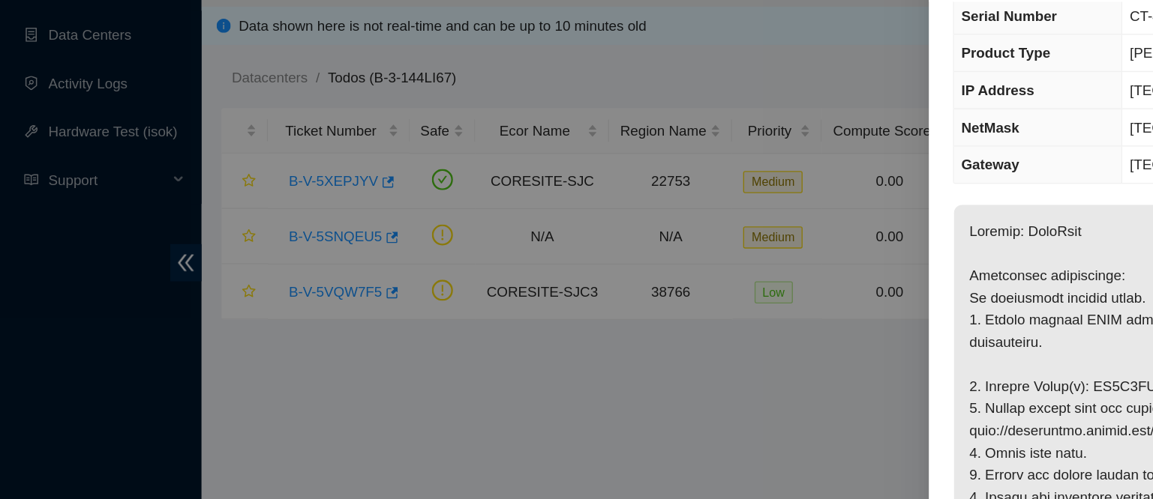
scroll to position [56, 0]
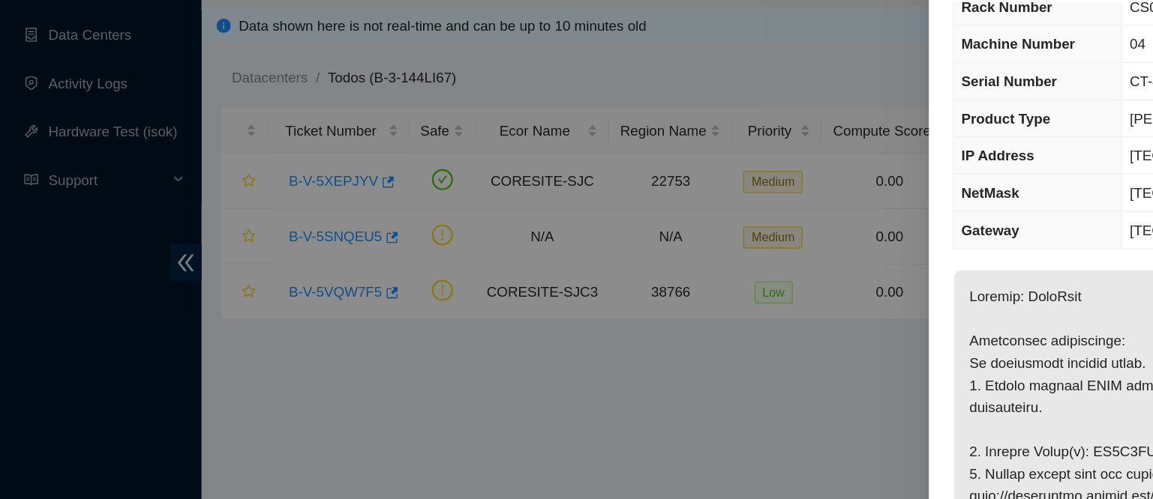
click at [635, 142] on div at bounding box center [576, 249] width 1153 height 499
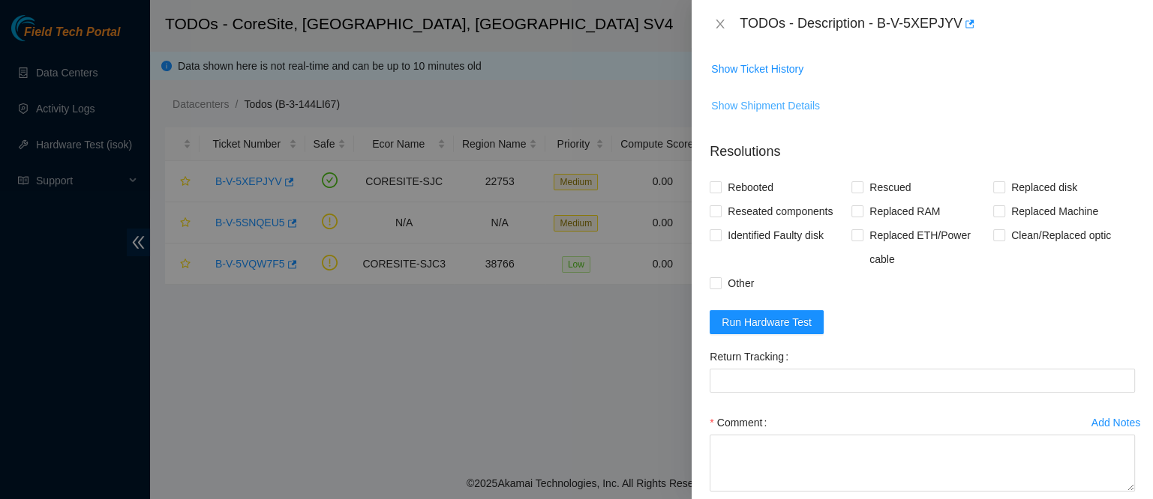
scroll to position [1005, 0]
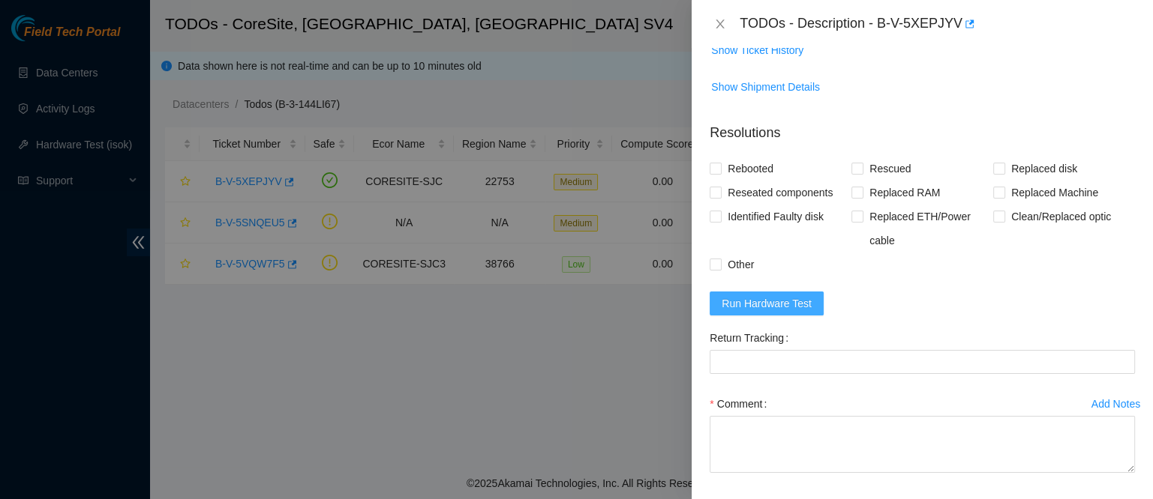
click at [766, 312] on span "Run Hardware Test" at bounding box center [766, 303] width 90 height 16
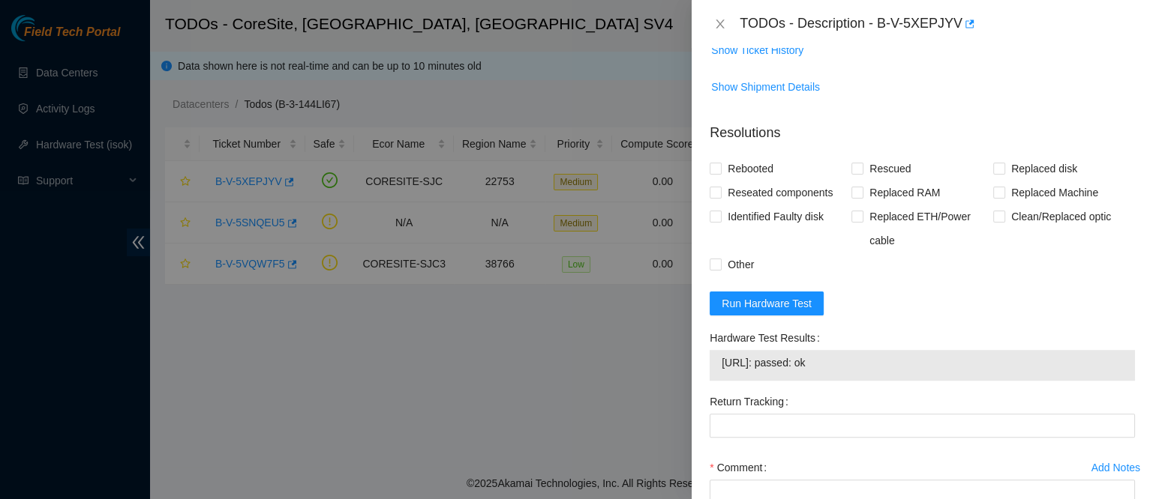
scroll to position [1206, 0]
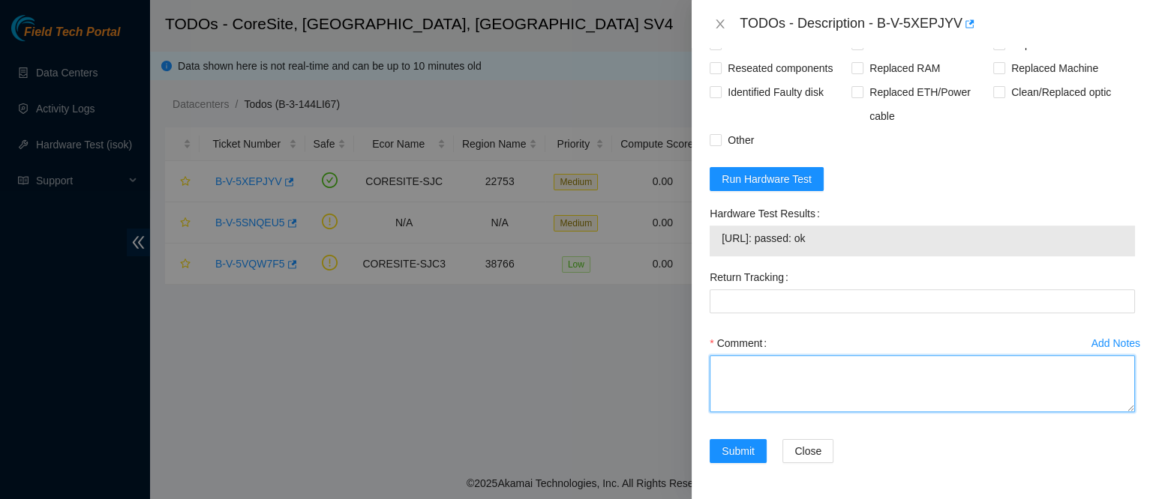
click at [781, 386] on textarea "Comment" at bounding box center [921, 383] width 425 height 57
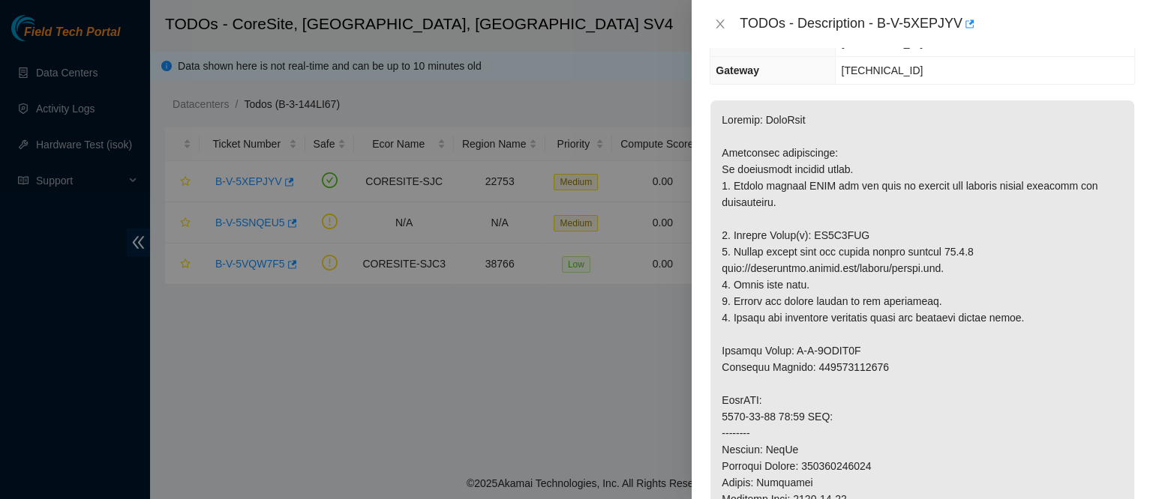
scroll to position [202, 0]
click at [822, 238] on p at bounding box center [922, 459] width 424 height 715
copy p "ZC1C4SJM"
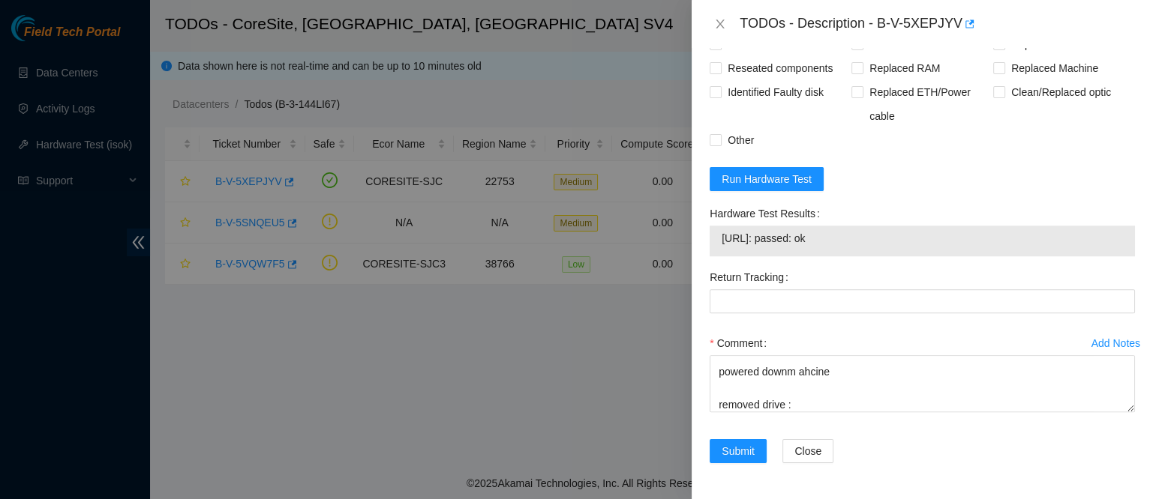
scroll to position [1206, 0]
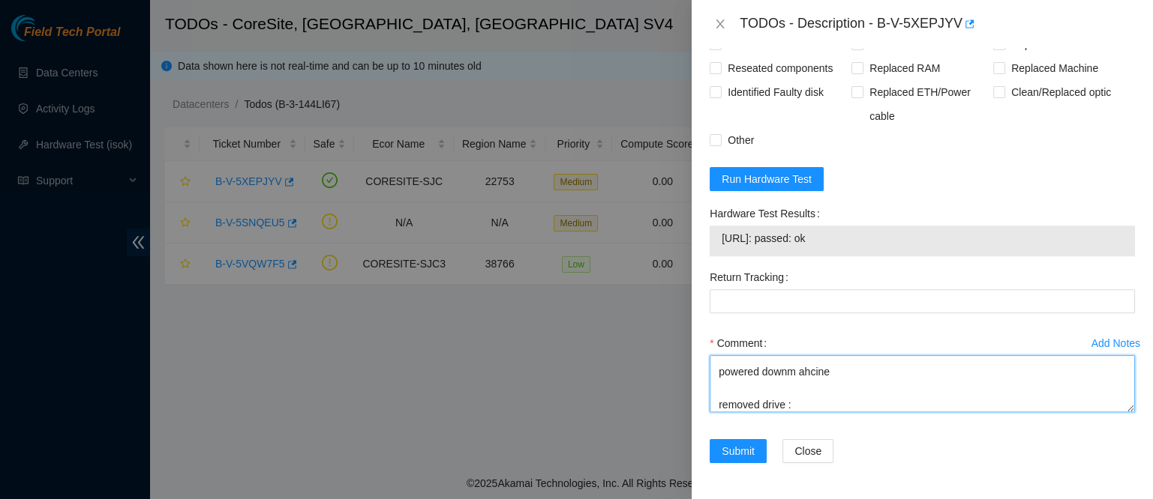
click at [817, 394] on textarea "contacted nocc to confirm that ticket was safe verified sn on machine connected…" at bounding box center [921, 383] width 425 height 57
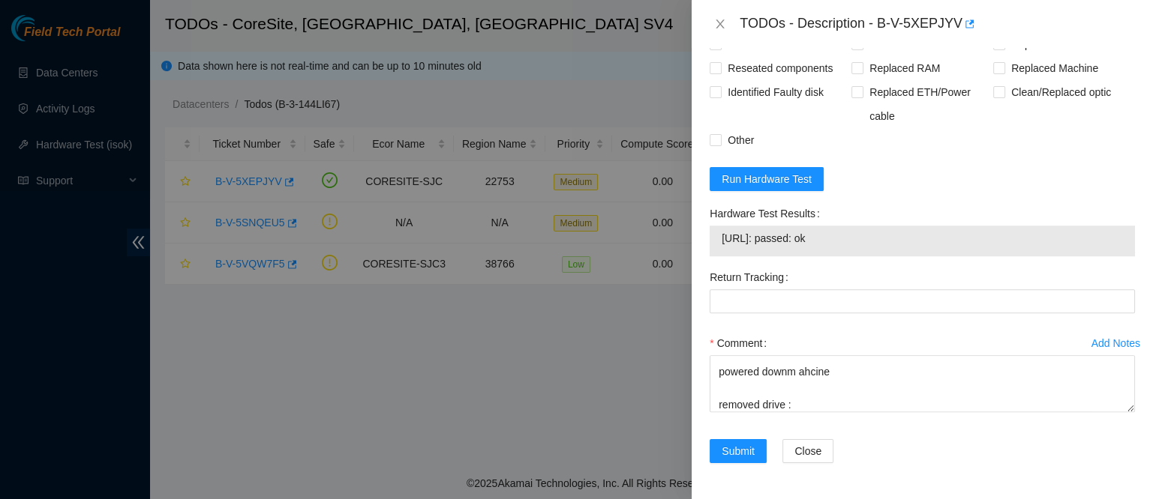
click at [801, 415] on div "Comment contacted nocc to confirm that ticket was safe verified sn on machine c…" at bounding box center [921, 376] width 425 height 90
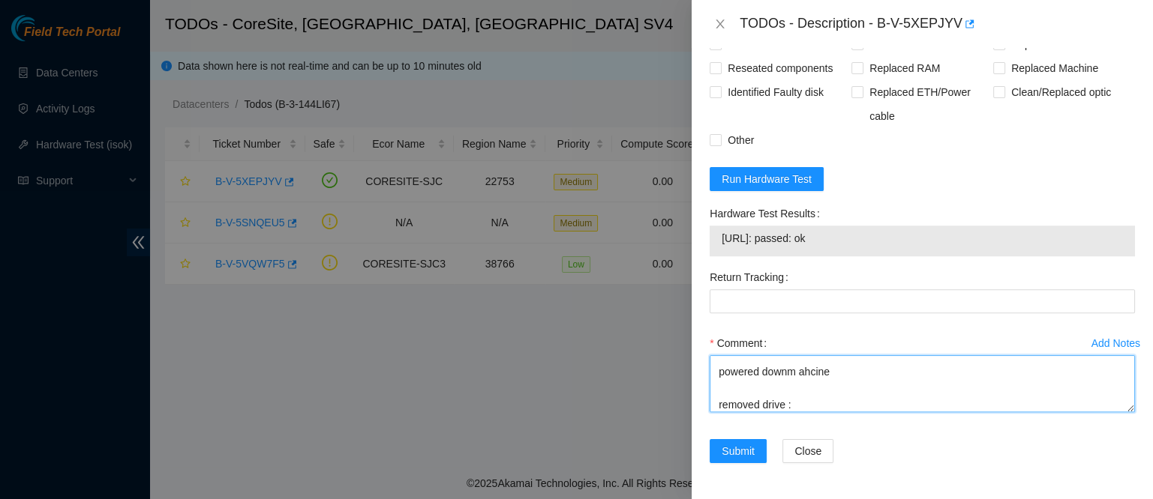
click at [802, 397] on textarea "contacted nocc to confirm that ticket was safe verified sn on machine connected…" at bounding box center [921, 383] width 425 height 57
paste textarea "ZC1C4SJM"
paste textarea "Z1Z8ZWXN"
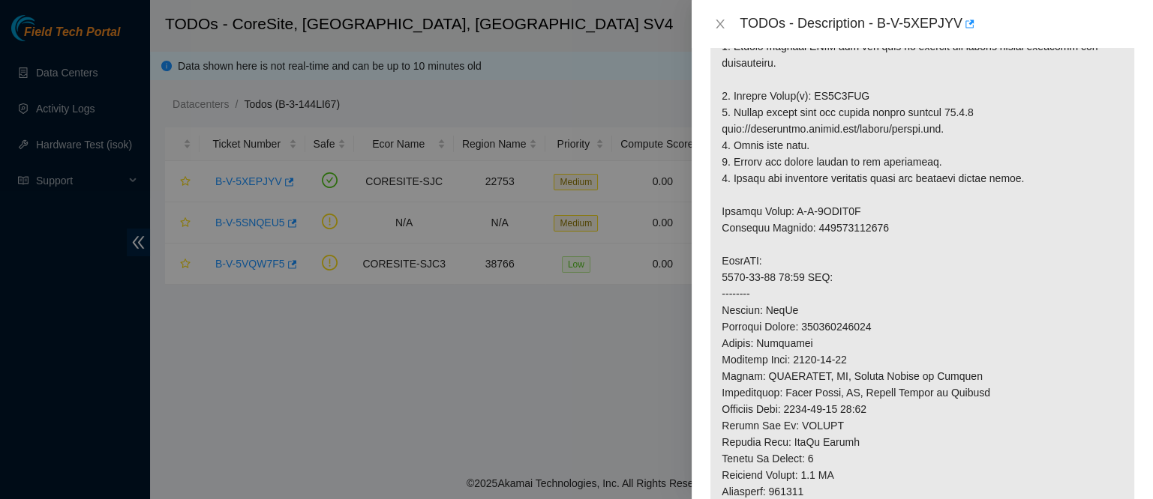
scroll to position [0, 0]
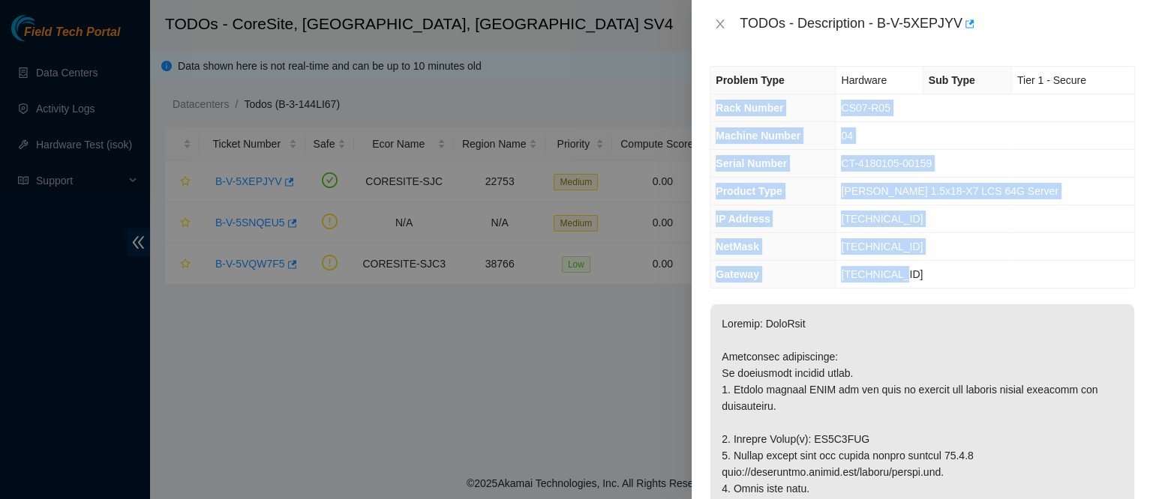
drag, startPoint x: 718, startPoint y: 102, endPoint x: 916, endPoint y: 275, distance: 262.5
click at [916, 275] on tbody "Problem Type Hardware Sub Type Tier 1 - Secure Rack Number CS07-R05 Machine Num…" at bounding box center [922, 177] width 424 height 221
copy tbody "Rack Number CS07-R05 Machine Number 04 Serial Number CT-4180105-00159 Product T…"
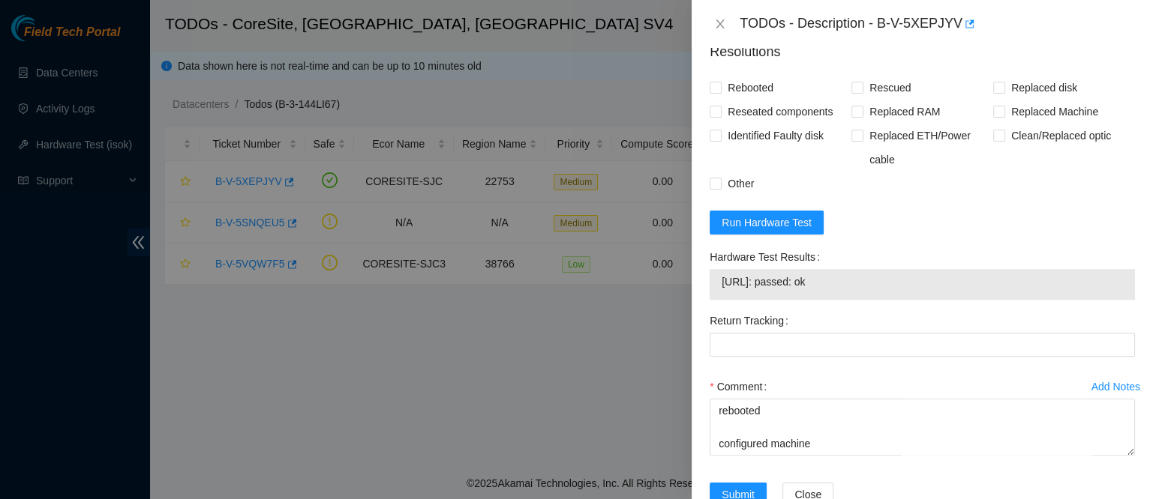
scroll to position [1206, 0]
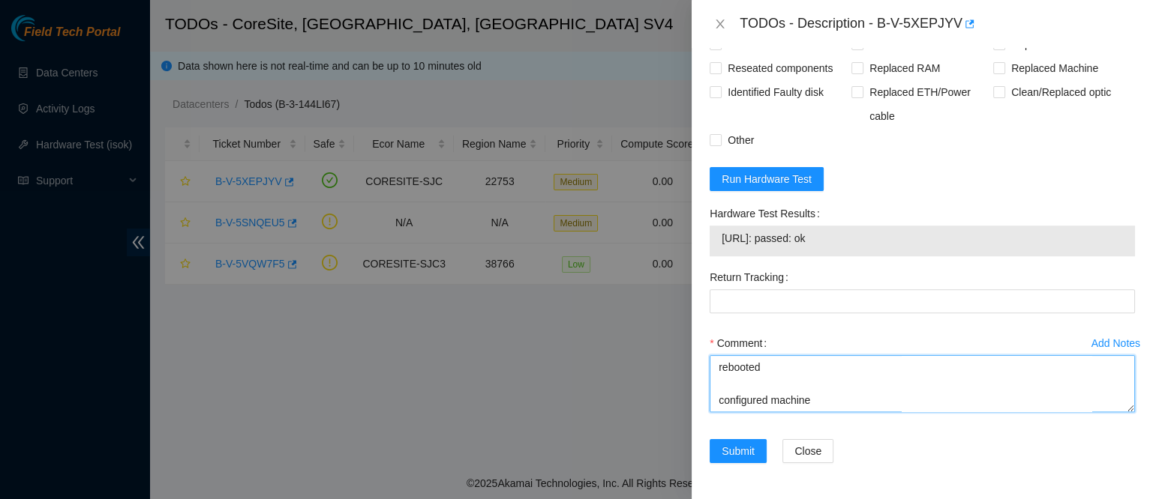
click at [750, 410] on textarea "contacted nocc to confirm that ticket was safe verified sn on machine connected…" at bounding box center [921, 383] width 425 height 57
paste textarea "Rack Number CS07-R05 Machine Number 04 Serial Number CT-4180105-00159 Product T…"
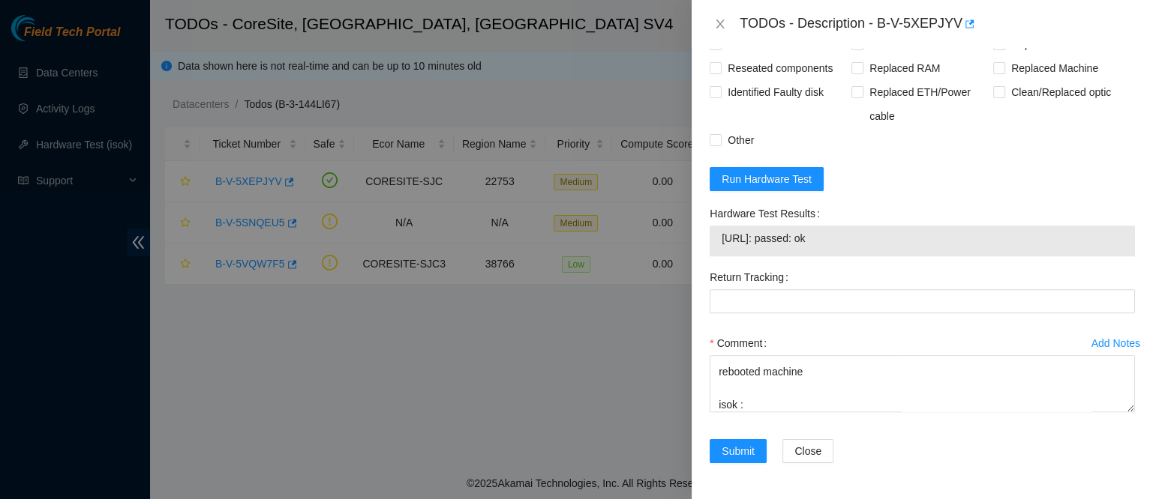
click at [774, 244] on span "184.25.56.224: passed: ok" at bounding box center [921, 238] width 401 height 16
copy span "184.25.56.224: passed: ok"
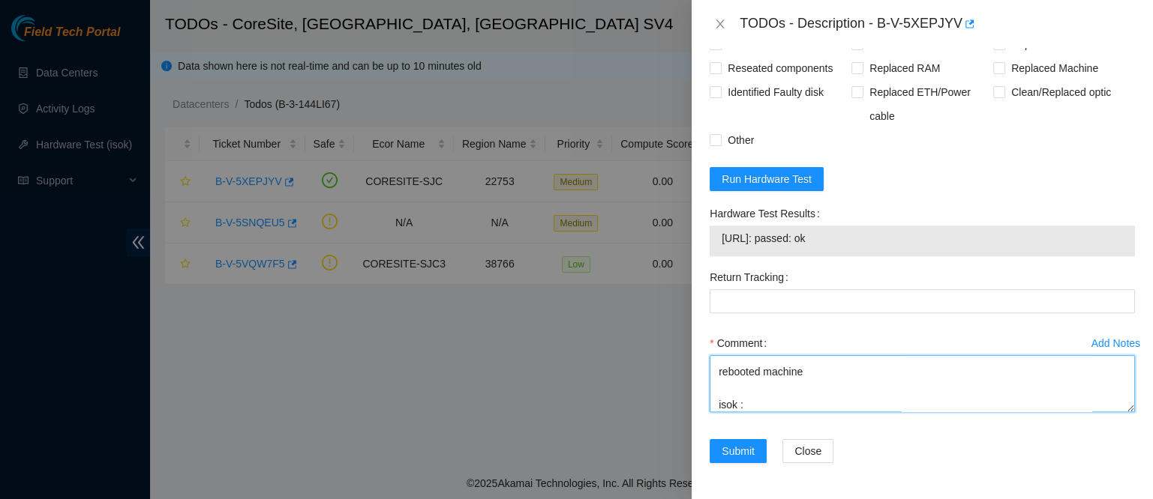
click at [776, 406] on textarea "contacted nocc to confirm that ticket was safe verified sn on machine connected…" at bounding box center [921, 383] width 425 height 57
paste textarea "184.25.56.224: passed: ok"
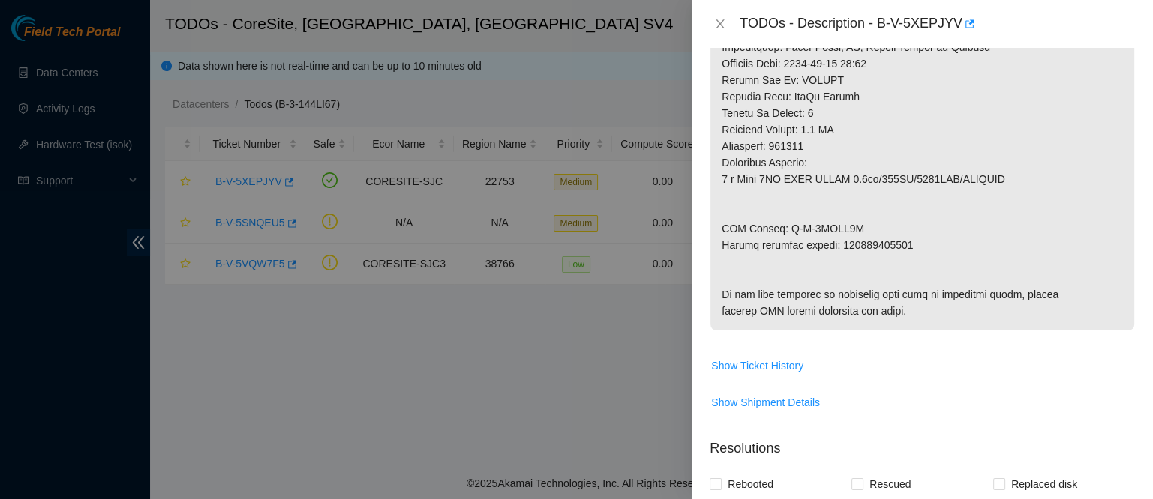
scroll to position [682, 0]
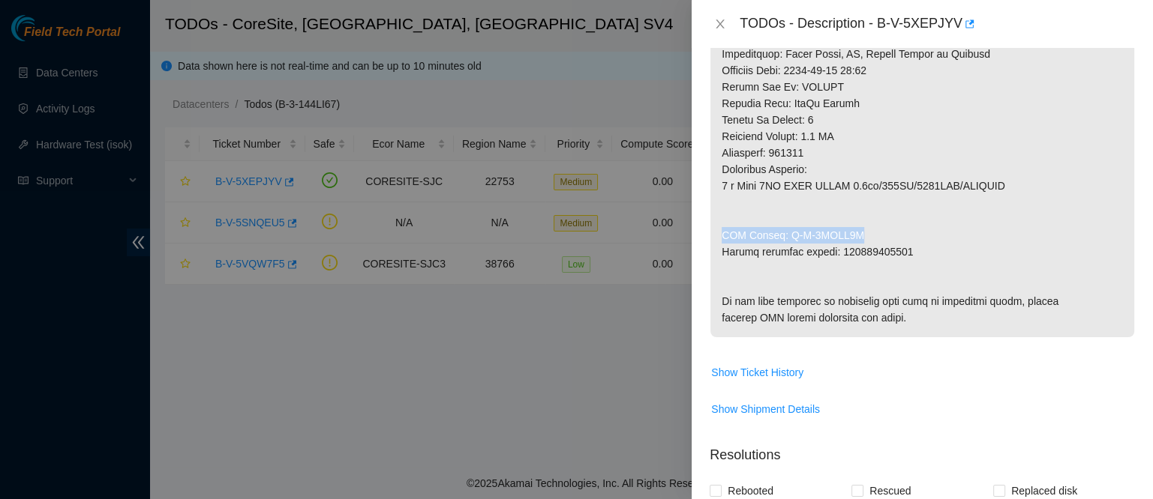
drag, startPoint x: 846, startPoint y: 226, endPoint x: 720, endPoint y: 221, distance: 126.1
copy p "RMA Return: B-V-5XHKL9N"
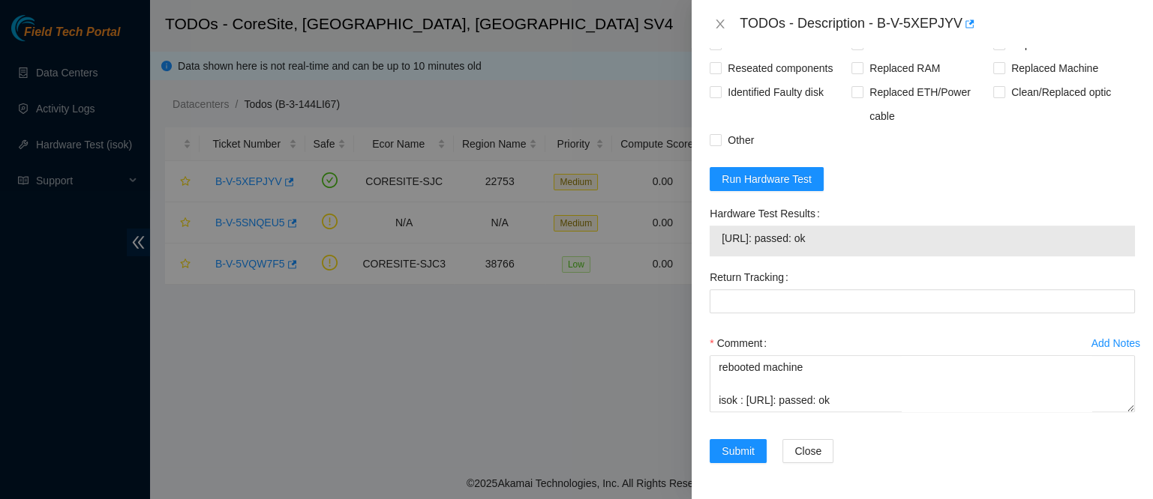
scroll to position [1206, 0]
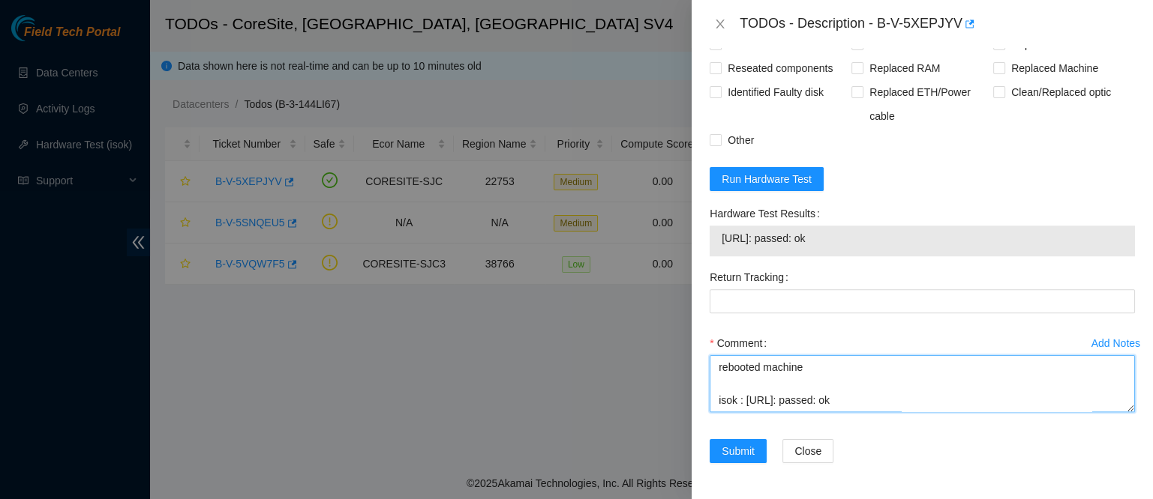
click at [725, 410] on textarea "contacted nocc to confirm that ticket was safe verified sn on machine connected…" at bounding box center [921, 383] width 425 height 57
paste textarea "RMA Return: B-V-5XHKL9N"
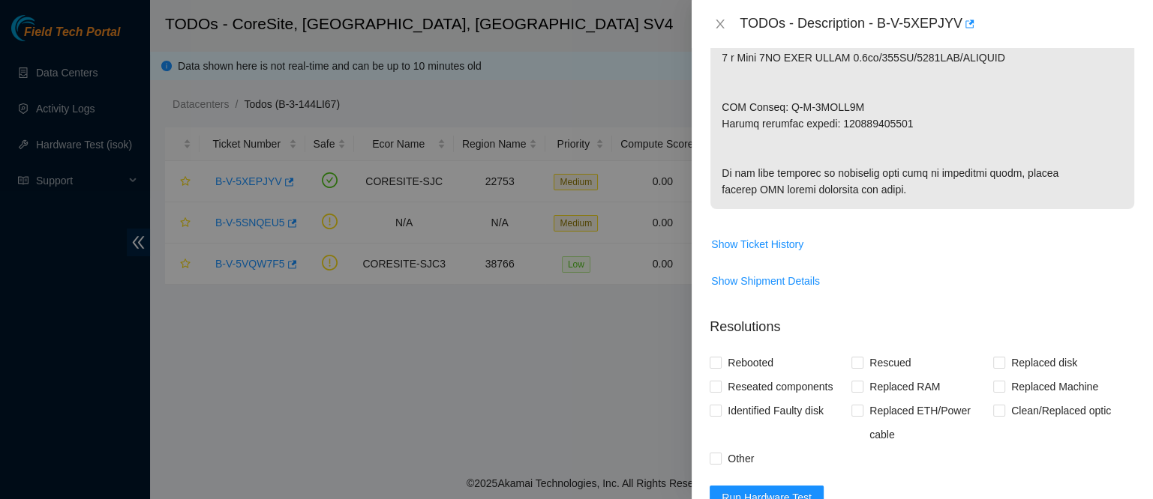
scroll to position [762, 0]
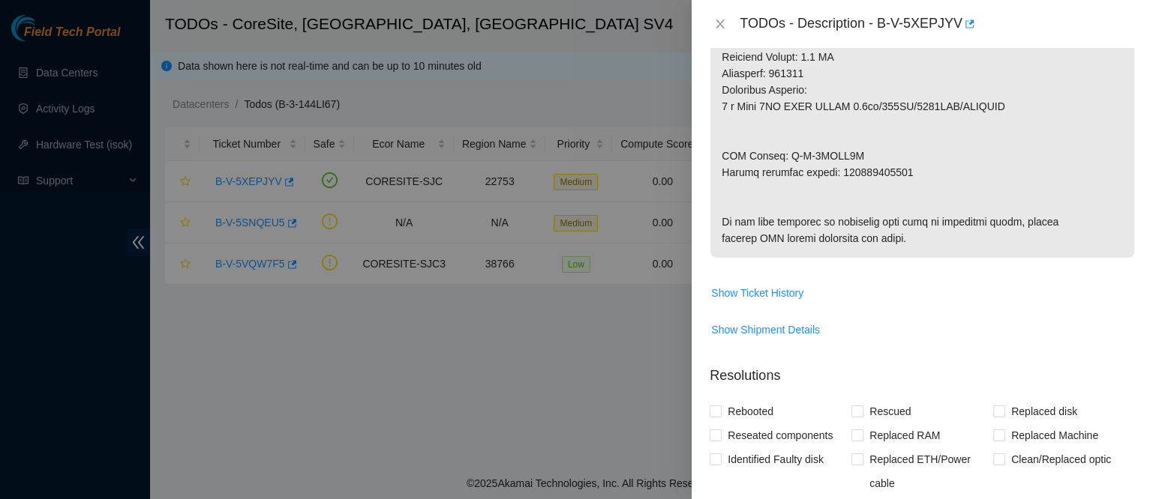
type textarea "contacted nocc to confirm that ticket was safe verified sn on machine connected…"
copy p "450826222497"
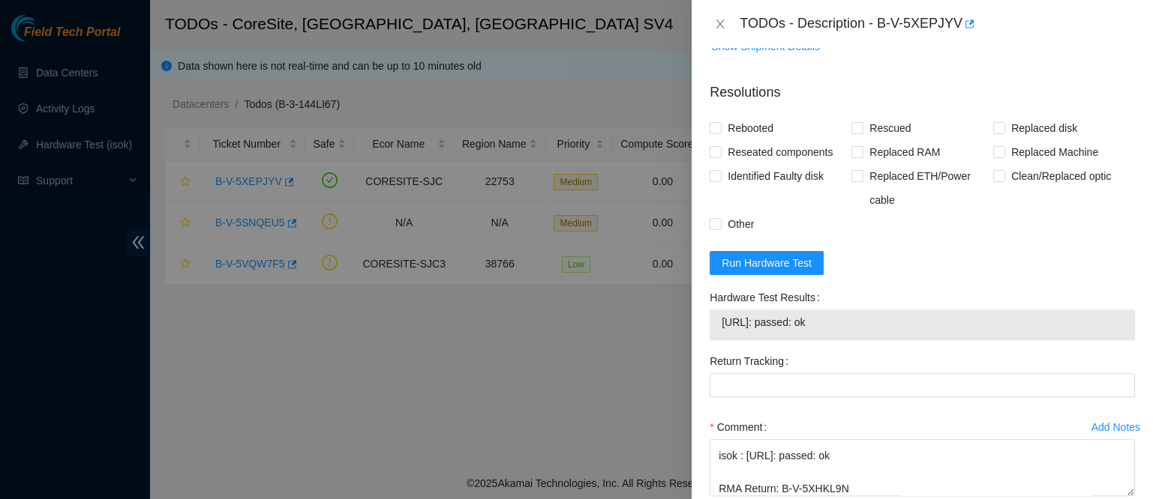
scroll to position [1206, 0]
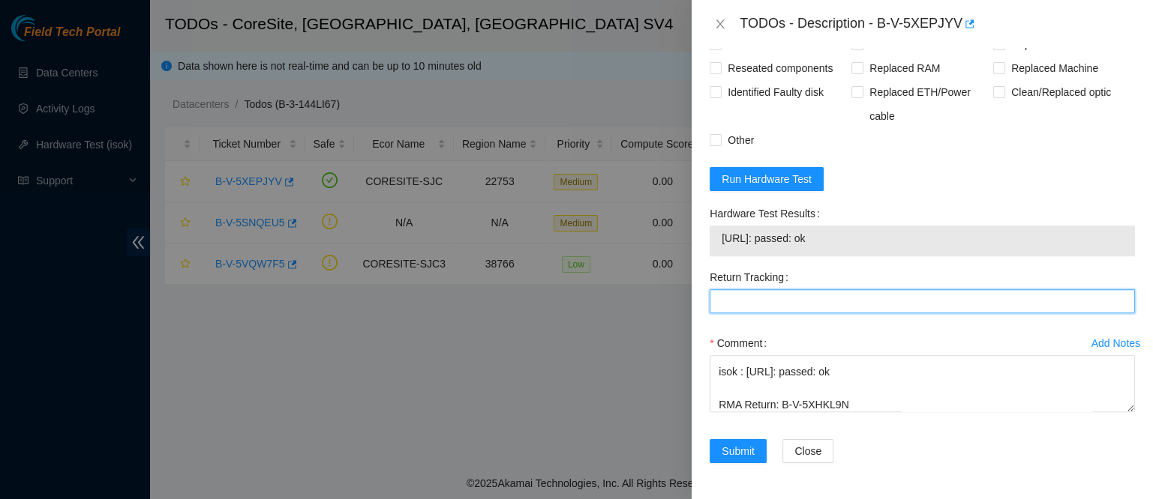
click at [810, 292] on Tracking "Return Tracking" at bounding box center [921, 301] width 425 height 24
paste Tracking "450826222497"
type Tracking "450826222497"
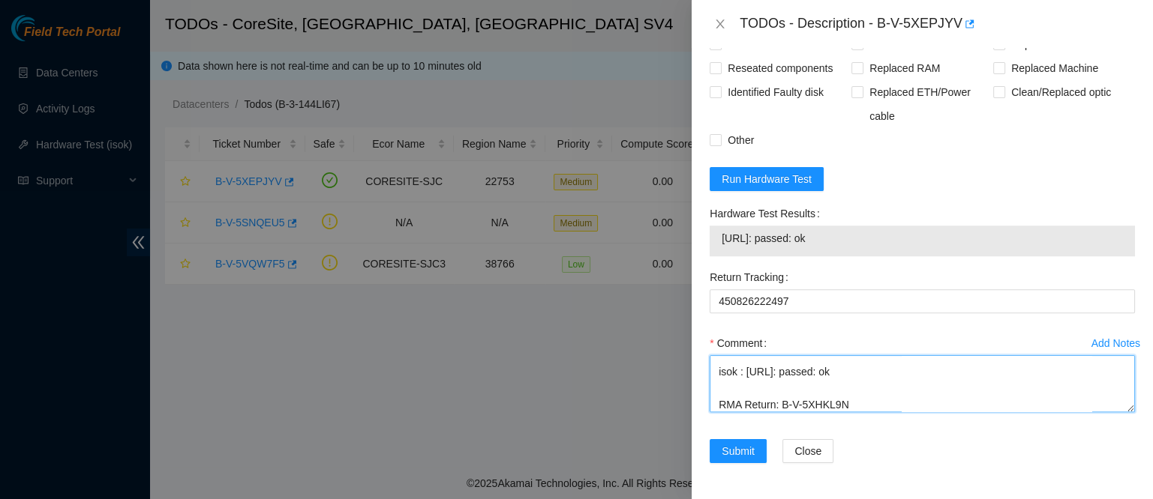
scroll to position [0, 0]
drag, startPoint x: 863, startPoint y: 404, endPoint x: 641, endPoint y: 225, distance: 285.3
click at [641, 225] on div "TODOs - Description - B-V-5XEPJYV Problem Type Hardware Sub Type Tier 1 - Secur…" at bounding box center [576, 249] width 1153 height 499
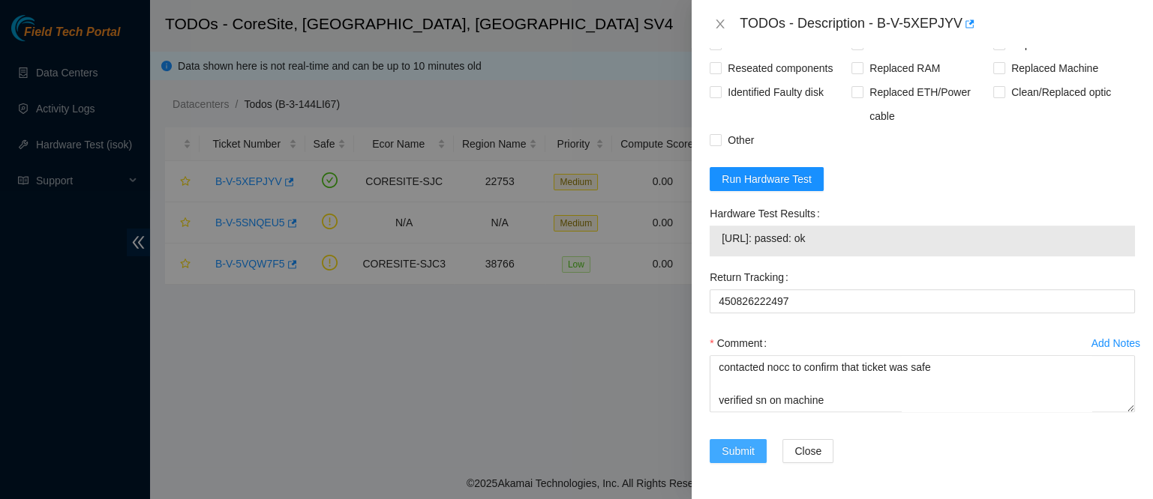
click at [734, 452] on span "Submit" at bounding box center [737, 451] width 33 height 16
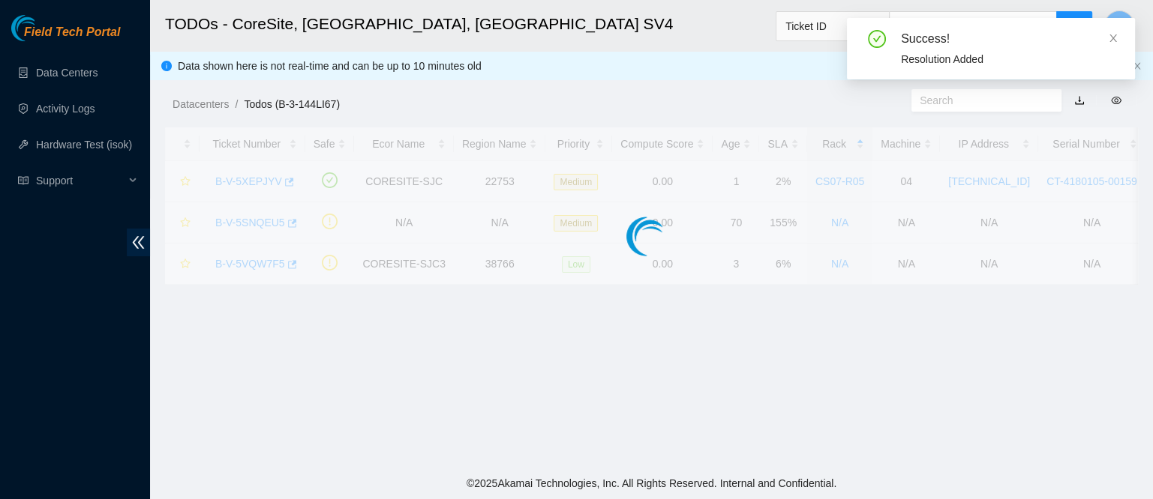
scroll to position [462, 0]
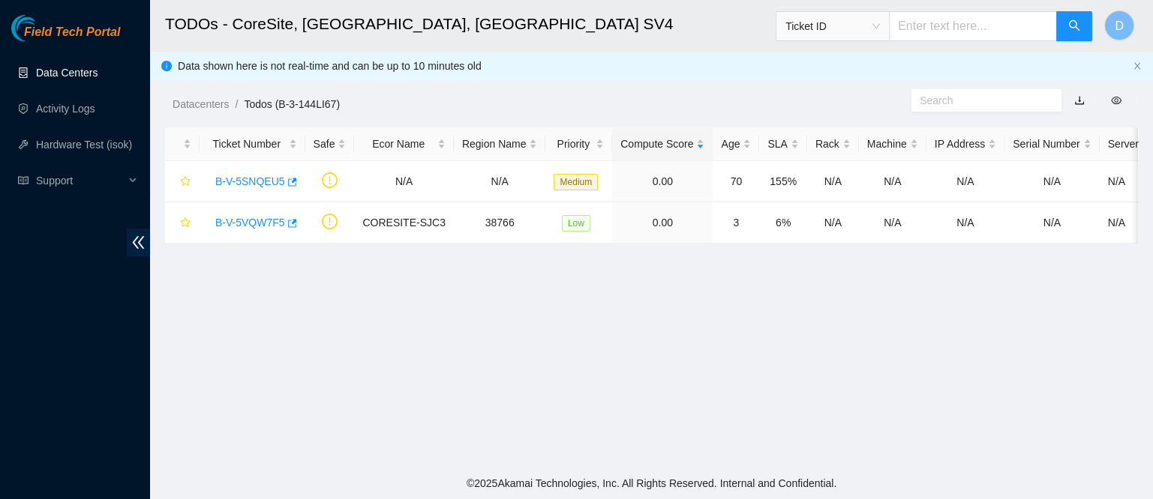
click at [83, 67] on link "Data Centers" at bounding box center [66, 73] width 61 height 12
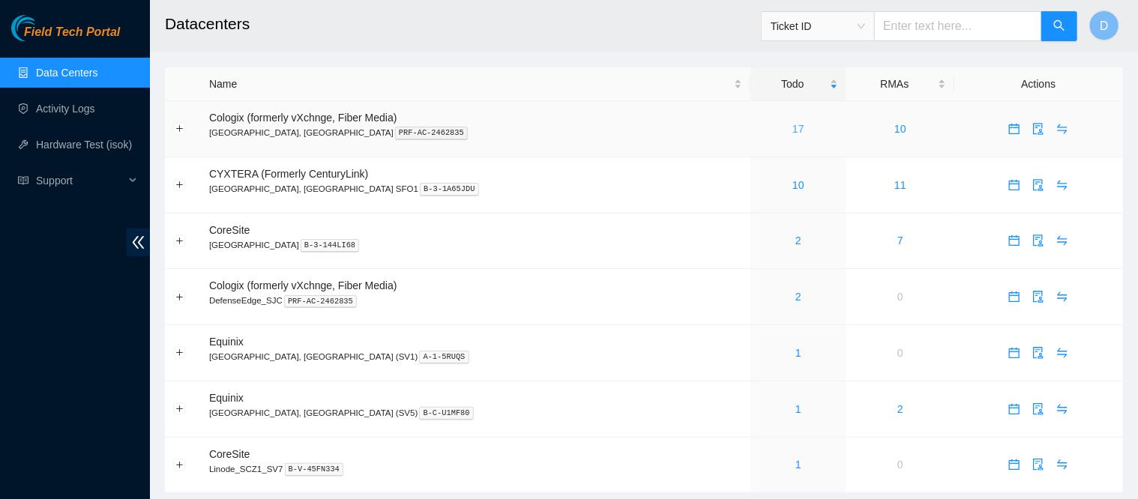
click at [793, 131] on link "17" at bounding box center [799, 129] width 12 height 12
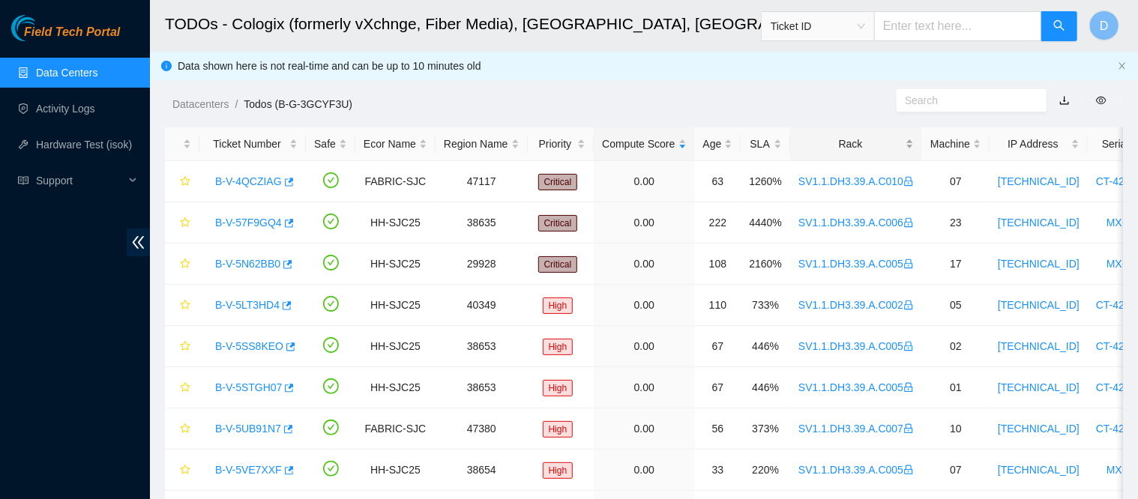
click at [830, 143] on div "Rack" at bounding box center [856, 144] width 115 height 16
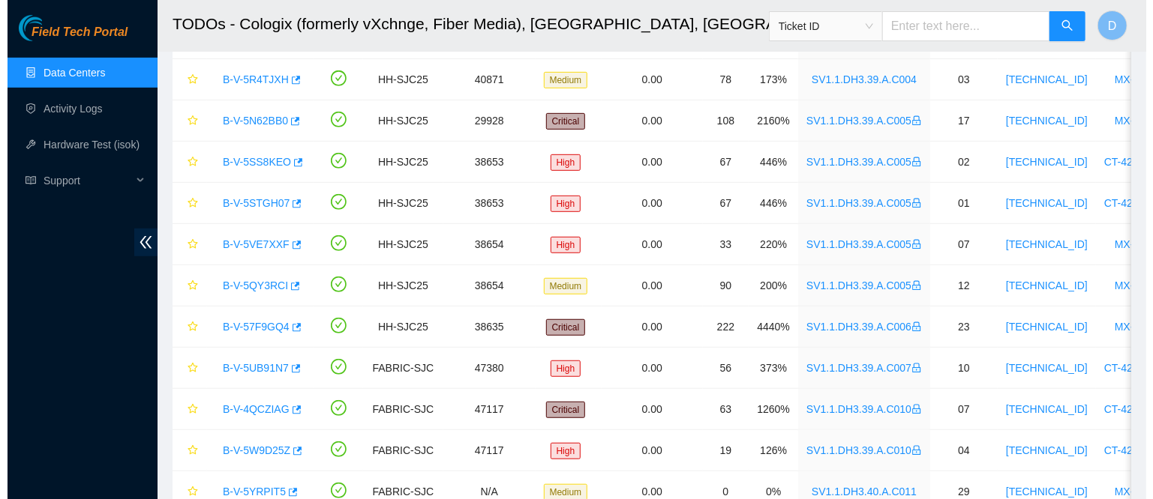
scroll to position [421, 0]
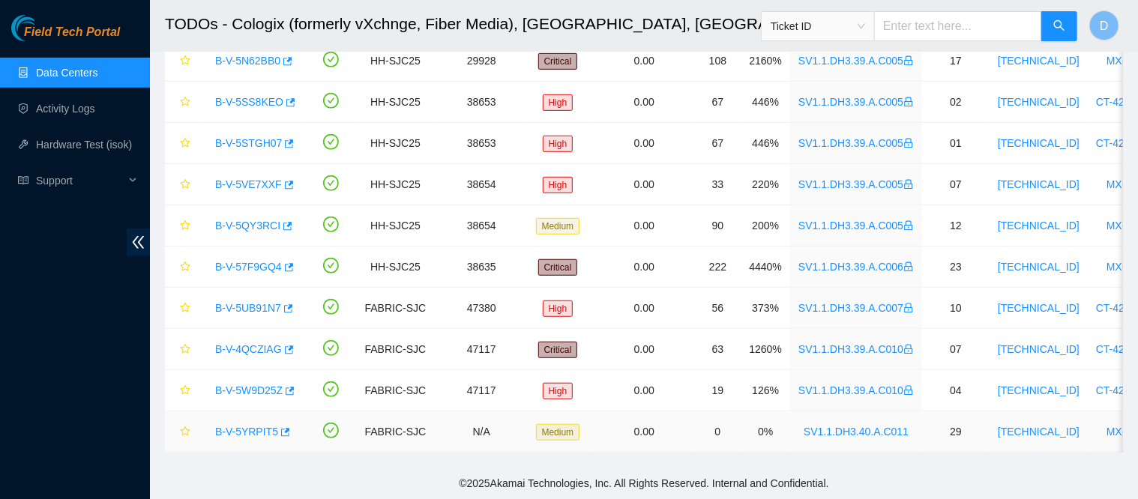
click at [254, 426] on link "B-V-5YRPIT5" at bounding box center [246, 432] width 63 height 12
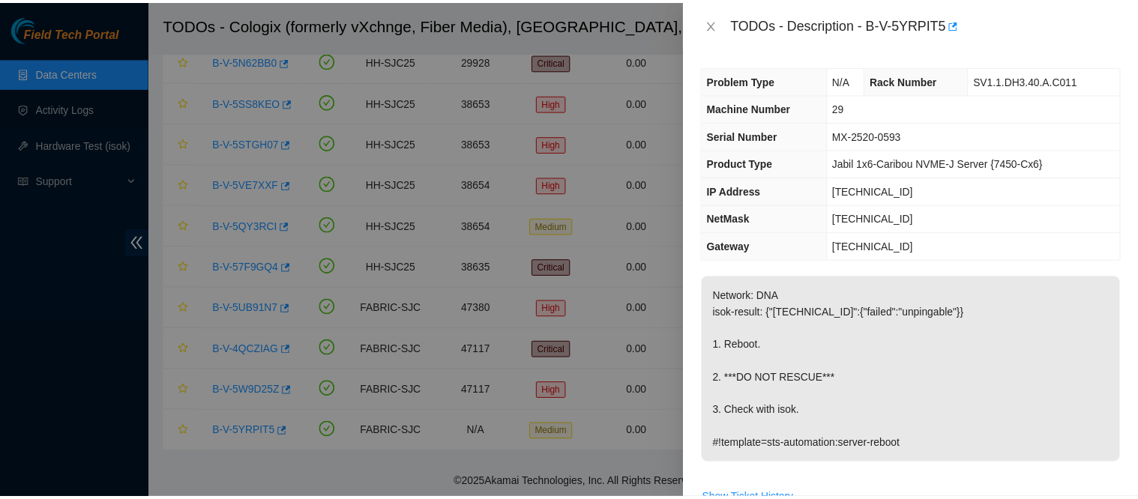
scroll to position [64, 0]
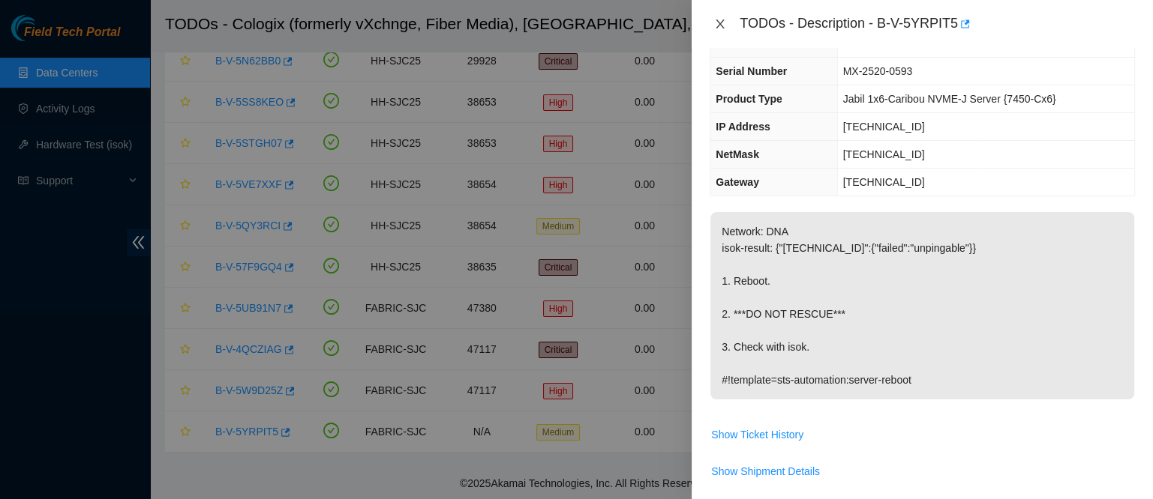
click at [718, 20] on icon "close" at bounding box center [720, 24] width 12 height 12
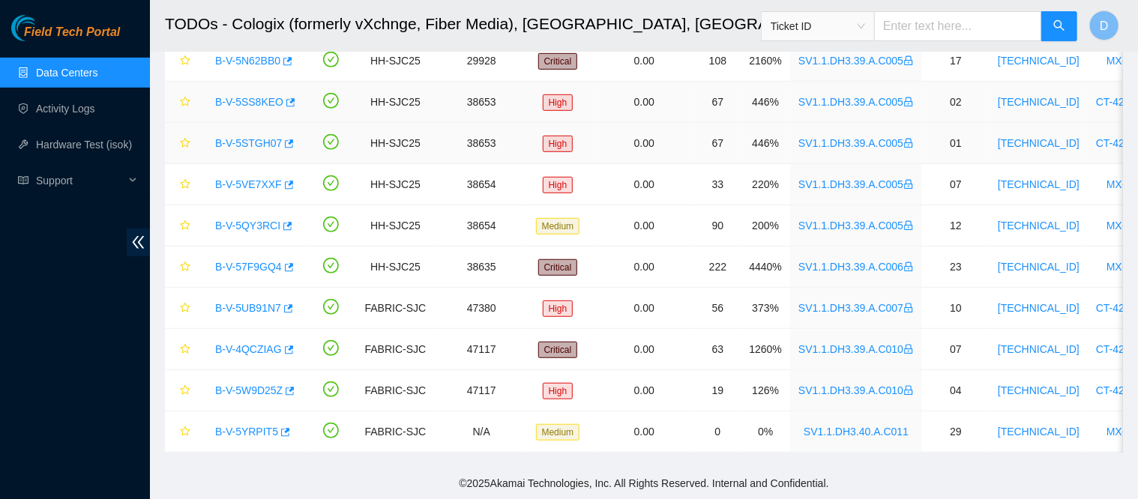
scroll to position [81, 0]
click at [97, 77] on link "Data Centers" at bounding box center [66, 73] width 61 height 12
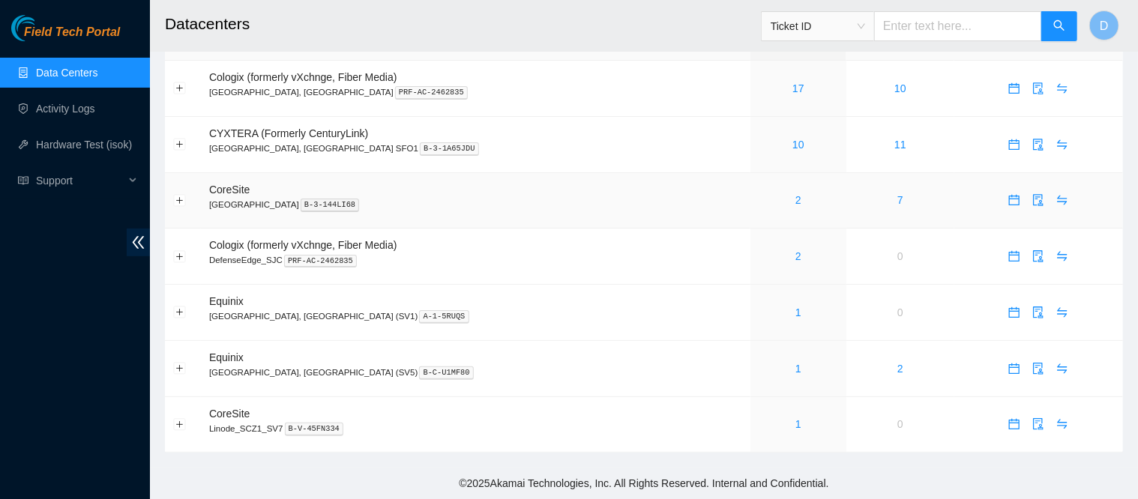
click at [759, 197] on div "2" at bounding box center [799, 200] width 80 height 16
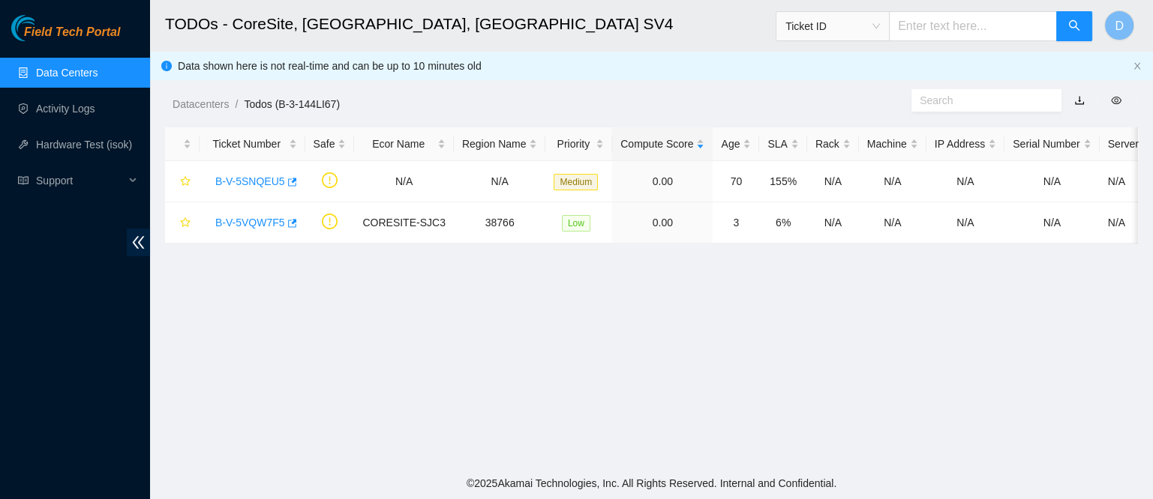
click at [49, 74] on link "Data Centers" at bounding box center [66, 73] width 61 height 12
